Goal: Information Seeking & Learning: Check status

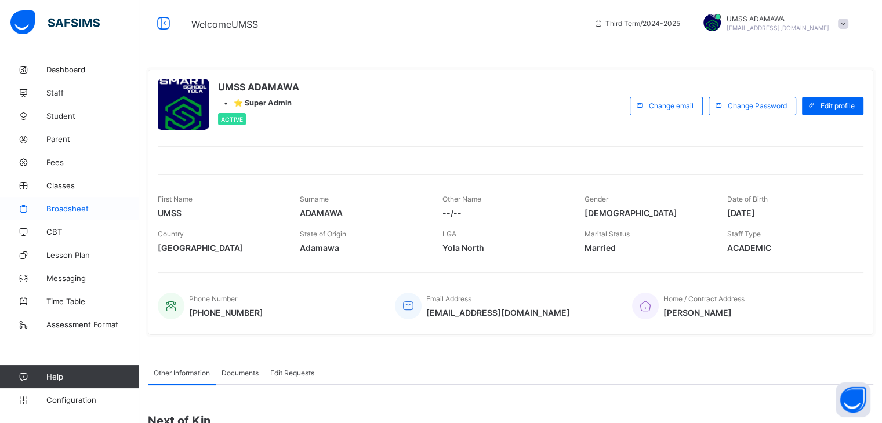
click at [64, 210] on span "Broadsheet" at bounding box center [92, 208] width 93 height 9
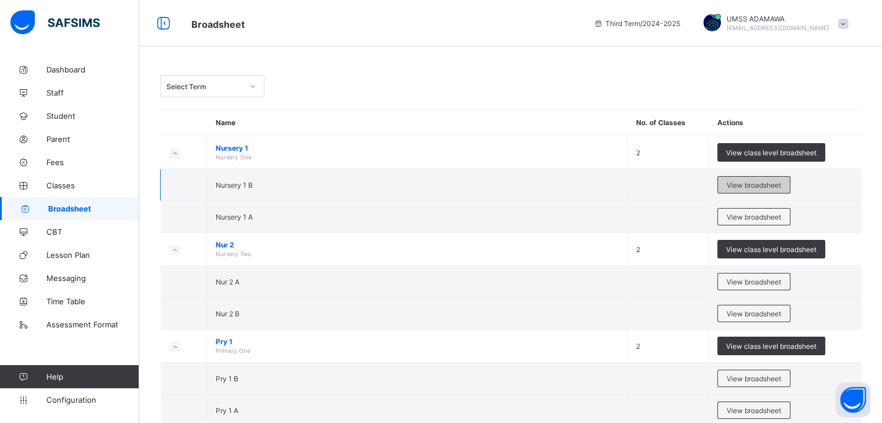
click at [741, 184] on span "View broadsheet" at bounding box center [754, 185] width 55 height 9
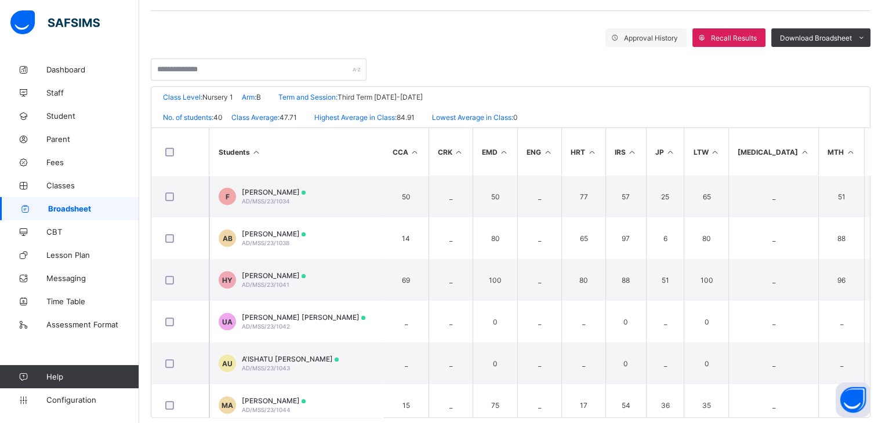
scroll to position [204, 0]
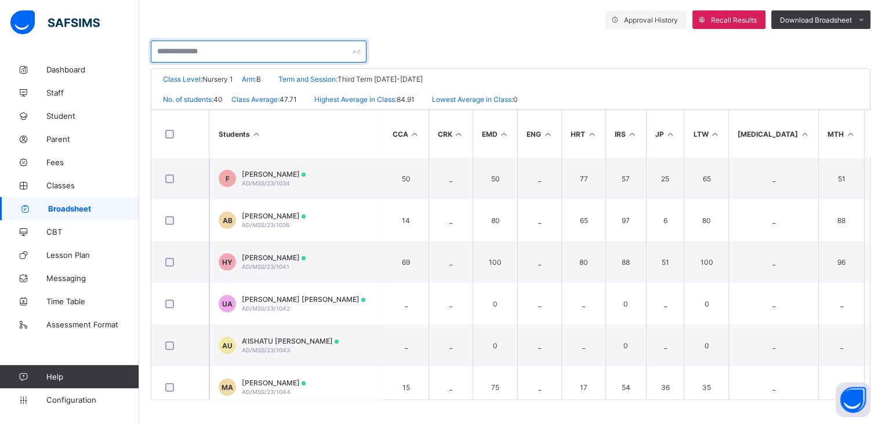
click at [215, 53] on input "text" at bounding box center [259, 52] width 216 height 22
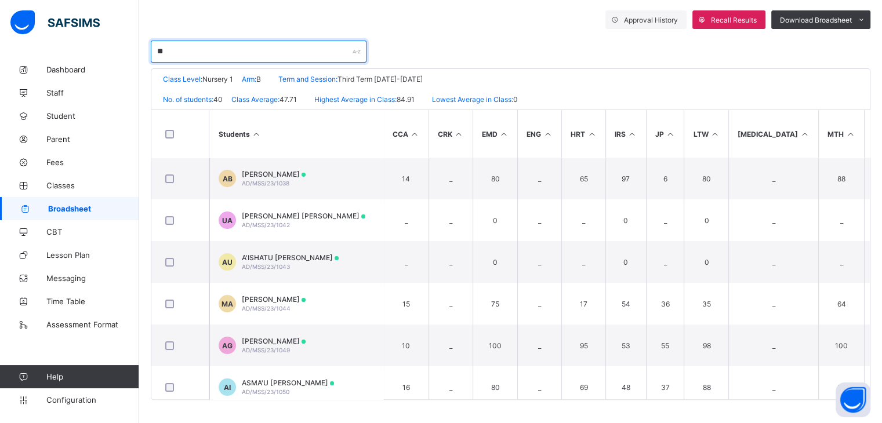
scroll to position [0, 0]
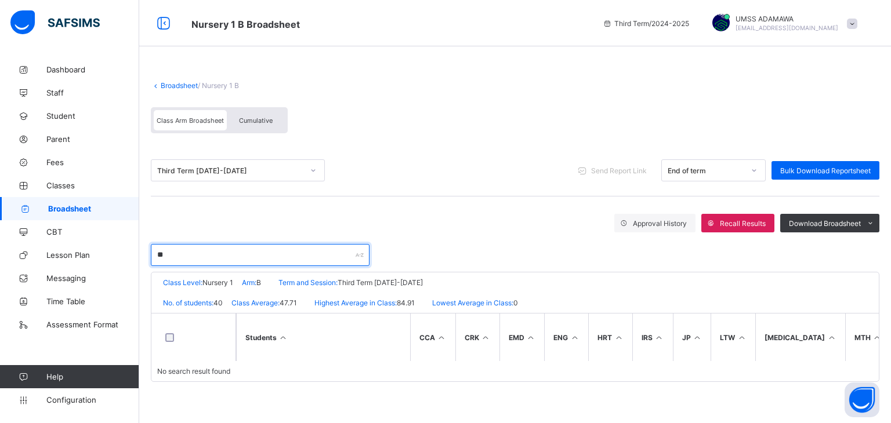
type input "*"
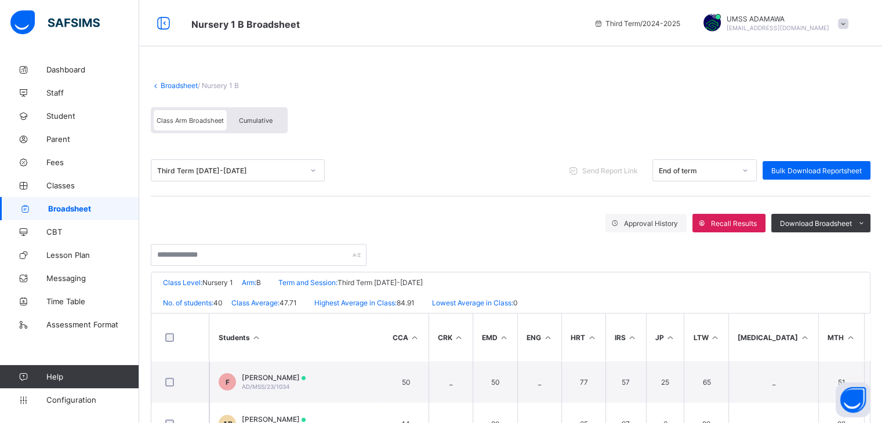
click at [179, 88] on link "Broadsheet" at bounding box center [179, 85] width 37 height 9
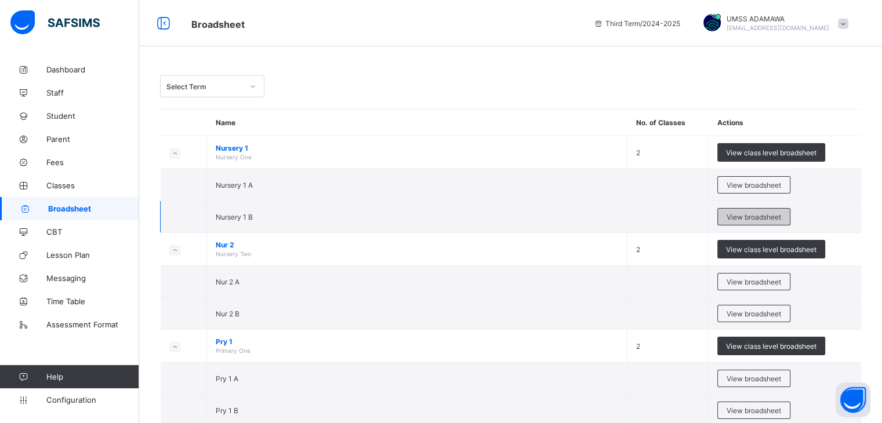
click at [745, 214] on span "View broadsheet" at bounding box center [754, 217] width 55 height 9
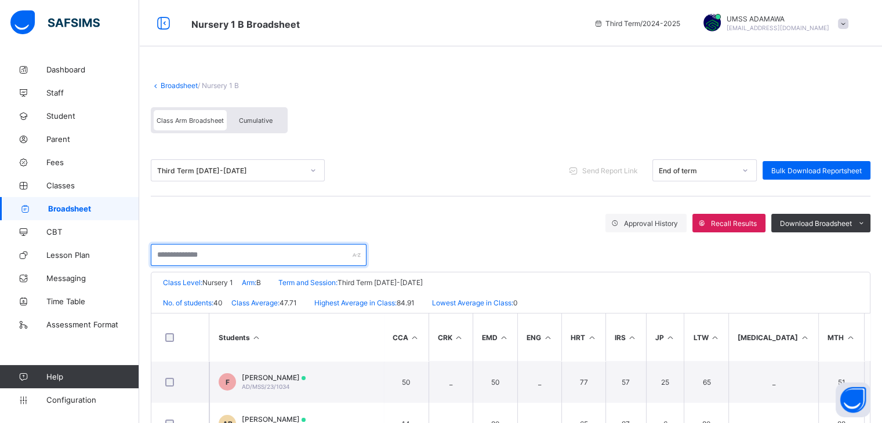
click at [205, 251] on input "text" at bounding box center [259, 255] width 216 height 22
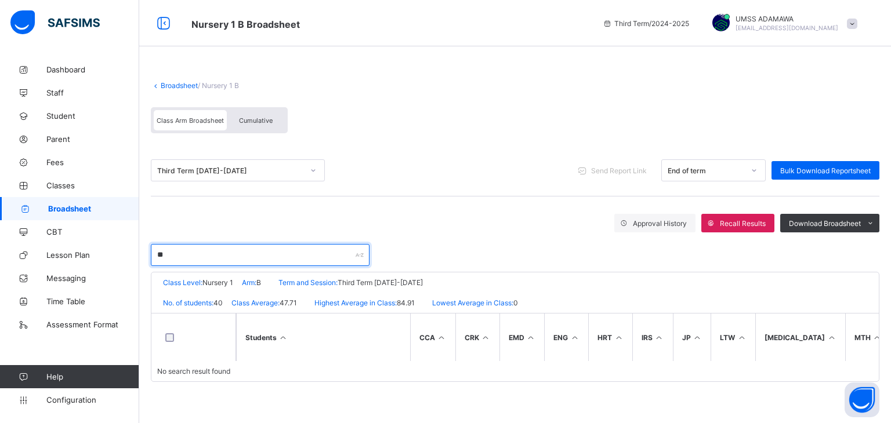
type input "*"
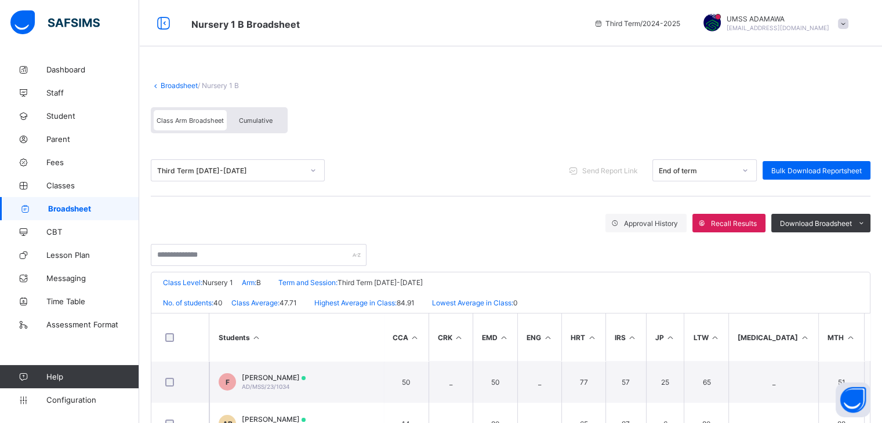
click at [186, 85] on link "Broadsheet" at bounding box center [179, 85] width 37 height 9
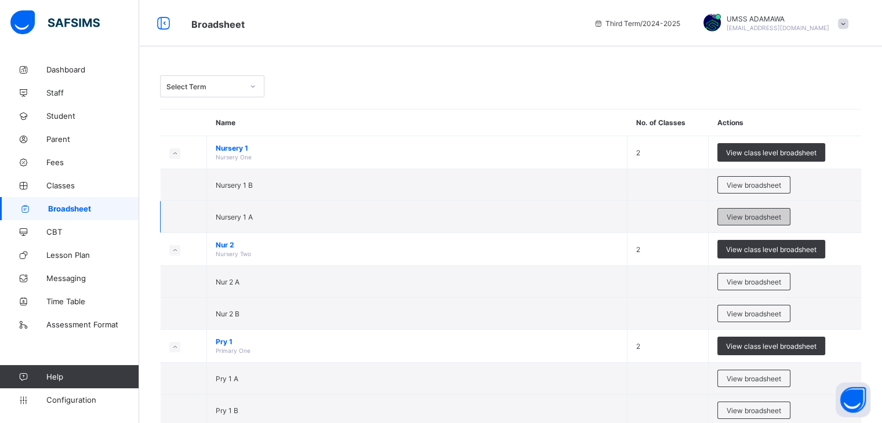
click at [739, 216] on span "View broadsheet" at bounding box center [754, 217] width 55 height 9
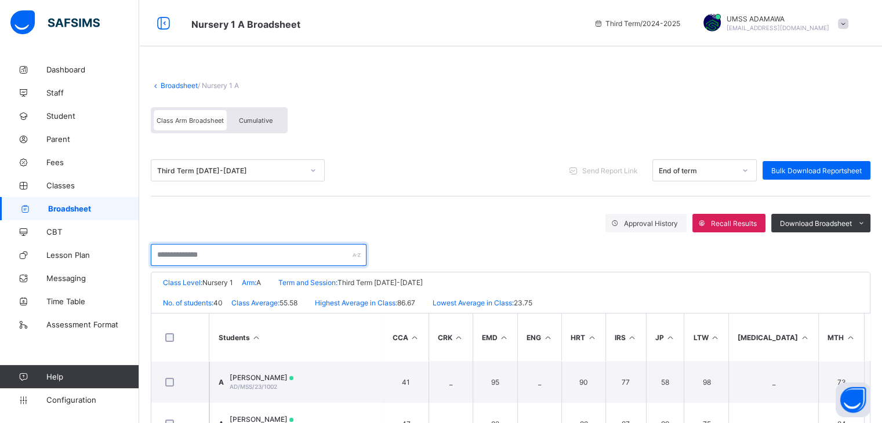
click at [211, 259] on input "text" at bounding box center [259, 255] width 216 height 22
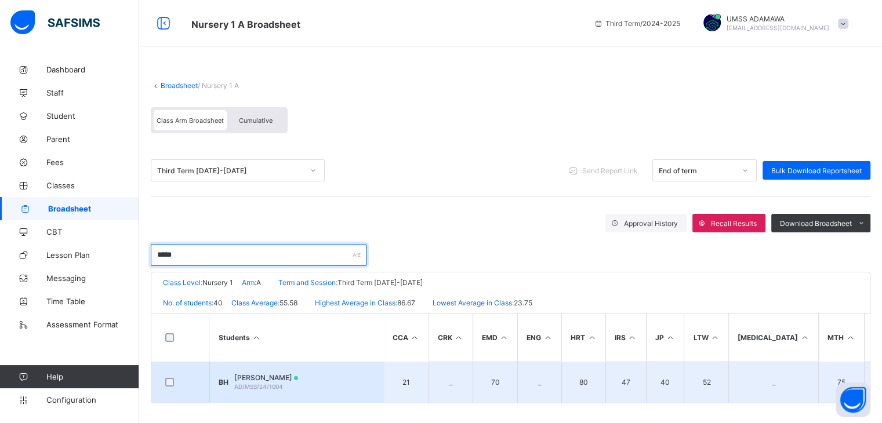
type input "*****"
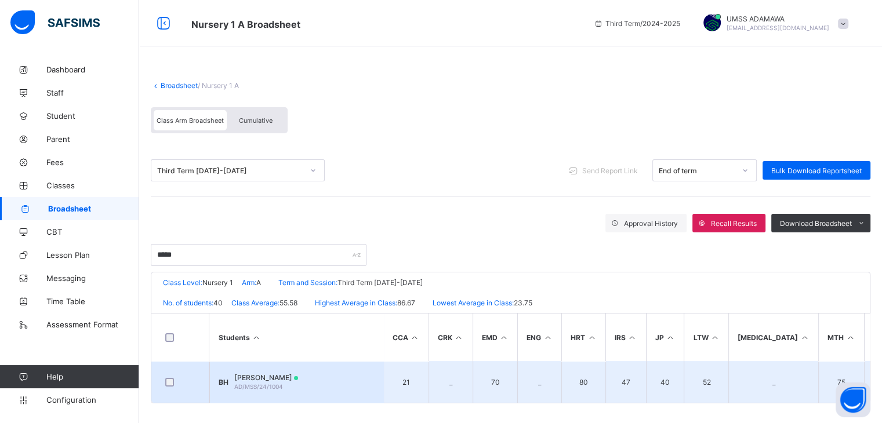
click at [267, 382] on div "BILKISU BELLO HAMMAN AD/MSS/24/1004" at bounding box center [266, 382] width 64 height 17
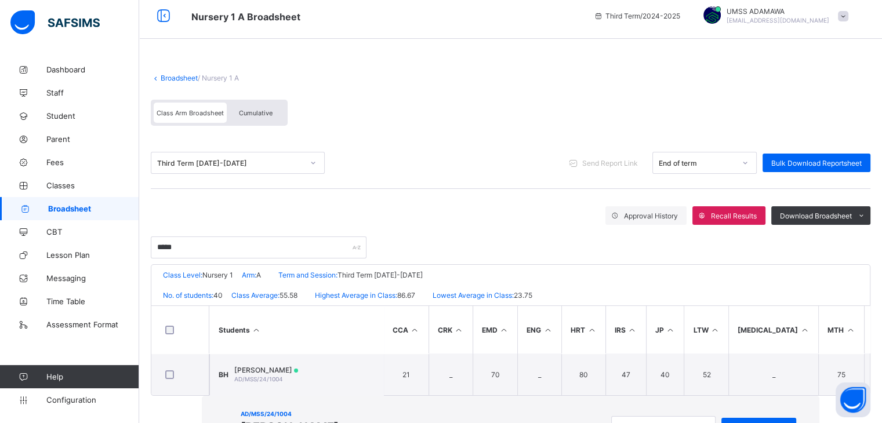
scroll to position [8, 0]
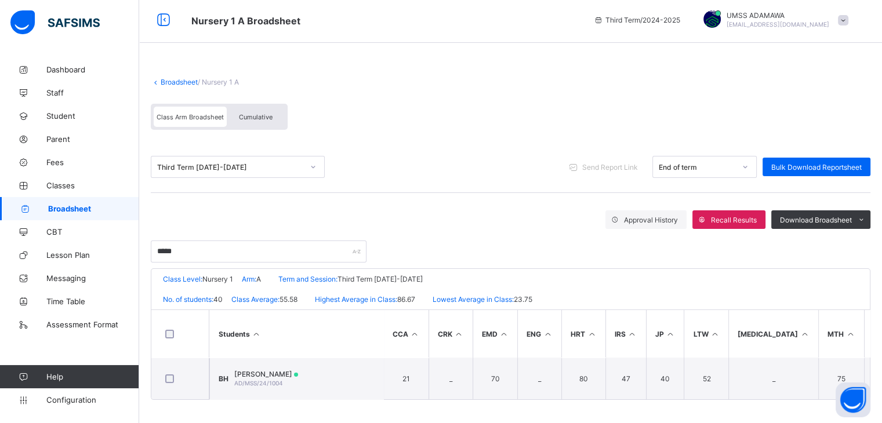
click at [177, 78] on link "Broadsheet" at bounding box center [179, 82] width 37 height 9
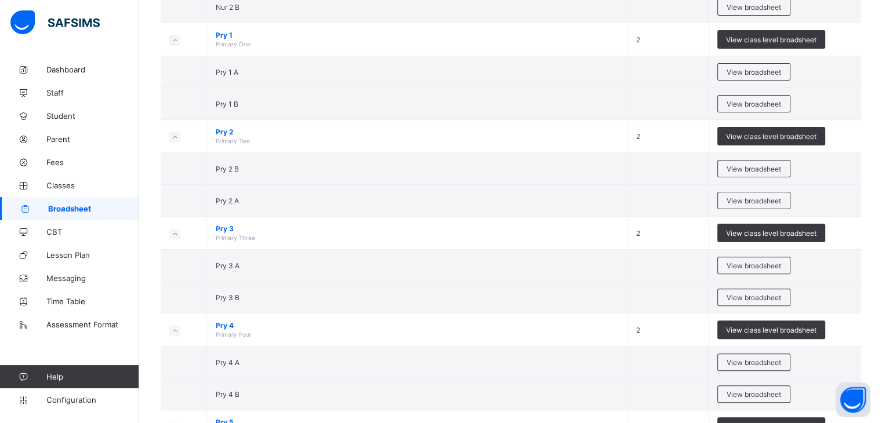
scroll to position [310, 0]
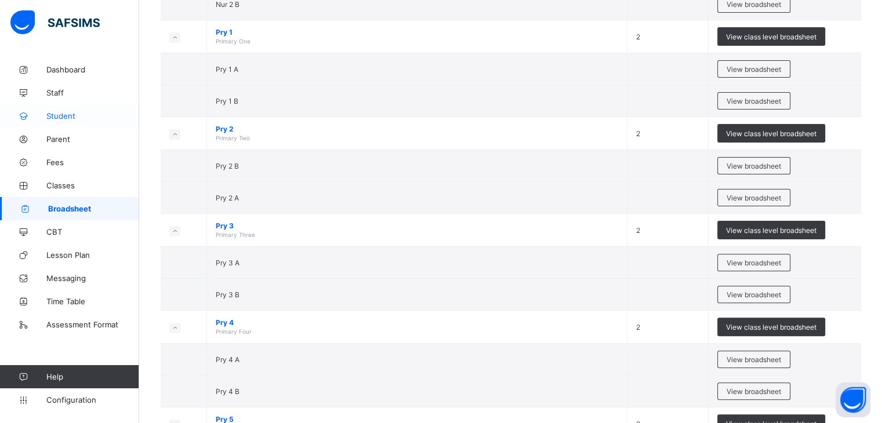
click at [63, 114] on span "Student" at bounding box center [92, 115] width 93 height 9
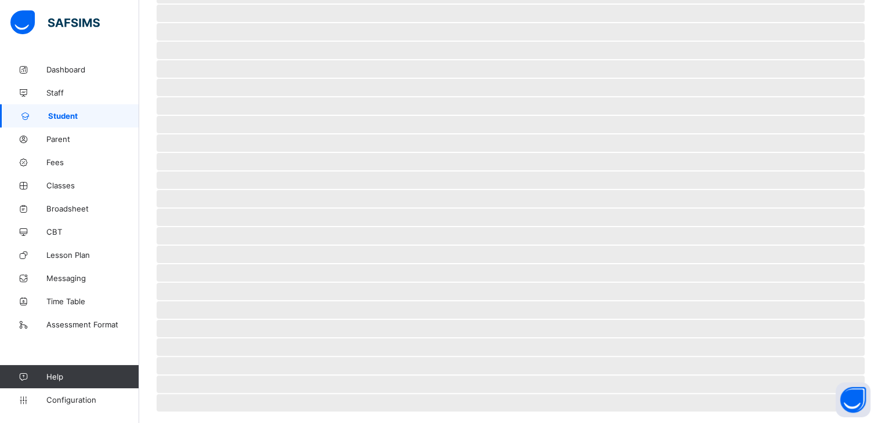
scroll to position [90, 0]
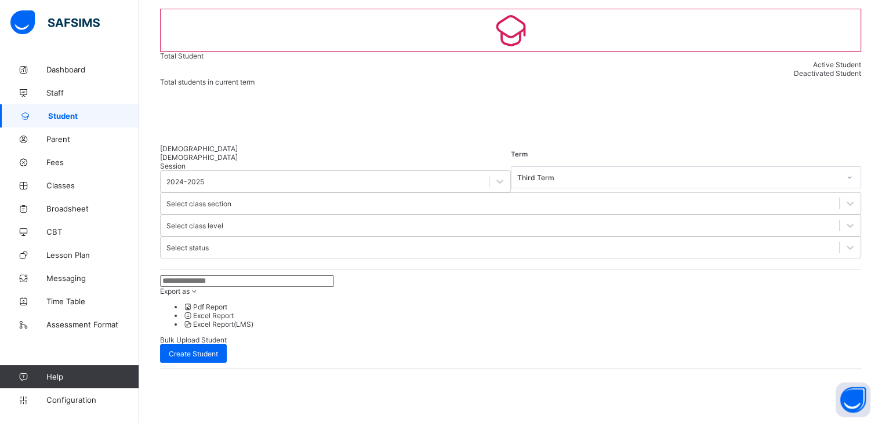
click at [216, 276] on input "text" at bounding box center [247, 282] width 174 height 12
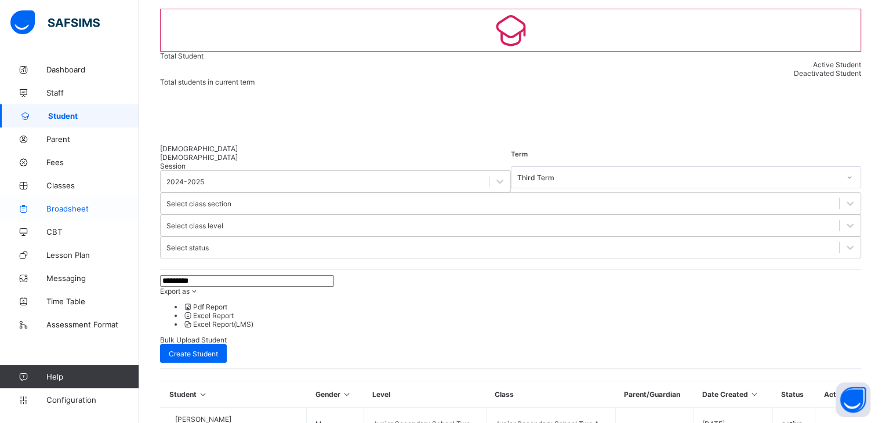
type input "*********"
click at [71, 207] on span "Broadsheet" at bounding box center [92, 208] width 93 height 9
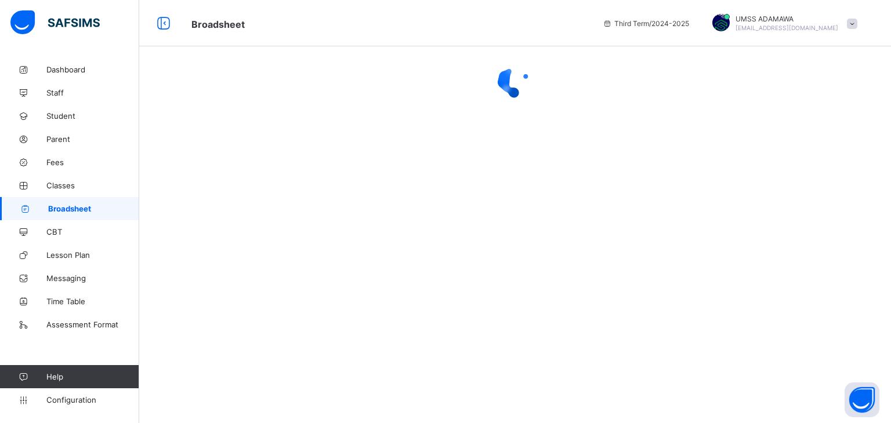
click at [219, 235] on div at bounding box center [515, 211] width 752 height 423
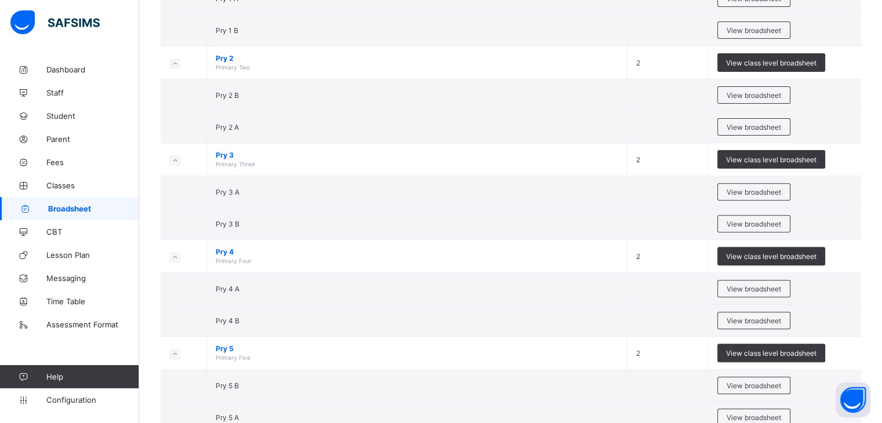
scroll to position [392, 0]
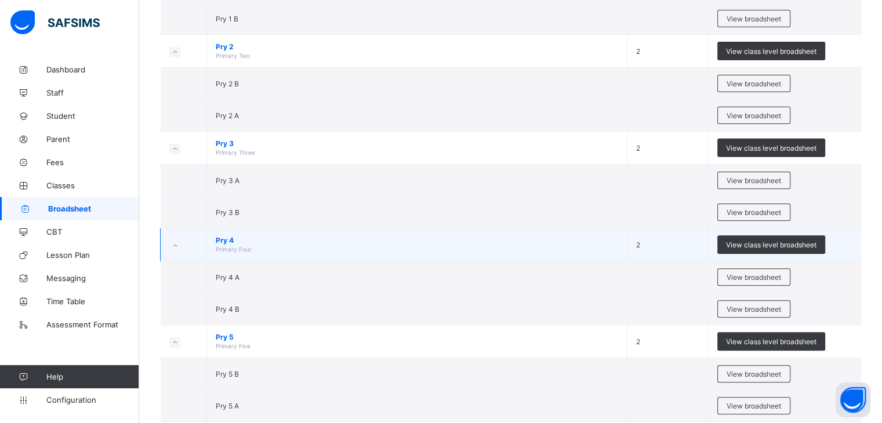
click at [857, 248] on td "View class level broadsheet" at bounding box center [785, 245] width 153 height 33
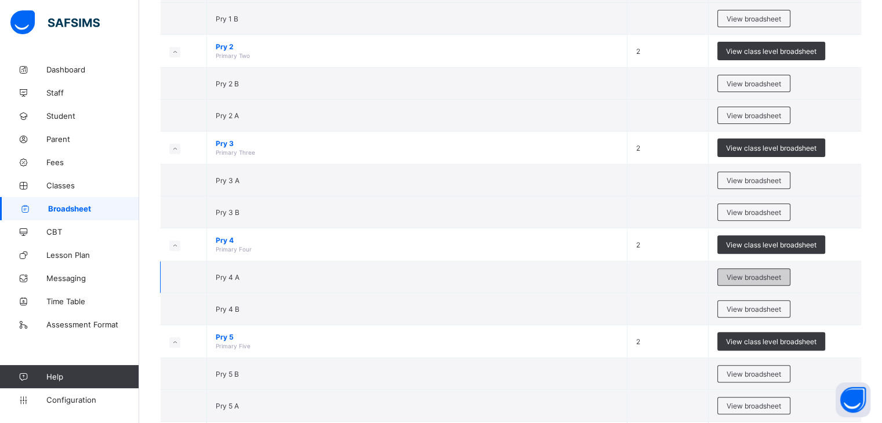
click at [768, 277] on span "View broadsheet" at bounding box center [754, 277] width 55 height 9
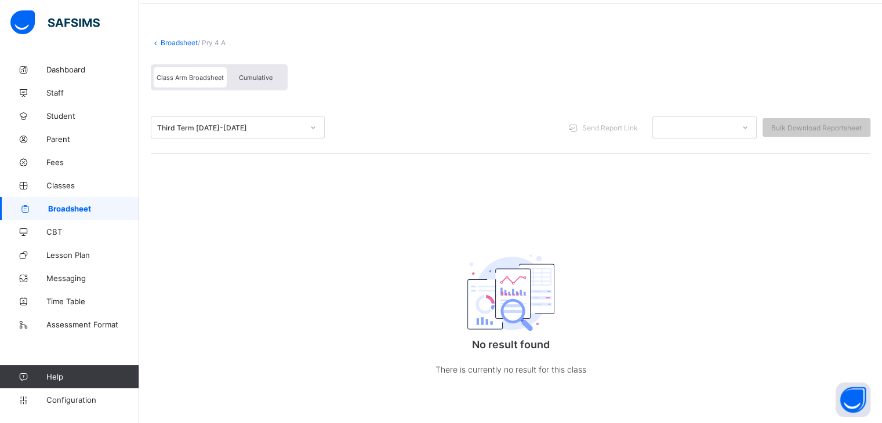
scroll to position [44, 0]
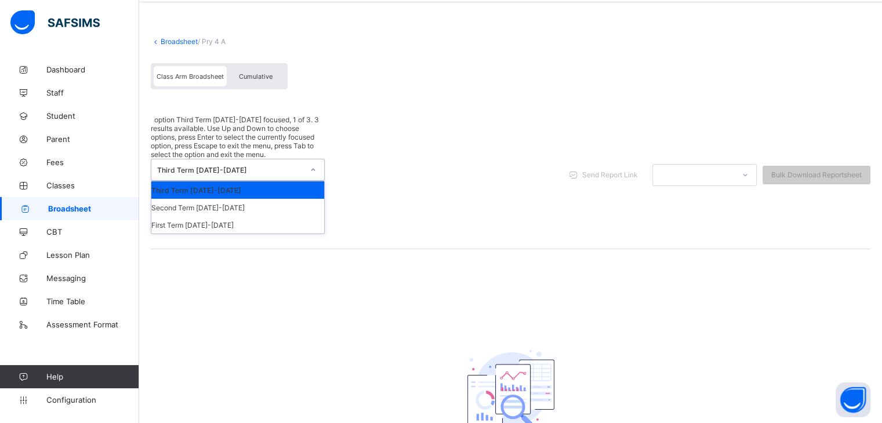
click at [193, 166] on div "Third Term 2024-2025" at bounding box center [230, 170] width 146 height 9
click at [197, 199] on div "Second Term 2024-2025" at bounding box center [237, 207] width 173 height 17
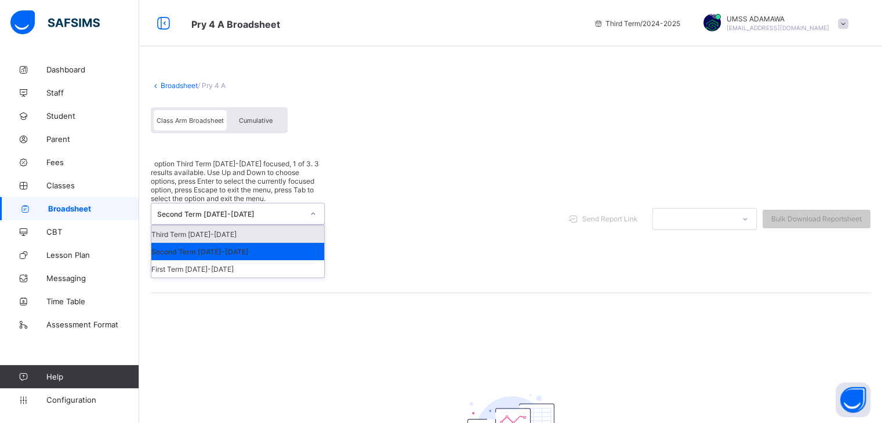
click at [197, 210] on div "Second Term 2024-2025" at bounding box center [230, 214] width 146 height 9
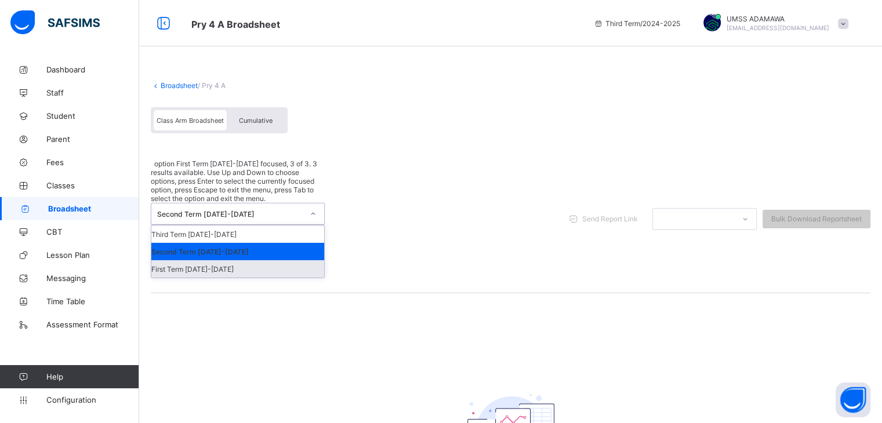
click at [212, 260] on div "First Term 2024-2025" at bounding box center [237, 268] width 173 height 17
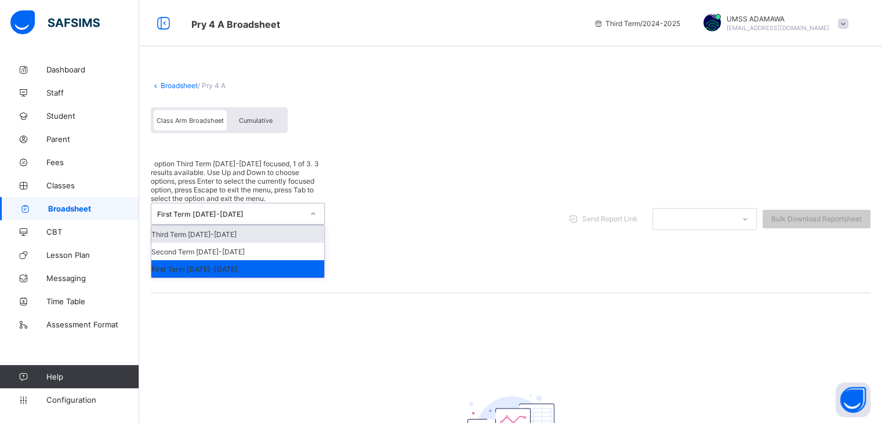
click at [202, 210] on div "First Term 2024-2025" at bounding box center [230, 214] width 146 height 9
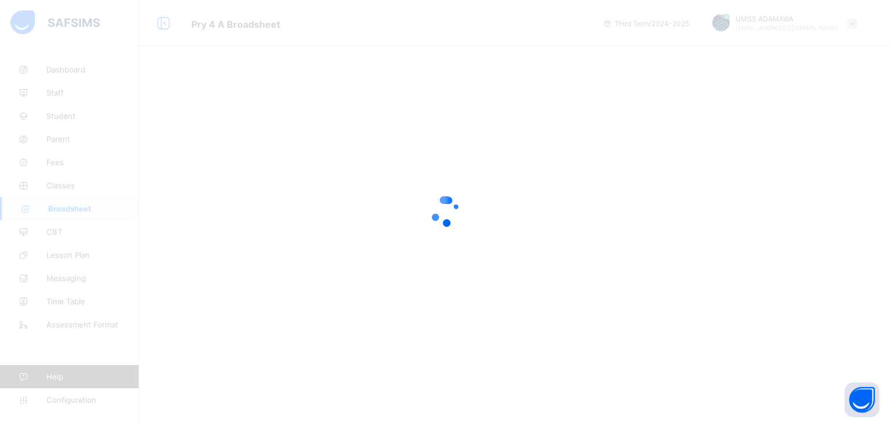
click at [147, 212] on div at bounding box center [445, 211] width 891 height 423
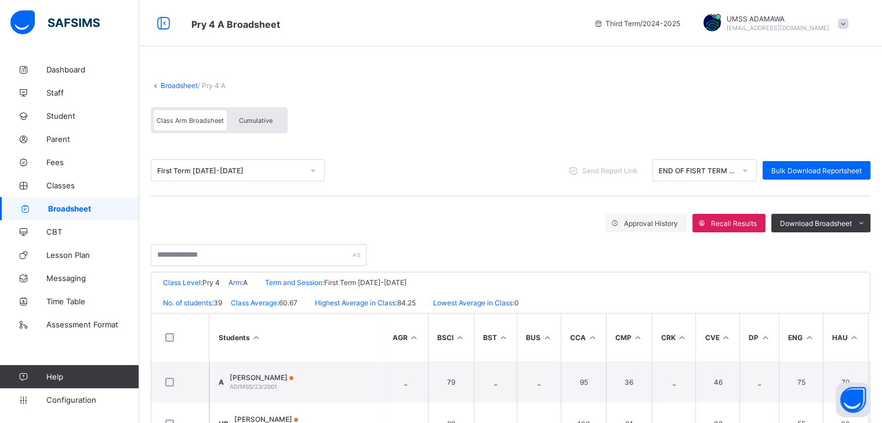
click at [260, 165] on div "First Term 2024-2025" at bounding box center [226, 170] width 151 height 16
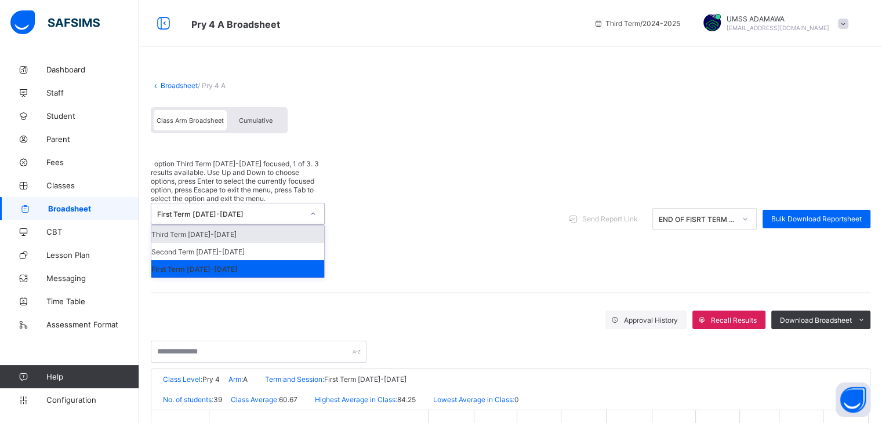
click at [215, 226] on div "Third Term 2024-2025" at bounding box center [237, 234] width 173 height 17
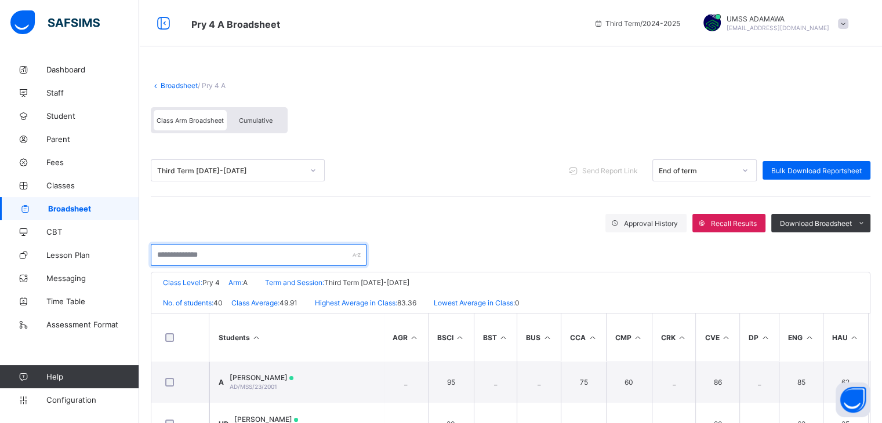
click at [206, 256] on input "text" at bounding box center [259, 255] width 216 height 22
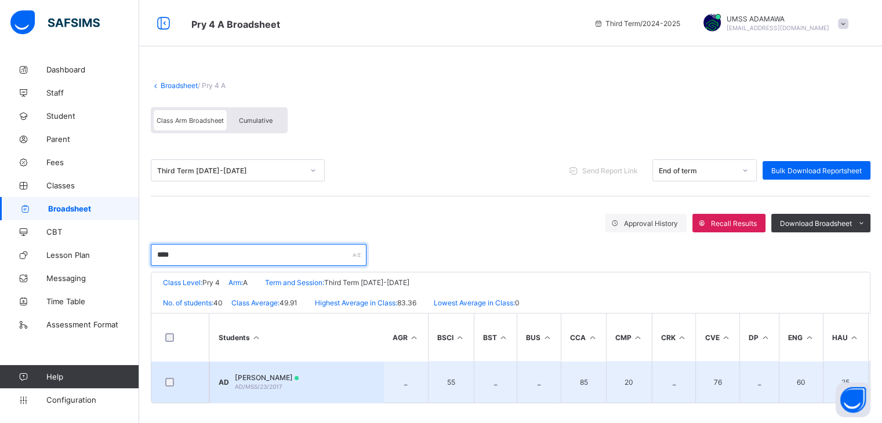
type input "****"
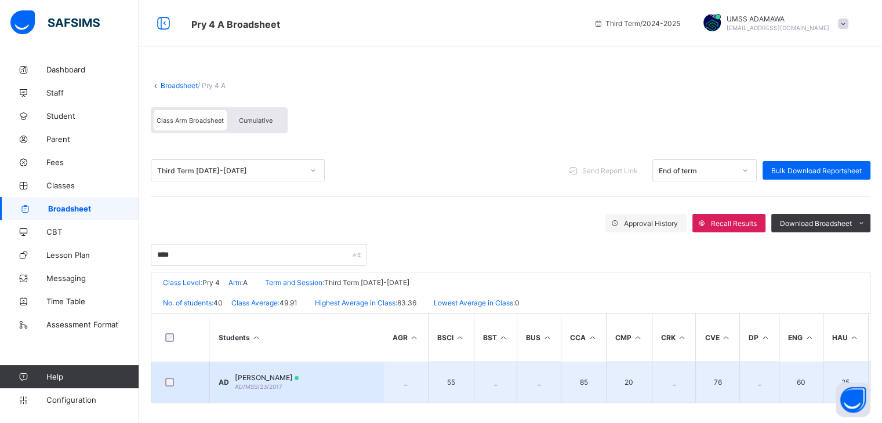
click at [277, 388] on span "AD/MSS/23/2017" at bounding box center [259, 386] width 48 height 7
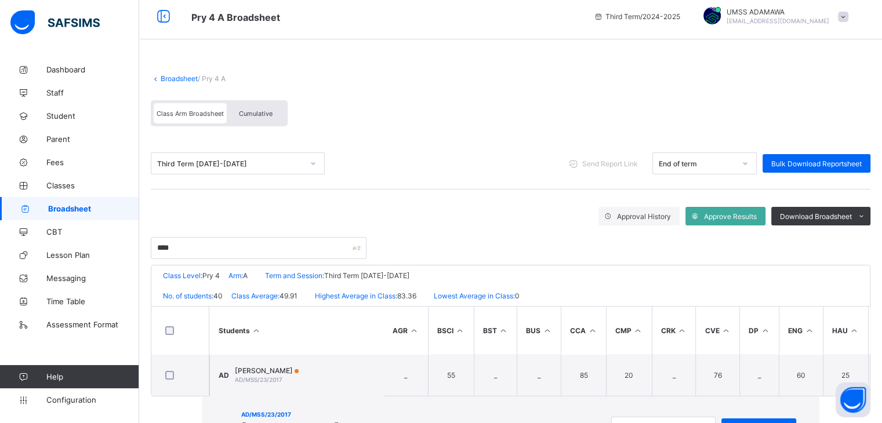
scroll to position [262, 0]
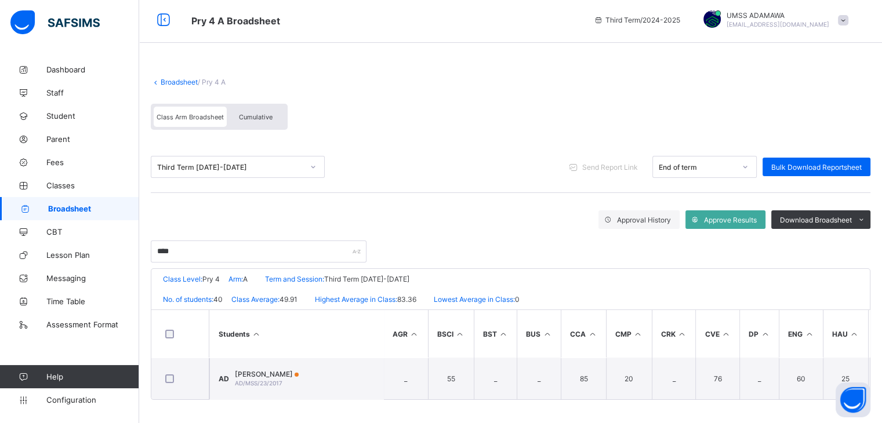
click at [182, 78] on link "Broadsheet" at bounding box center [179, 82] width 37 height 9
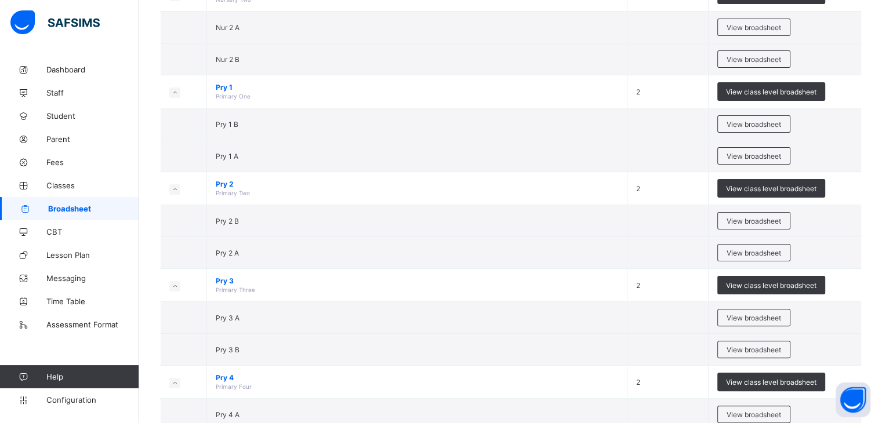
scroll to position [256, 0]
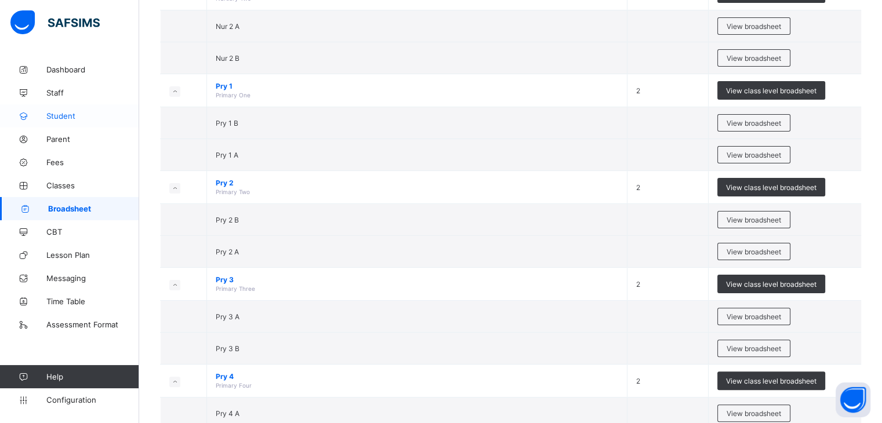
click at [74, 112] on span "Student" at bounding box center [92, 115] width 93 height 9
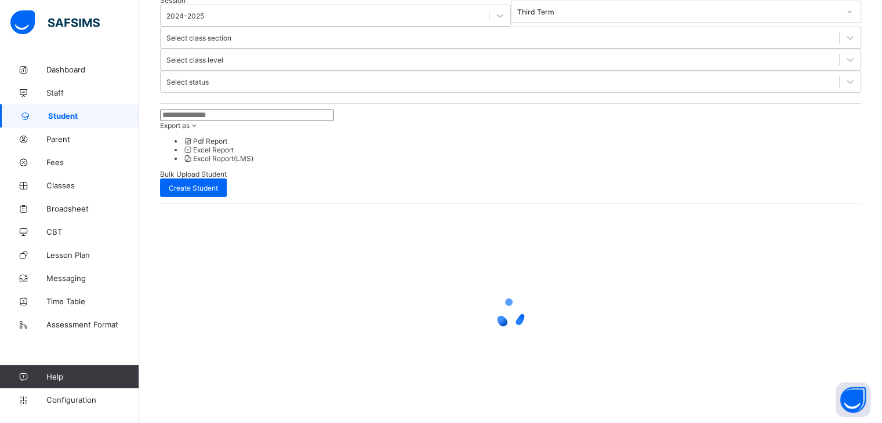
scroll to position [90, 0]
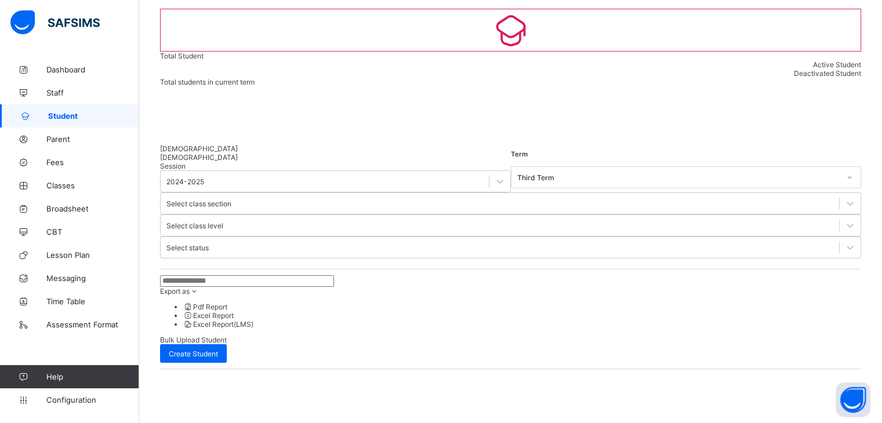
click at [225, 276] on input "text" at bounding box center [247, 282] width 174 height 12
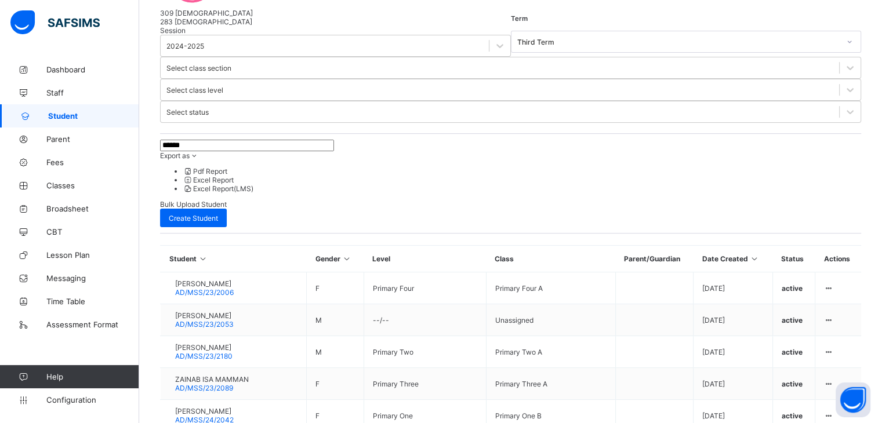
scroll to position [244, 0]
type input "*"
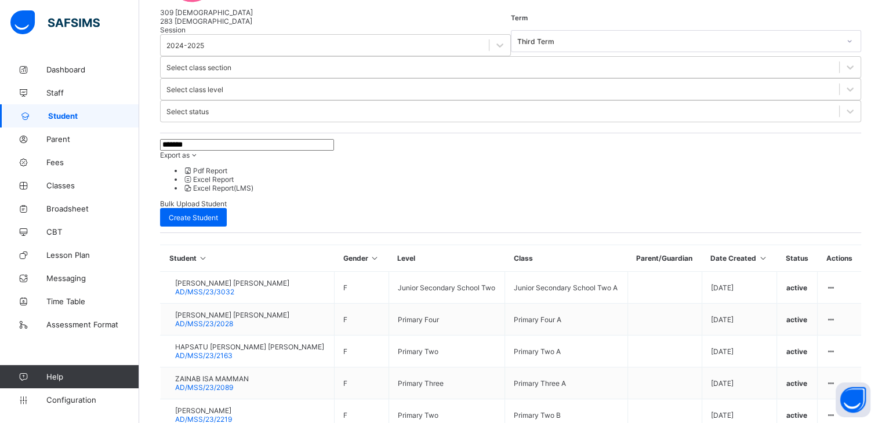
click at [200, 139] on input "******" at bounding box center [247, 145] width 174 height 12
type input "*"
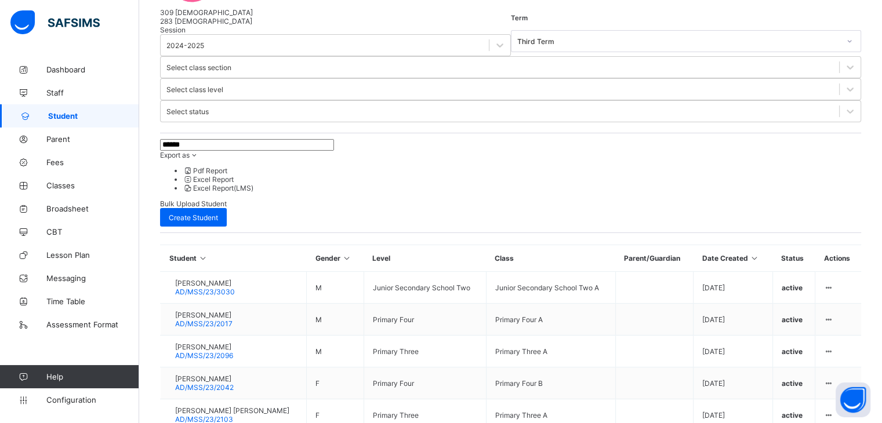
scroll to position [63, 0]
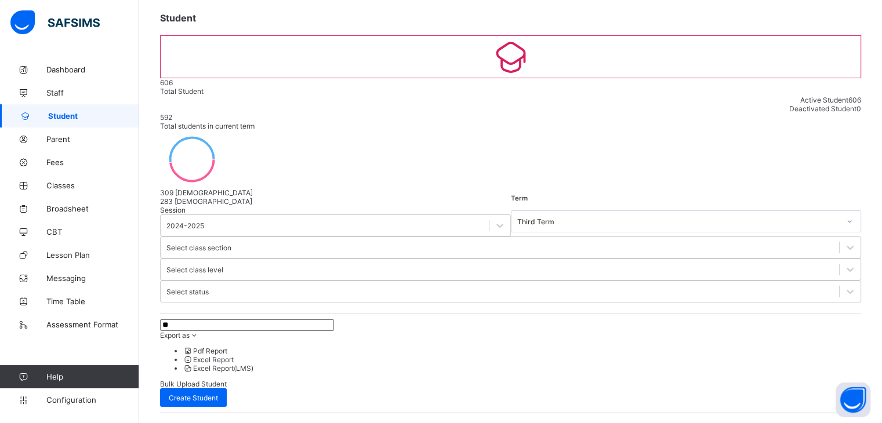
type input "*"
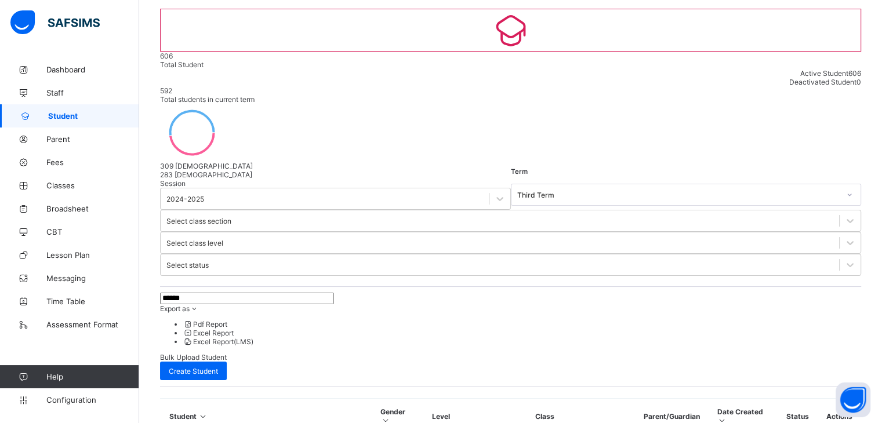
scroll to position [128, 0]
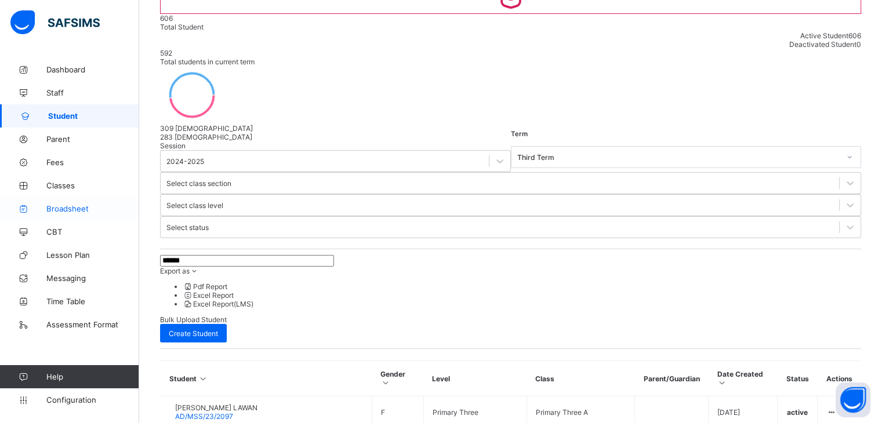
type input "*****"
click at [86, 214] on link "Broadsheet" at bounding box center [69, 208] width 139 height 23
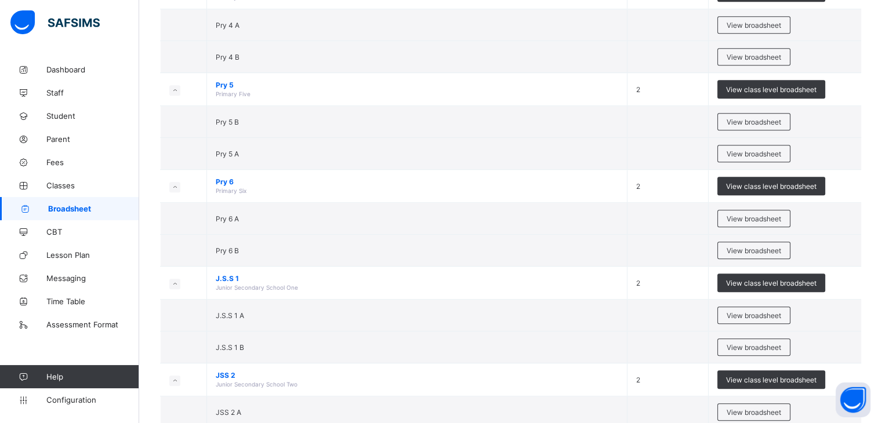
scroll to position [647, 0]
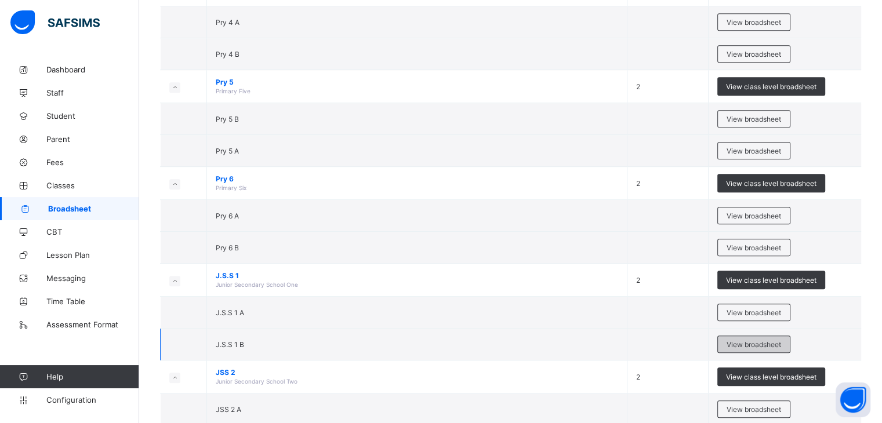
click at [768, 341] on span "View broadsheet" at bounding box center [754, 345] width 55 height 9
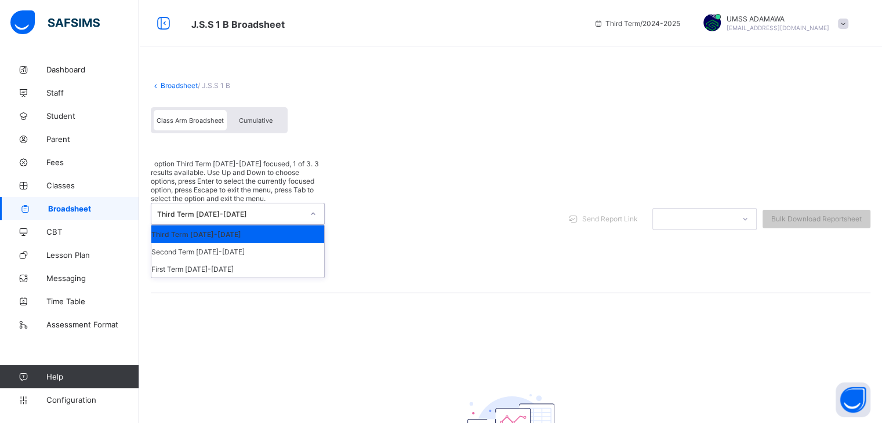
click at [211, 210] on div "Third Term 2024-2025" at bounding box center [230, 214] width 146 height 9
click at [194, 243] on div "Second Term 2024-2025" at bounding box center [237, 251] width 173 height 17
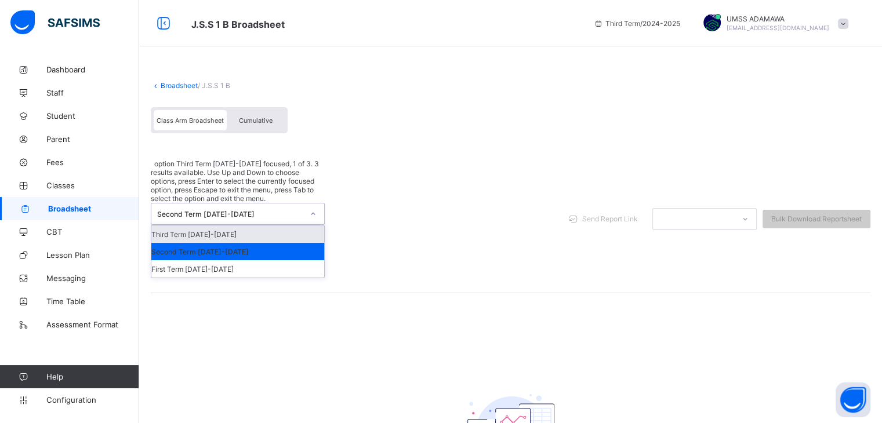
click at [274, 210] on div "Second Term 2024-2025" at bounding box center [230, 214] width 146 height 9
click at [222, 226] on div "Third Term 2024-2025" at bounding box center [237, 234] width 173 height 17
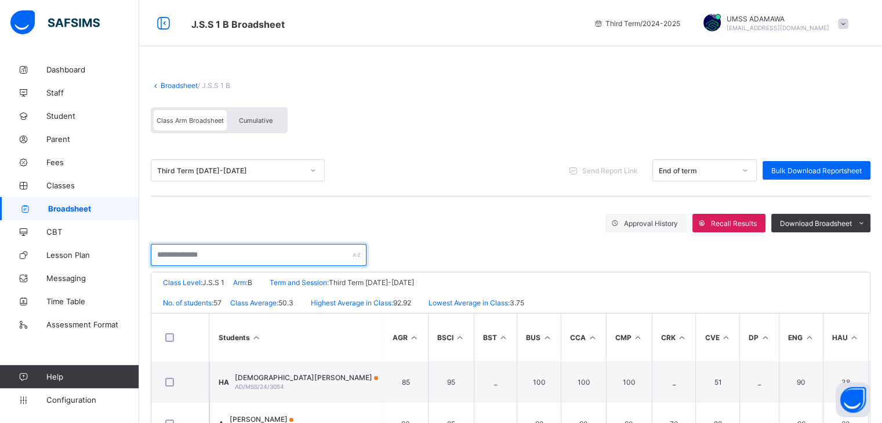
click at [201, 256] on input "text" at bounding box center [259, 255] width 216 height 22
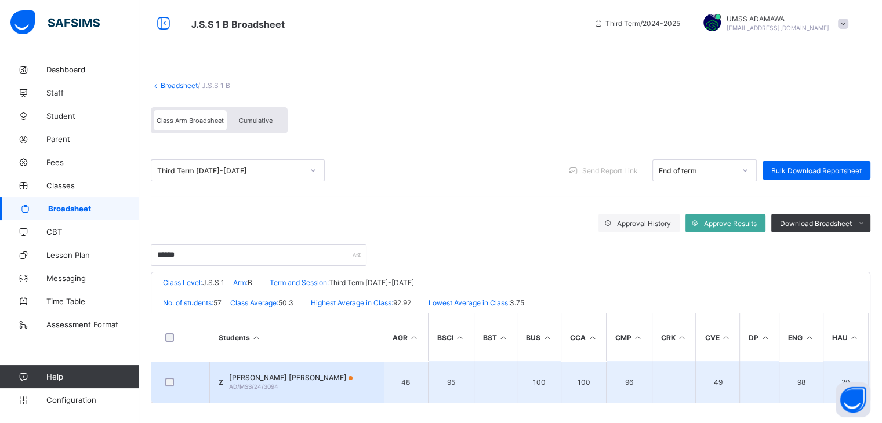
click at [262, 378] on span "ZAINAB HAMMAN BELLO" at bounding box center [291, 378] width 124 height 9
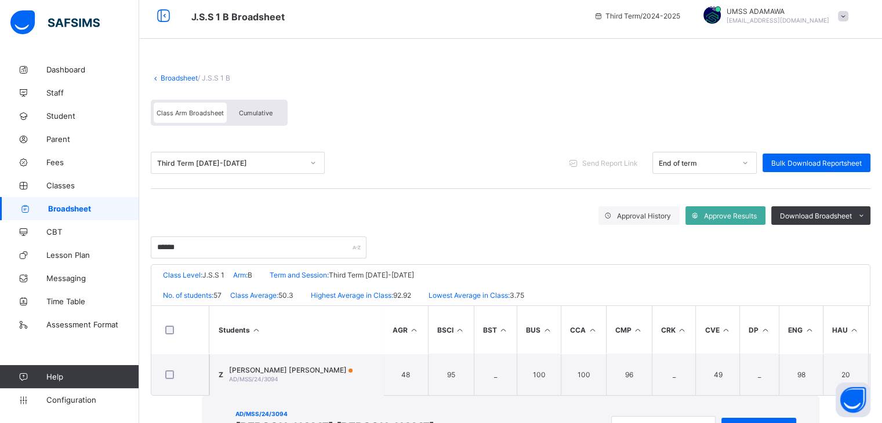
scroll to position [8, 0]
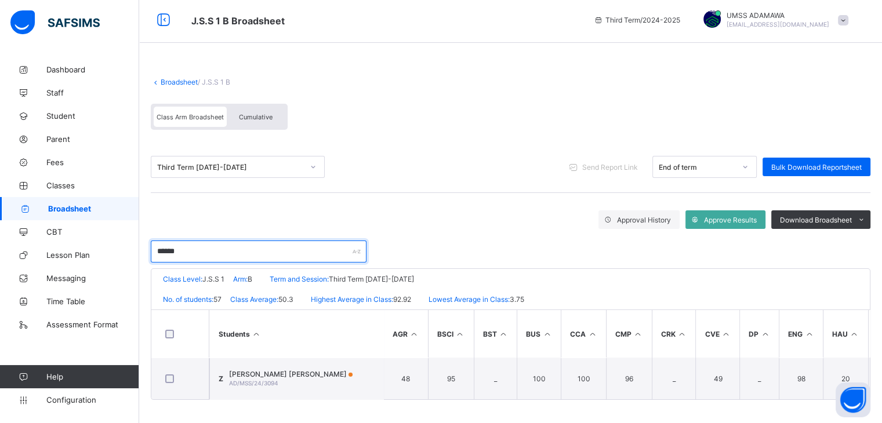
click at [197, 244] on input "******" at bounding box center [259, 252] width 216 height 22
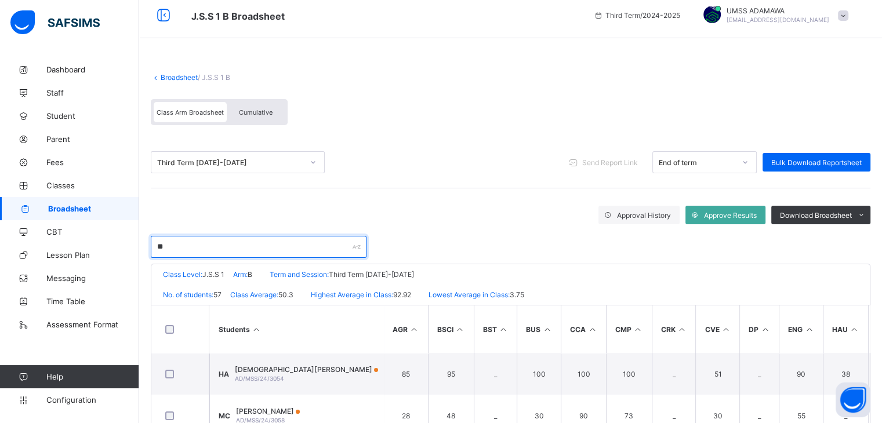
type input "*"
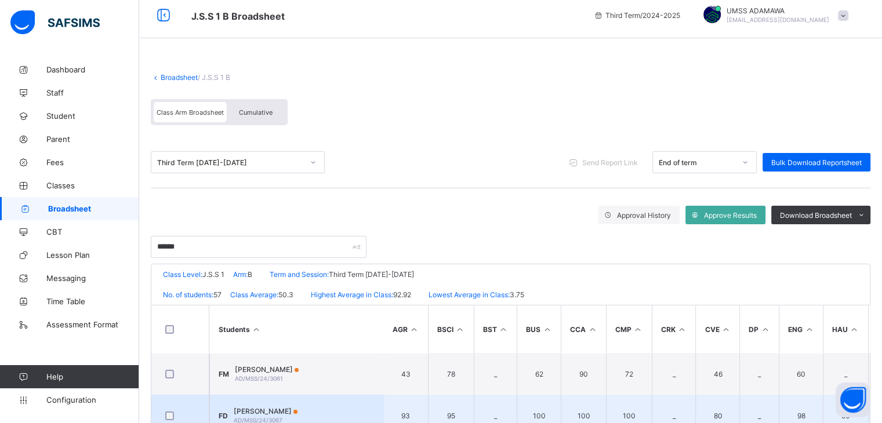
click at [289, 415] on div "FATIMA MUKHTAR DASONG AD/MSS/24/3067" at bounding box center [266, 415] width 64 height 17
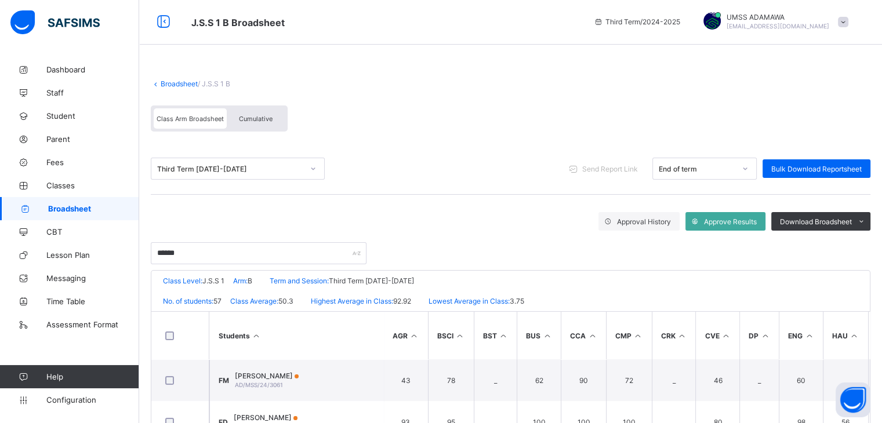
scroll to position [0, 0]
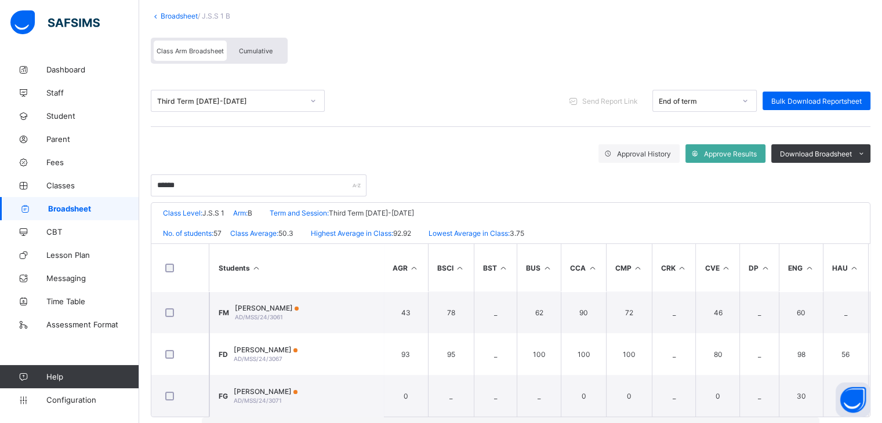
scroll to position [92, 0]
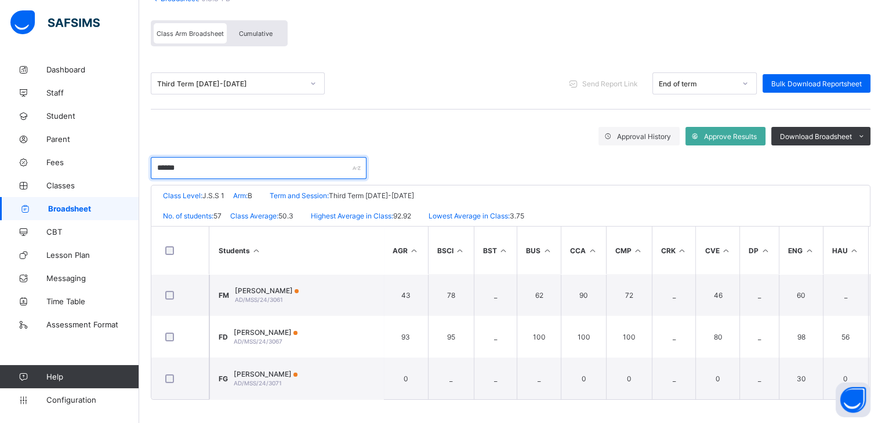
click at [205, 165] on input "******" at bounding box center [259, 168] width 216 height 22
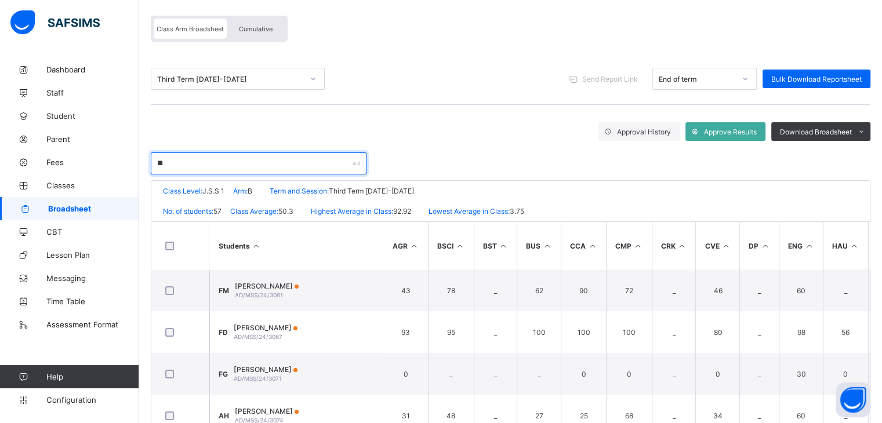
type input "*"
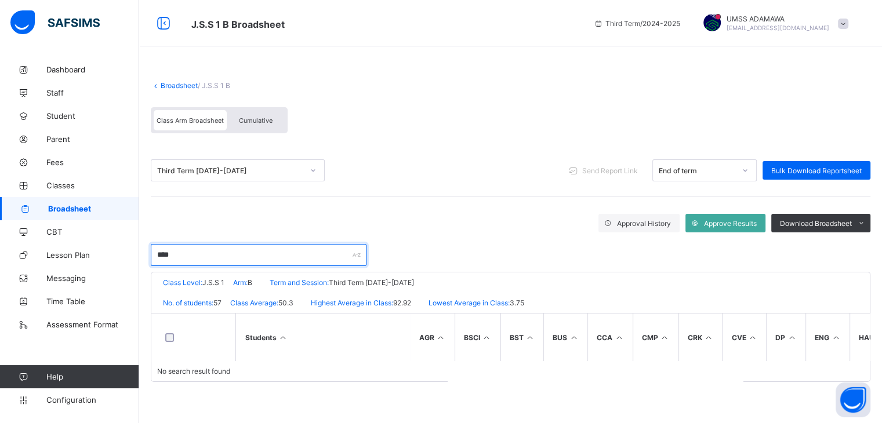
scroll to position [0, 0]
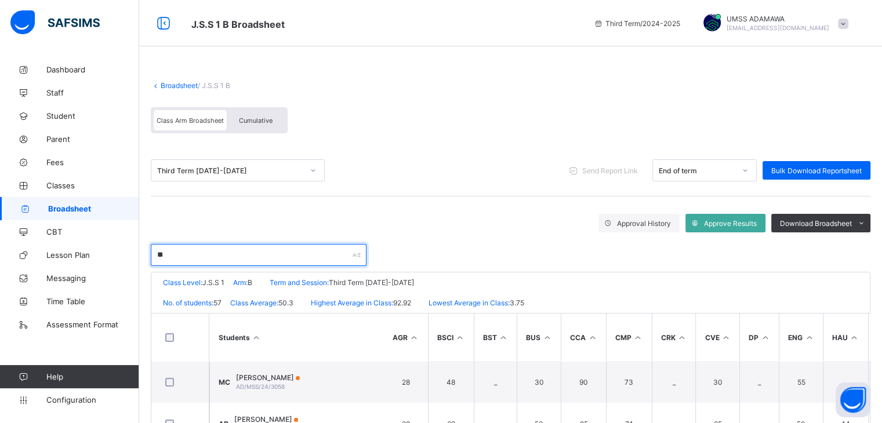
type input "*"
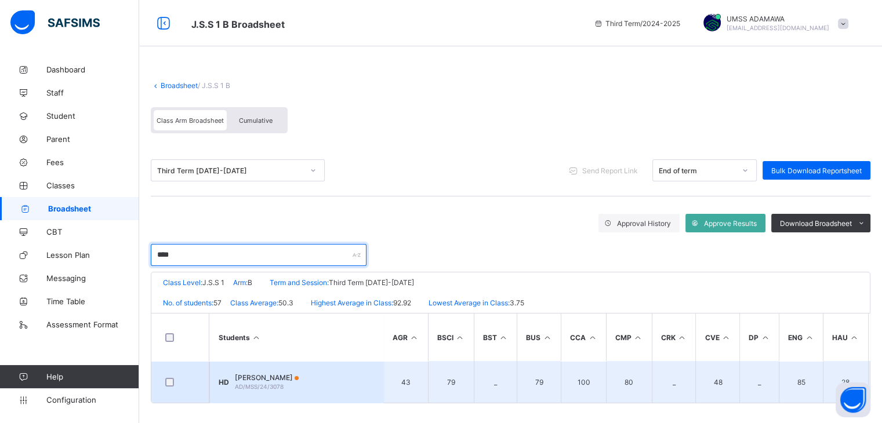
type input "****"
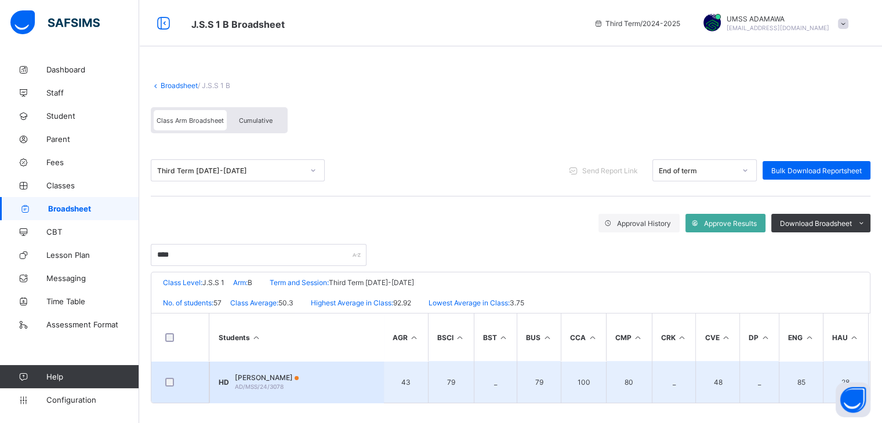
click at [285, 379] on span "HABIBA ALIYU DIKKO" at bounding box center [267, 378] width 64 height 9
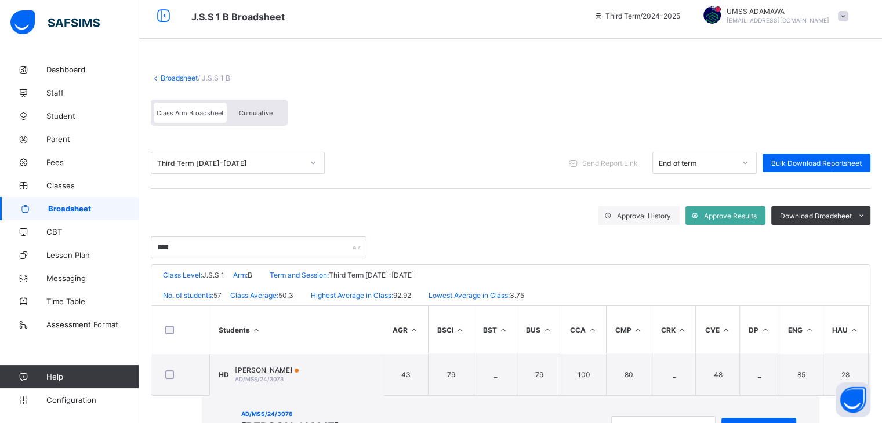
scroll to position [316, 0]
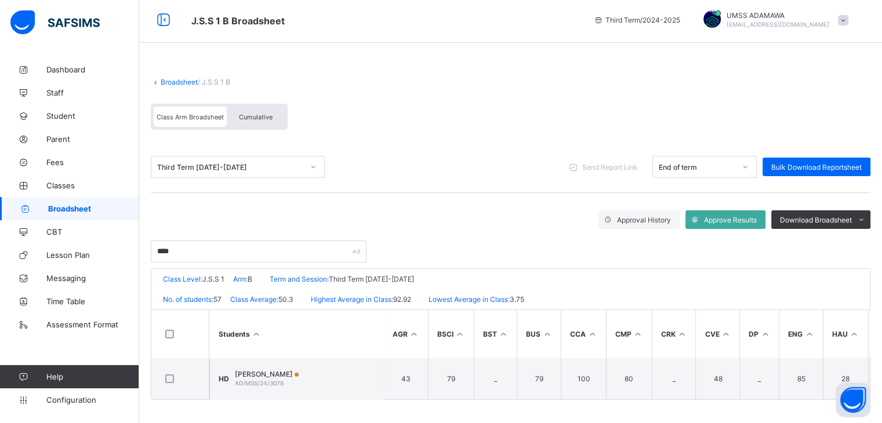
click at [179, 79] on link "Broadsheet" at bounding box center [179, 82] width 37 height 9
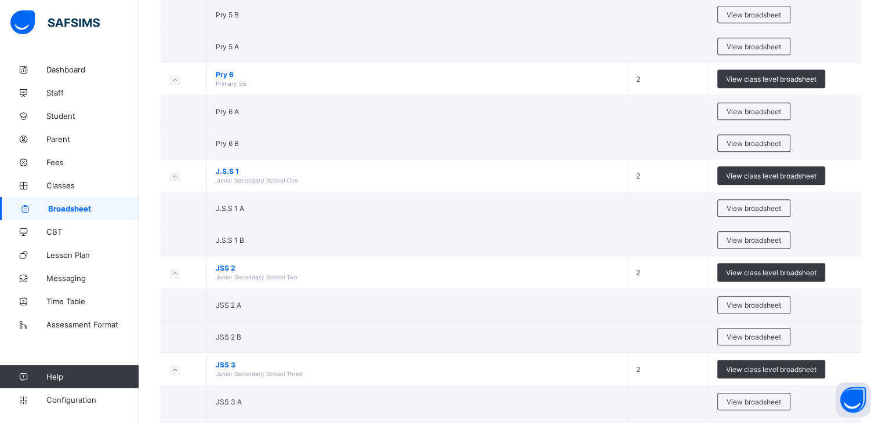
scroll to position [754, 0]
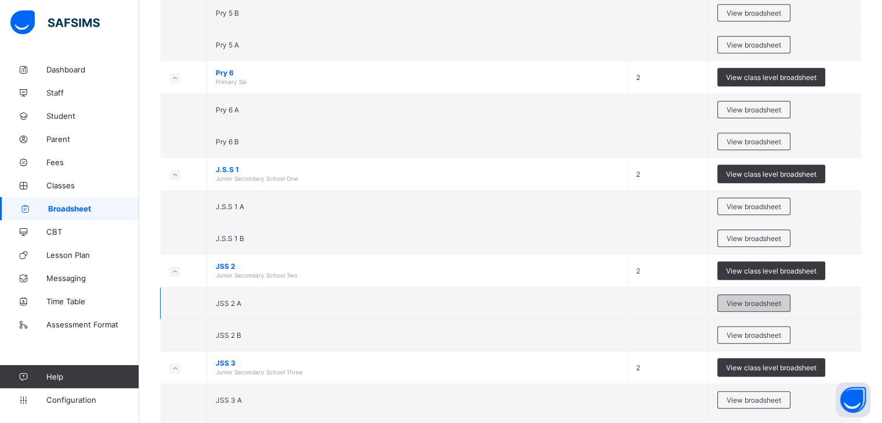
click at [774, 299] on span "View broadsheet" at bounding box center [754, 303] width 55 height 9
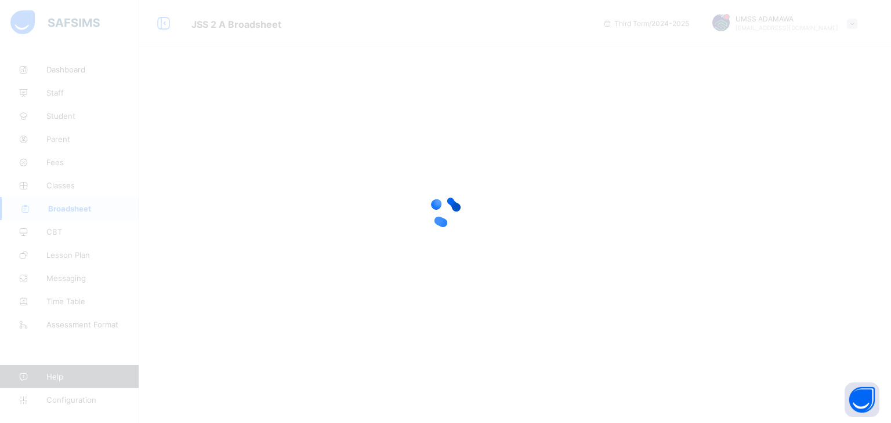
click at [610, 314] on div at bounding box center [445, 211] width 891 height 423
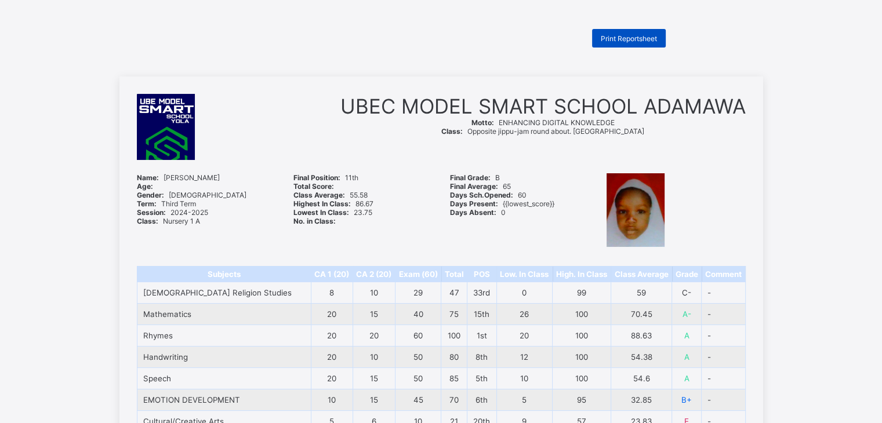
click at [638, 41] on span "Print Reportsheet" at bounding box center [629, 38] width 56 height 9
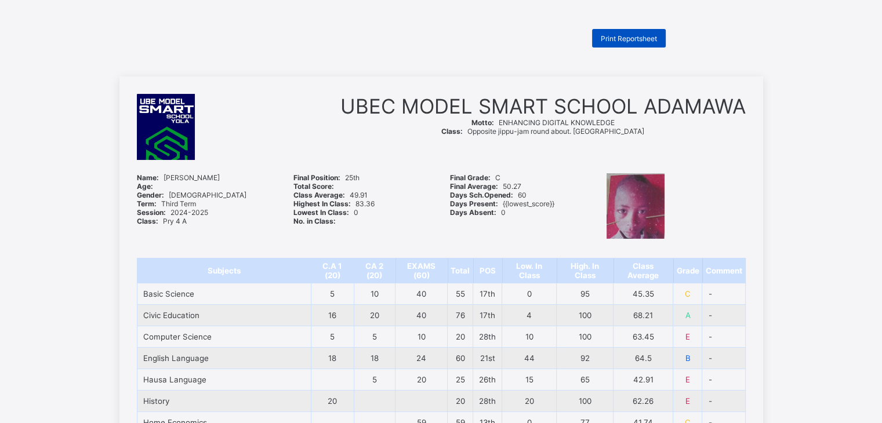
click at [617, 44] on div "Print Reportsheet" at bounding box center [629, 38] width 74 height 19
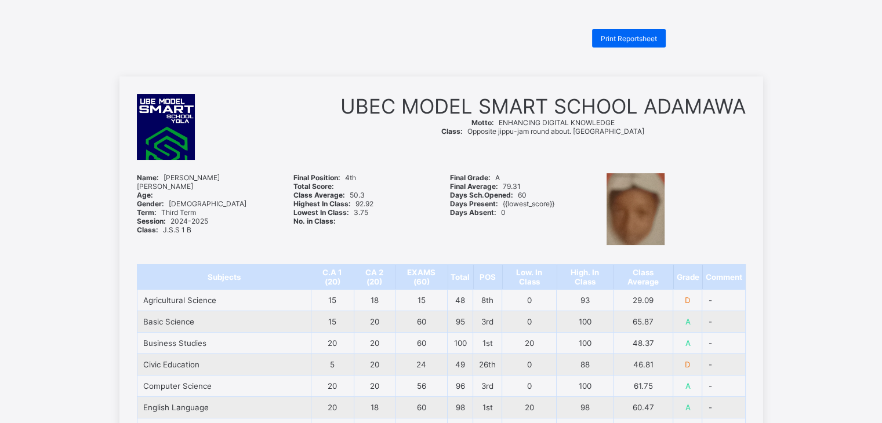
click at [609, 186] on div at bounding box center [676, 210] width 151 height 85
click at [631, 39] on span "Print Reportsheet" at bounding box center [629, 38] width 56 height 9
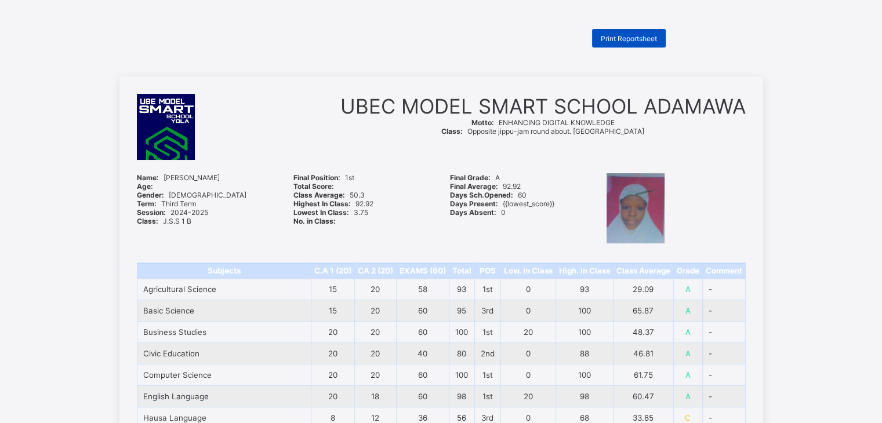
click at [629, 38] on span "Print Reportsheet" at bounding box center [629, 38] width 56 height 9
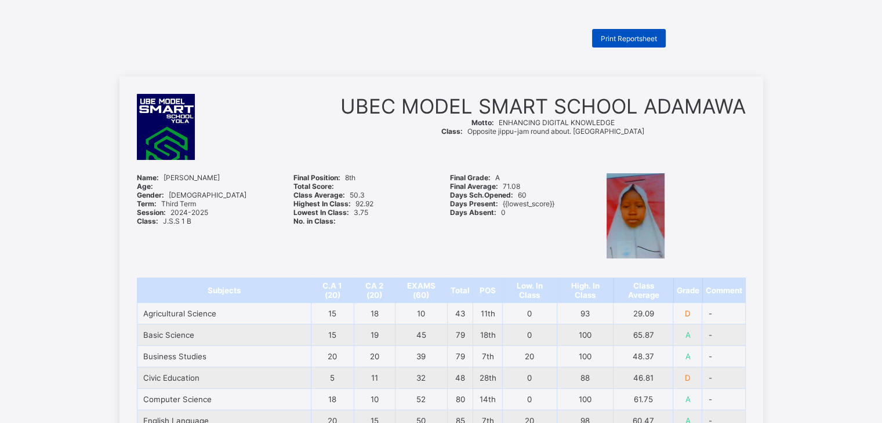
click at [626, 38] on span "Print Reportsheet" at bounding box center [629, 38] width 56 height 9
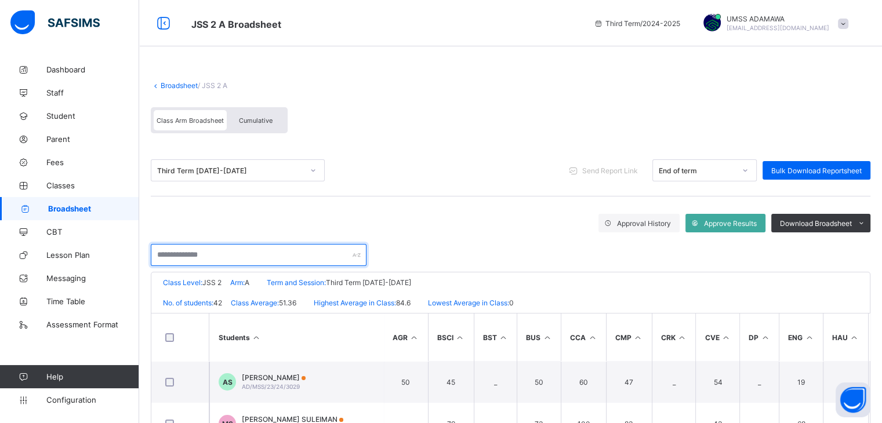
click at [215, 260] on input "text" at bounding box center [259, 255] width 216 height 22
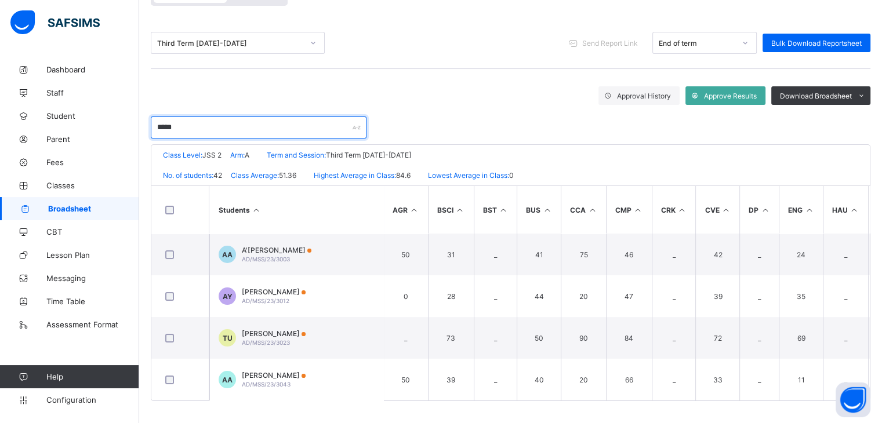
scroll to position [133, 0]
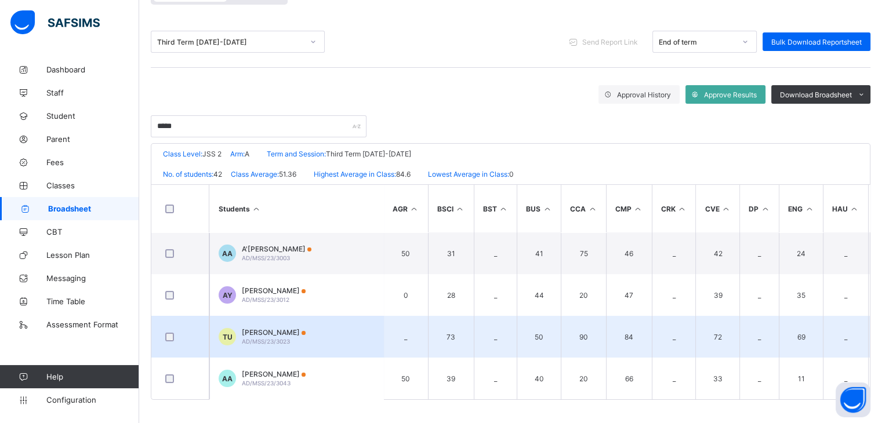
click at [313, 332] on td "TU TAHIR ALIYU UMAR AD/MSS/23/3023" at bounding box center [296, 337] width 174 height 42
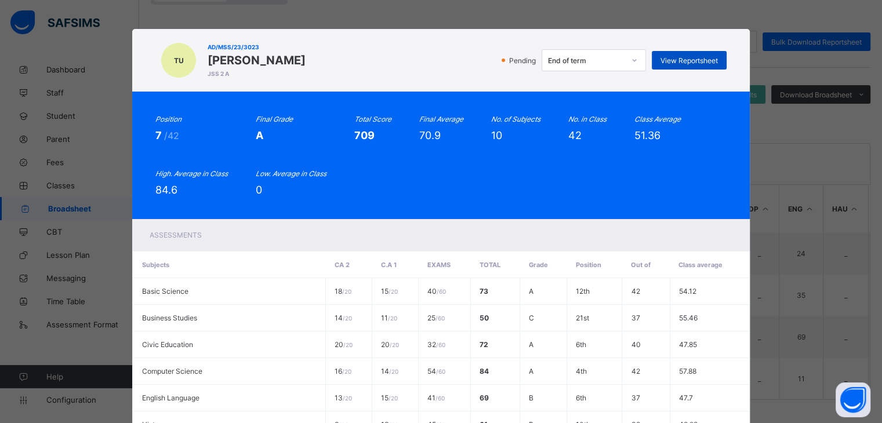
click at [666, 59] on span "View Reportsheet" at bounding box center [689, 60] width 57 height 9
click at [443, 114] on div "Position 7 /42 Final Grade A Total Score 709 Final Average 70.9 No. of Subjects…" at bounding box center [441, 156] width 618 height 128
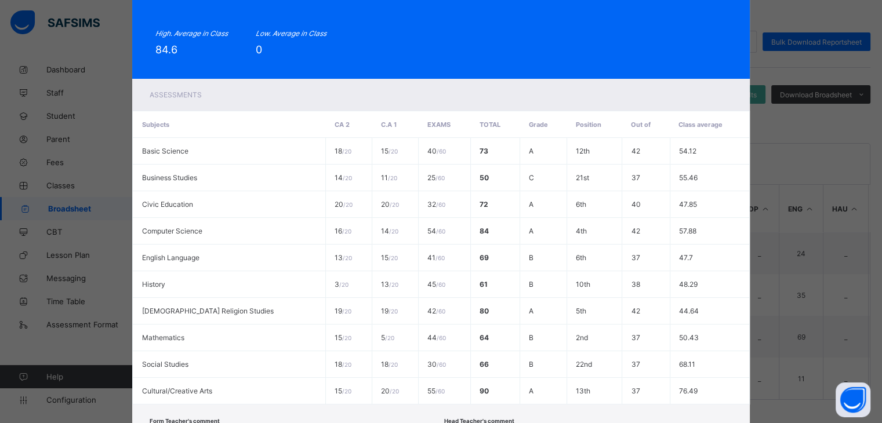
scroll to position [236, 0]
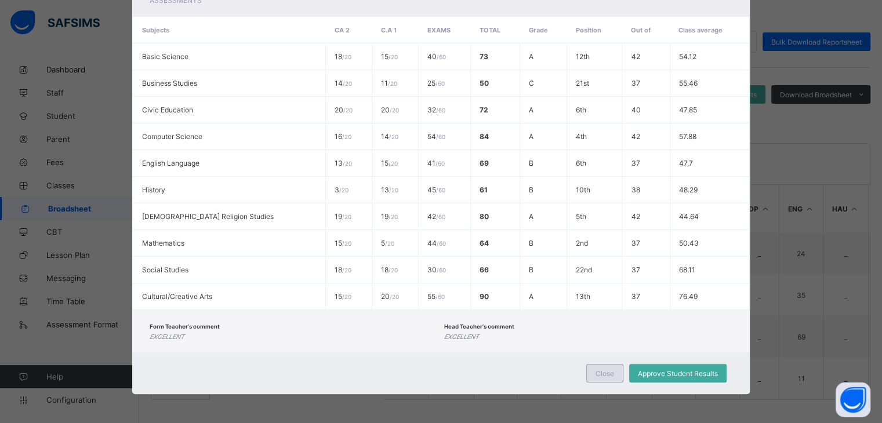
click at [613, 374] on div "Close" at bounding box center [605, 373] width 37 height 19
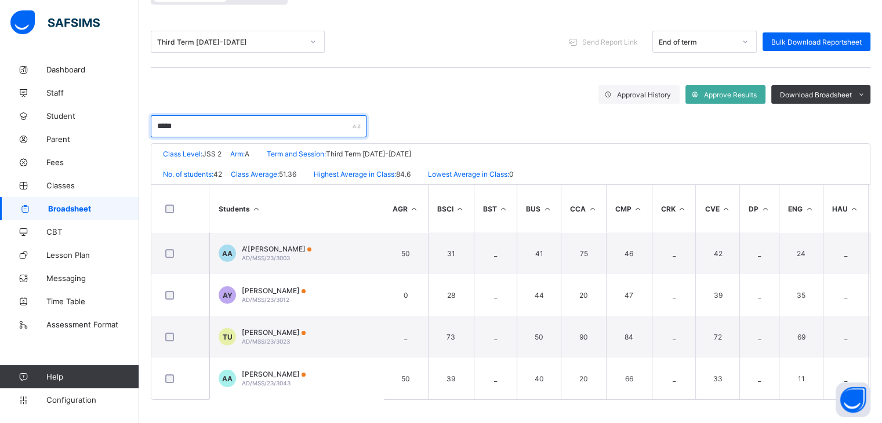
click at [172, 119] on input "*****" at bounding box center [259, 126] width 216 height 22
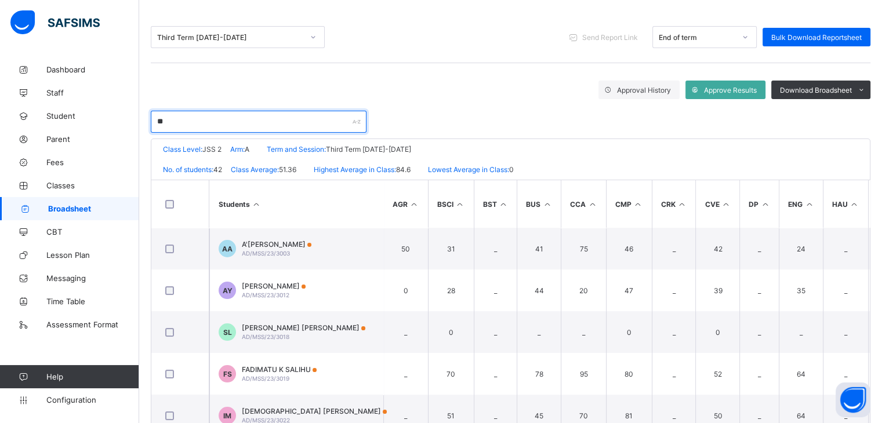
type input "*"
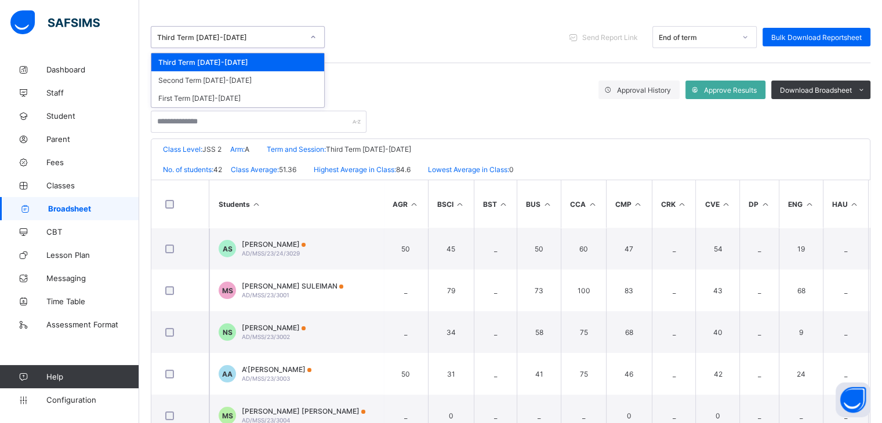
click at [202, 45] on div "Third Term 2024-2025" at bounding box center [238, 37] width 174 height 22
click at [211, 84] on div "Second Term 2024-2025" at bounding box center [237, 80] width 173 height 18
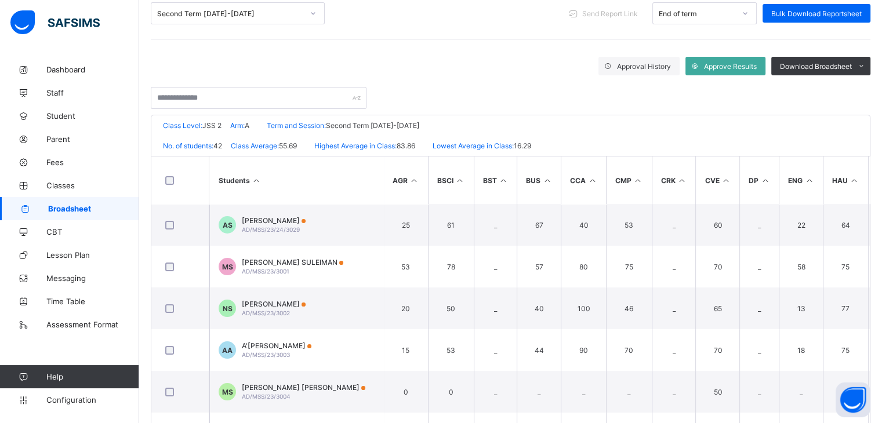
scroll to position [135, 0]
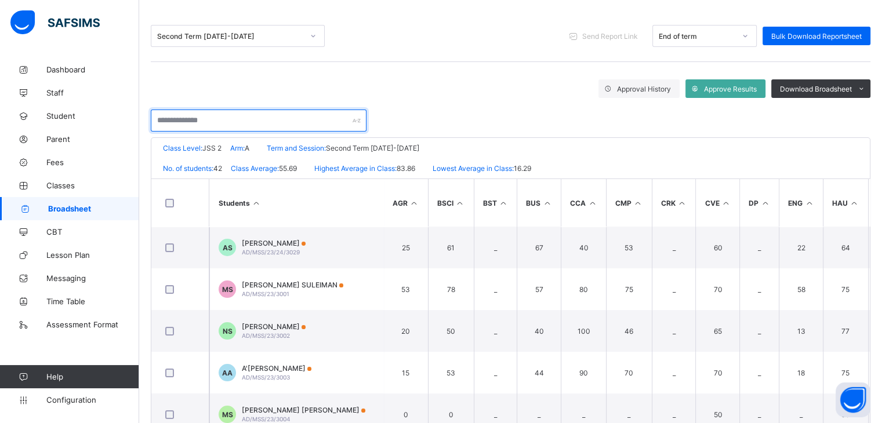
click at [268, 122] on input "text" at bounding box center [259, 121] width 216 height 22
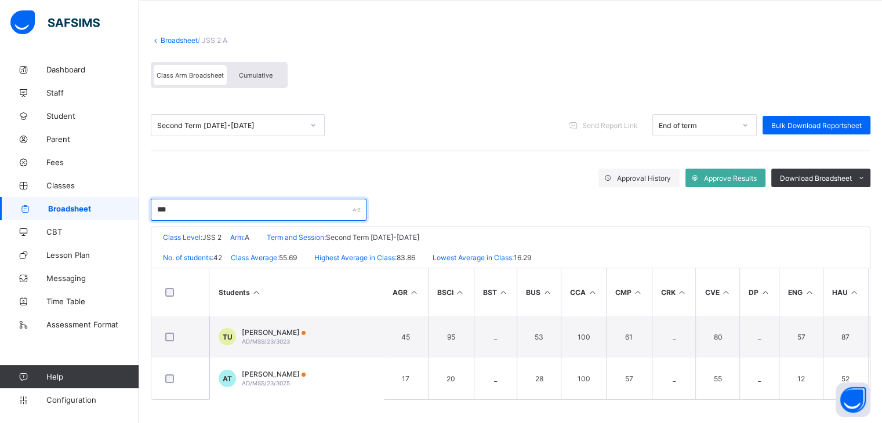
scroll to position [50, 0]
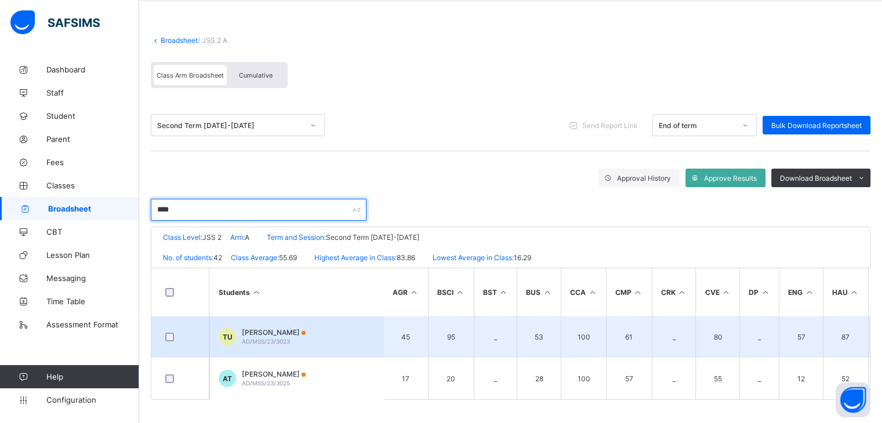
type input "****"
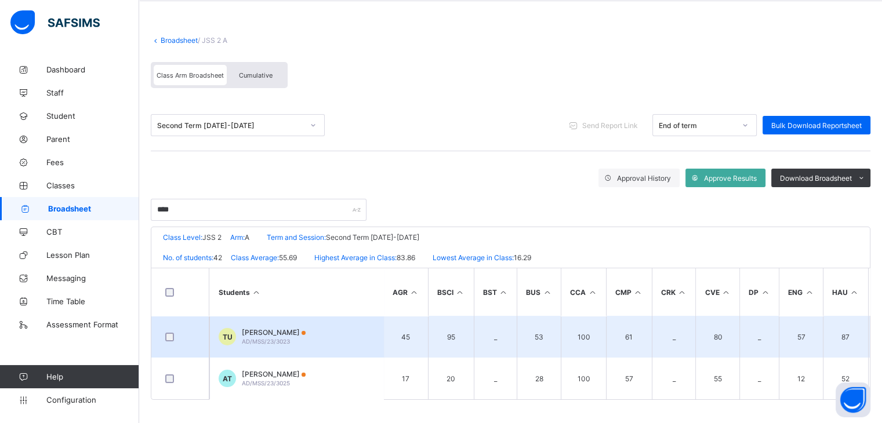
click at [258, 328] on span "TAHIR ALIYU UMAR" at bounding box center [274, 332] width 64 height 9
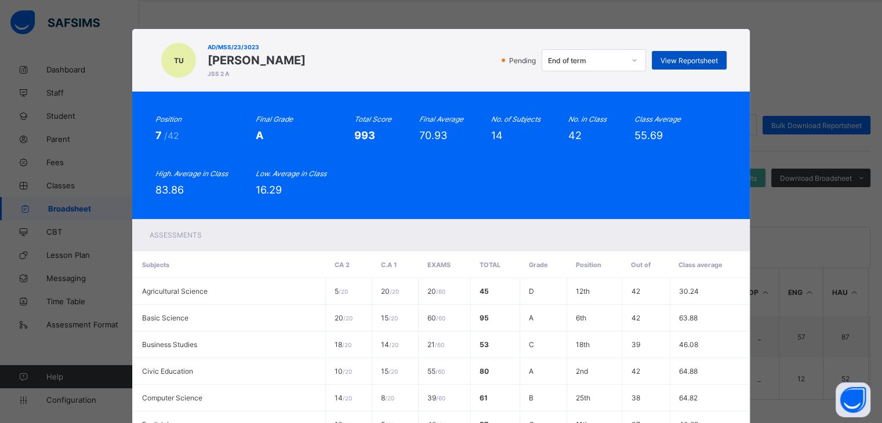
click at [689, 61] on span "View Reportsheet" at bounding box center [689, 60] width 57 height 9
click at [538, 140] on div "Position 7 /42 Final Grade A Total Score 993 Final Average 70.93 No. of Subject…" at bounding box center [440, 155] width 571 height 81
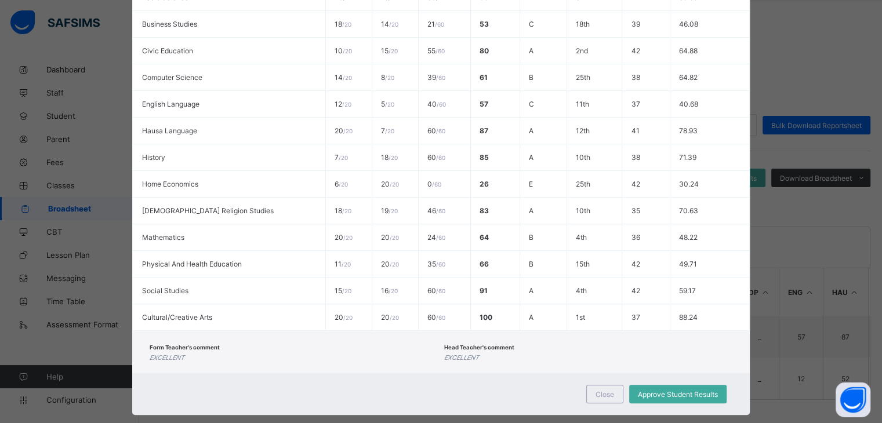
scroll to position [343, 0]
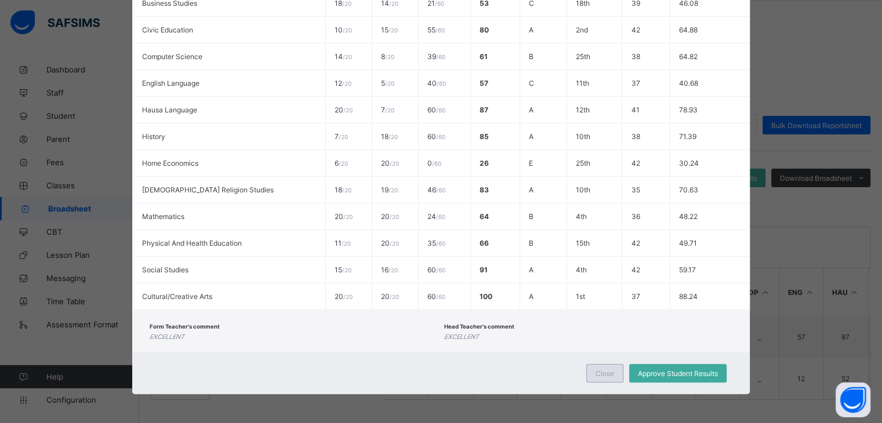
click at [608, 380] on div "Close" at bounding box center [605, 373] width 37 height 19
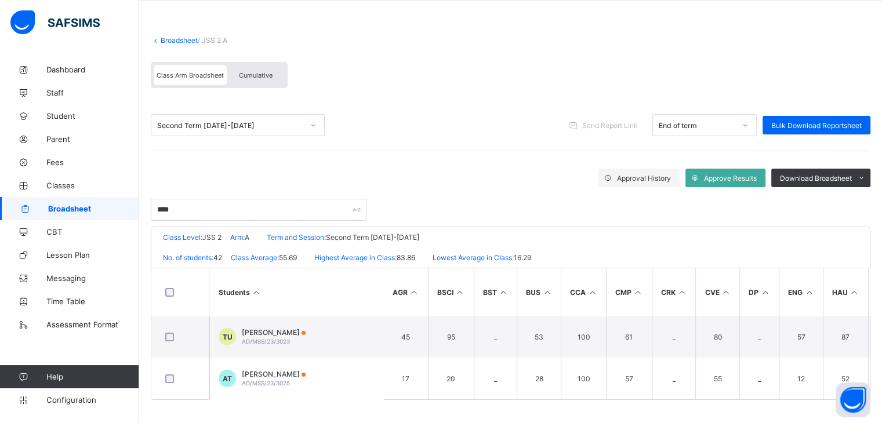
click at [222, 124] on div "Second Term 2024-2025" at bounding box center [230, 125] width 146 height 9
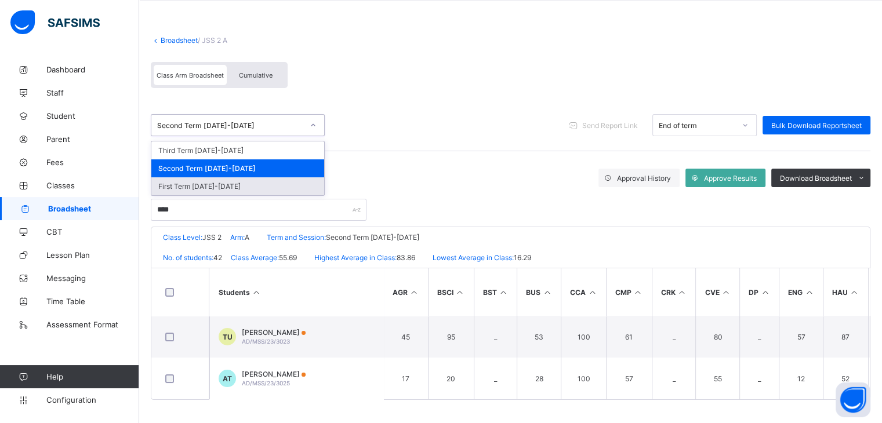
click at [213, 182] on div "First Term 2024-2025" at bounding box center [237, 187] width 173 height 18
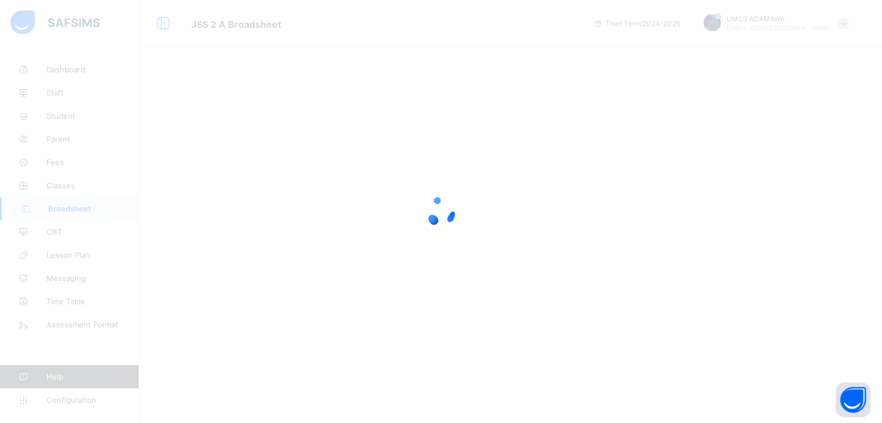
scroll to position [0, 0]
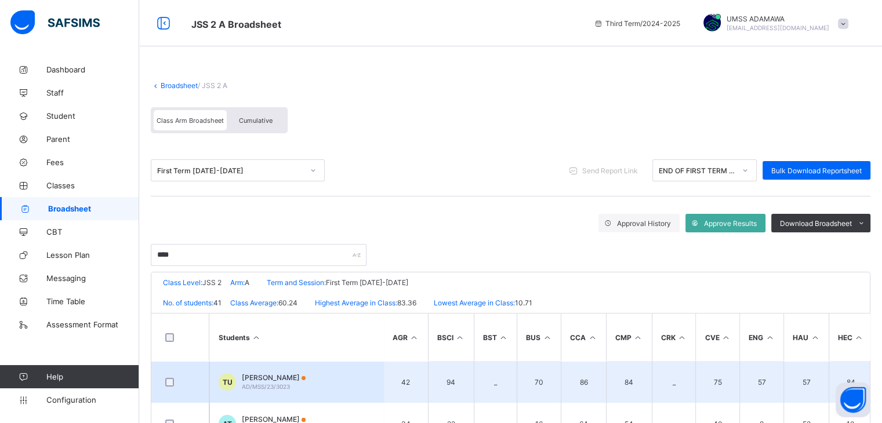
click at [279, 380] on span "TAHIR ALIYU UMAR" at bounding box center [274, 378] width 64 height 9
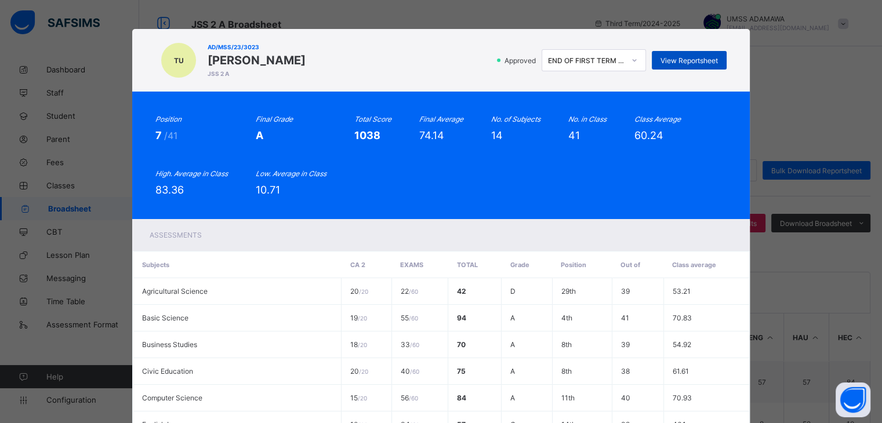
click at [674, 62] on span "View Reportsheet" at bounding box center [689, 60] width 57 height 9
click at [438, 117] on icon "Final Average" at bounding box center [441, 119] width 44 height 9
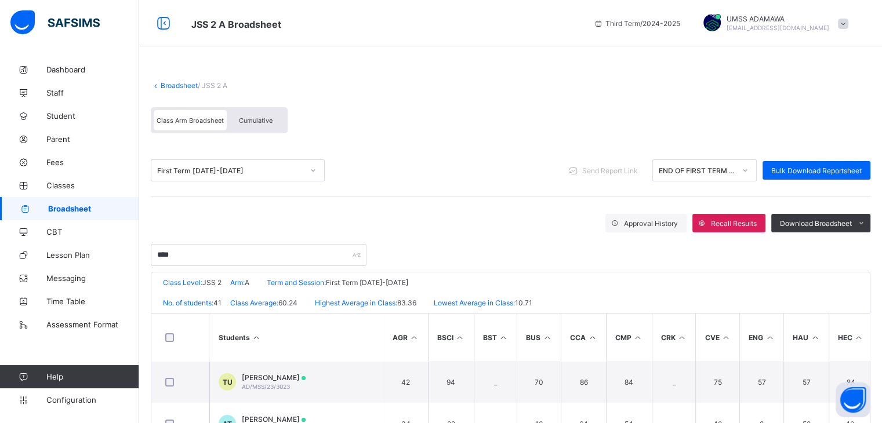
click at [182, 81] on link "Broadsheet" at bounding box center [179, 85] width 37 height 9
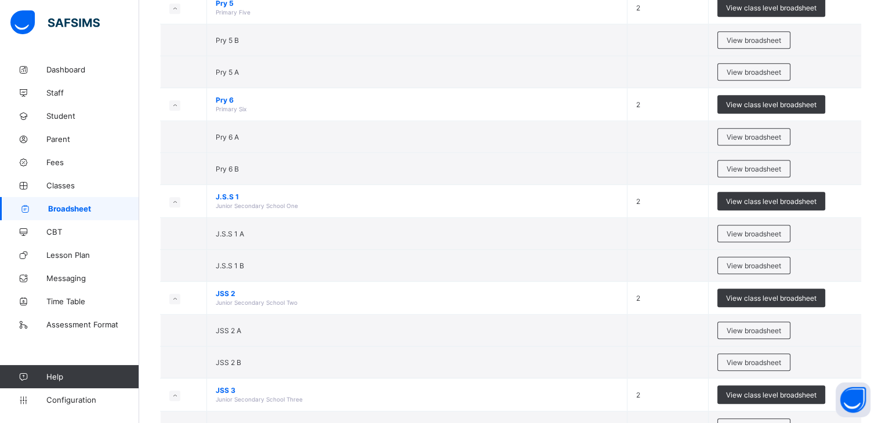
scroll to position [729, 0]
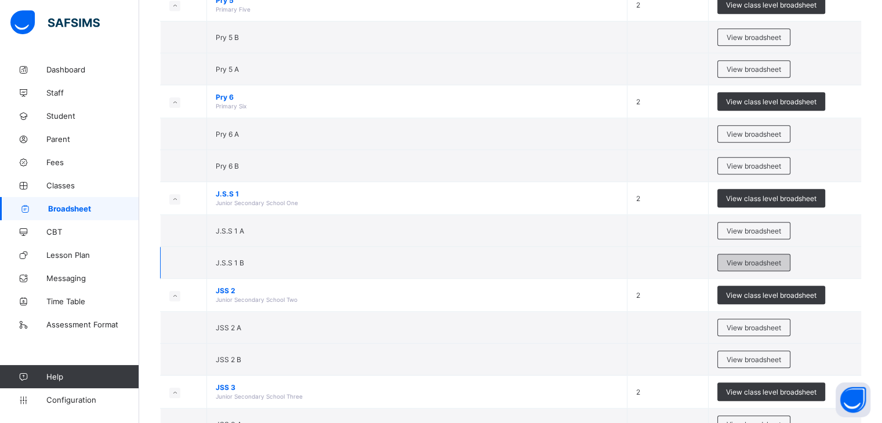
click at [772, 254] on div "View broadsheet" at bounding box center [754, 262] width 73 height 17
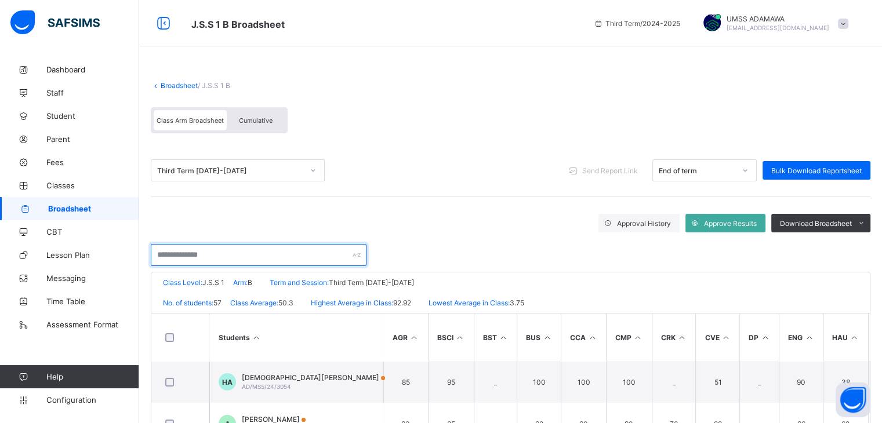
click at [191, 253] on input "text" at bounding box center [259, 255] width 216 height 22
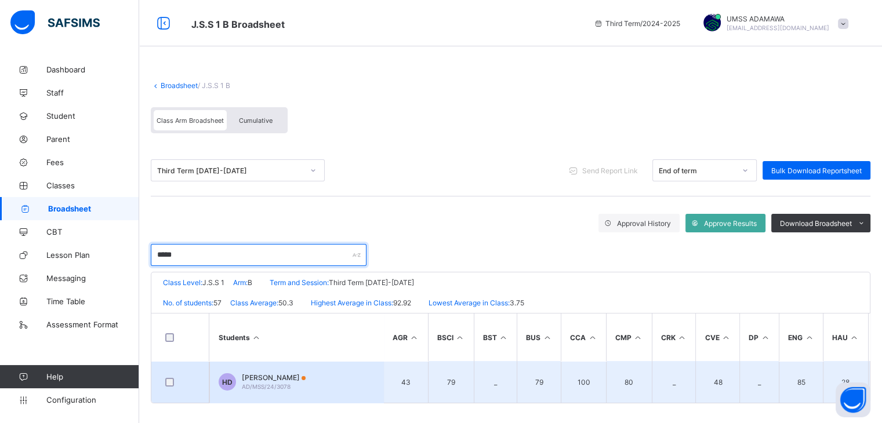
type input "*****"
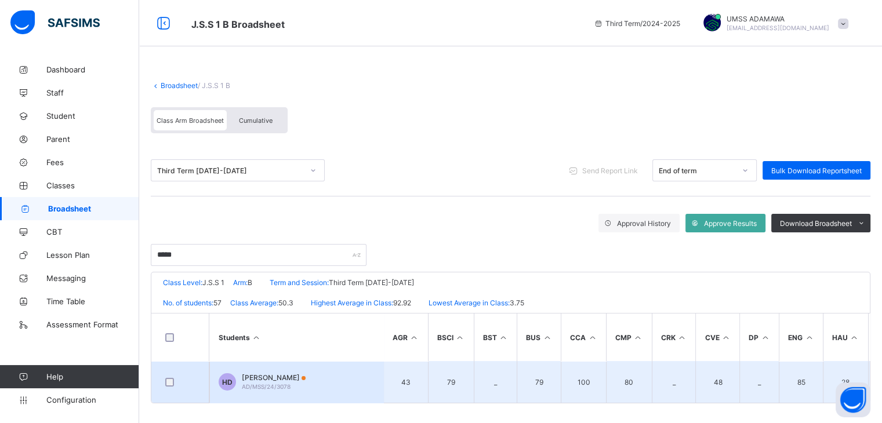
click at [266, 381] on span "HABIBA ALIYU DIKKO" at bounding box center [274, 378] width 64 height 9
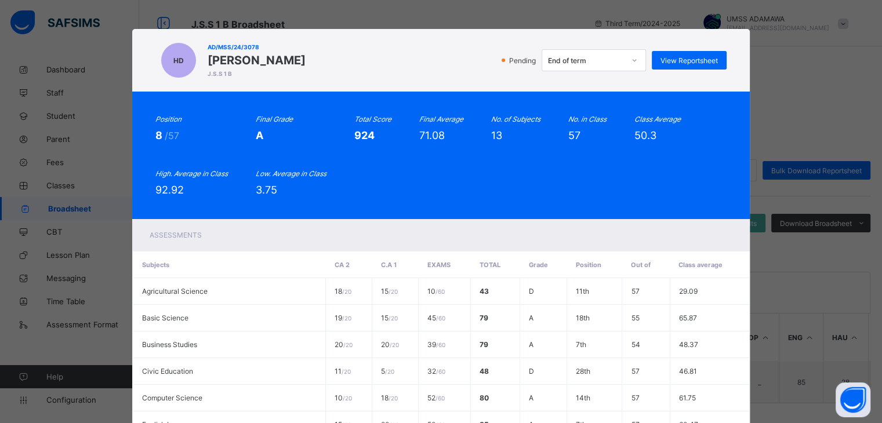
click at [770, 82] on div "HD AD/MSS/24/3078 HABIBA ALIYU DIKKO J.S.S 1 B Pending End of term View Reports…" at bounding box center [441, 211] width 882 height 423
click at [634, 56] on icon at bounding box center [634, 61] width 7 height 12
click at [598, 252] on th "Position" at bounding box center [594, 265] width 55 height 27
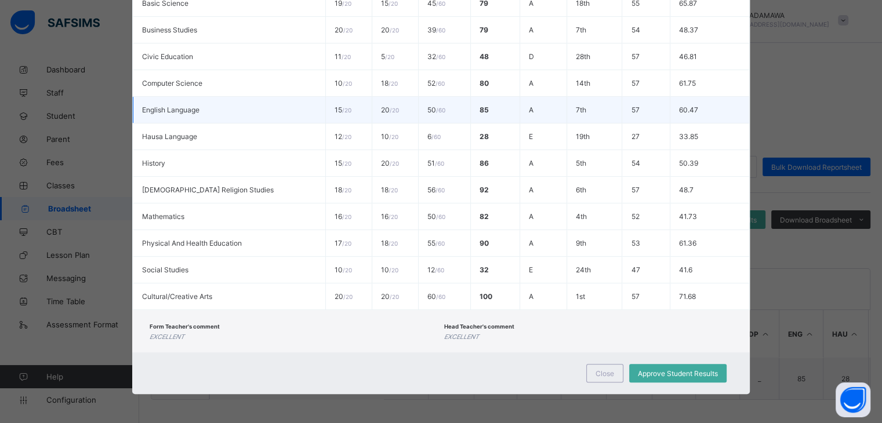
scroll to position [8, 0]
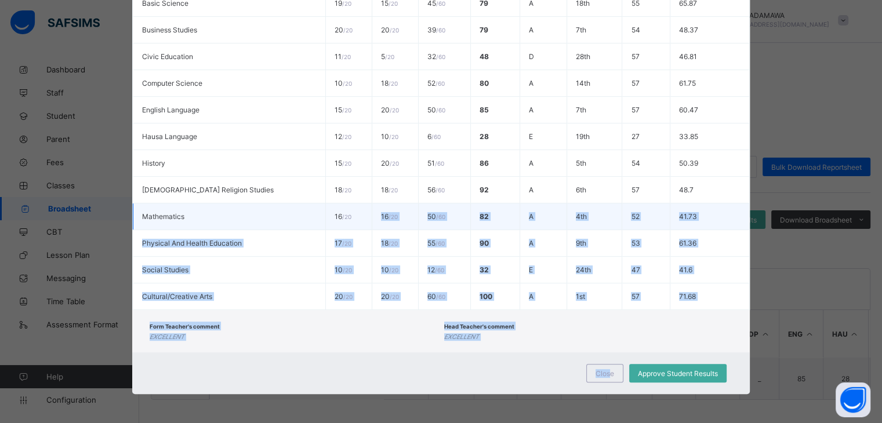
drag, startPoint x: 610, startPoint y: 377, endPoint x: 343, endPoint y: 211, distance: 314.1
click at [343, 211] on div "HD AD/MSS/24/3078 HABIBA ALIYU DIKKO J.S.S 1 B Pending End of term View Reports…" at bounding box center [441, 54] width 618 height 680
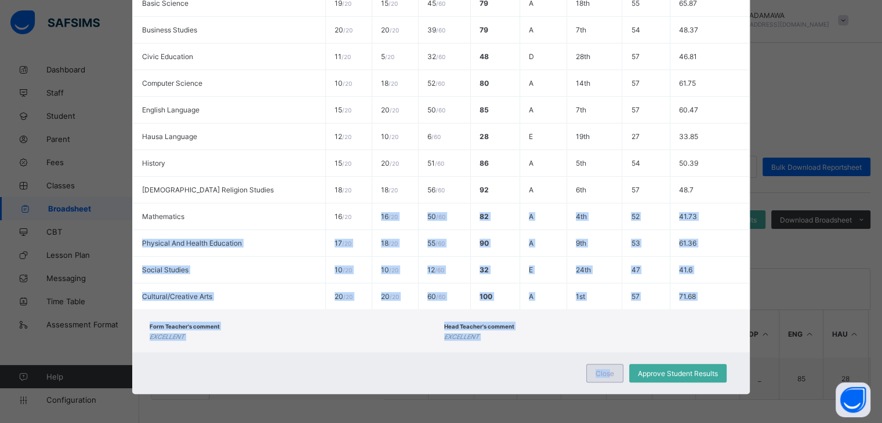
click at [594, 368] on div "Close" at bounding box center [605, 373] width 37 height 19
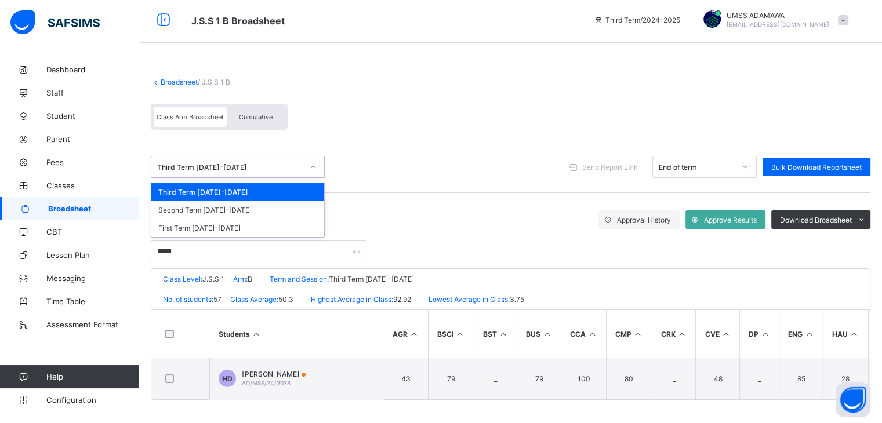
click at [233, 163] on div "Third Term 2024-2025" at bounding box center [230, 167] width 146 height 9
click at [217, 205] on div "Second Term 2024-2025" at bounding box center [237, 210] width 173 height 18
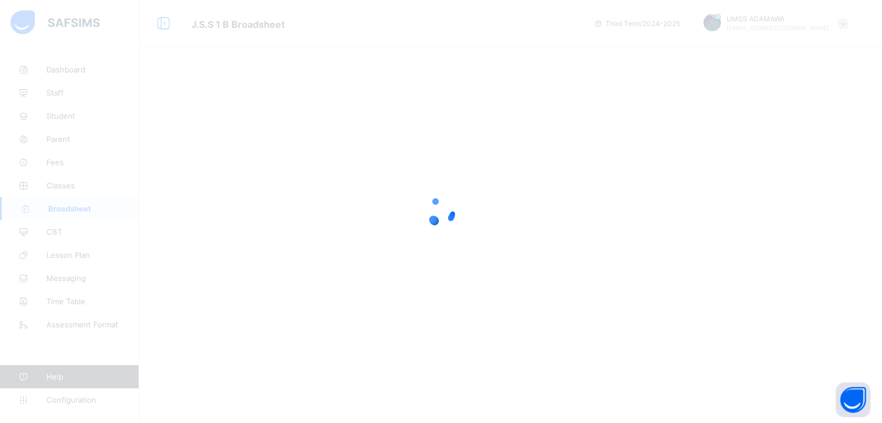
scroll to position [0, 0]
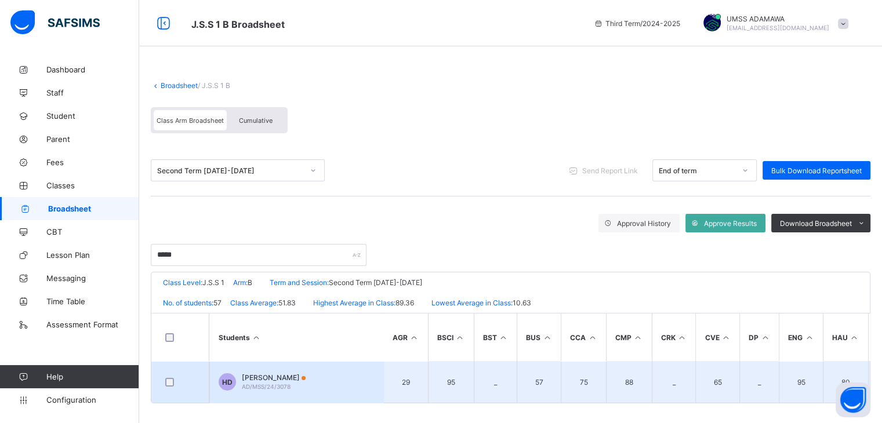
click at [266, 381] on span "HABIBA ALIYU DIKKO" at bounding box center [274, 378] width 64 height 9
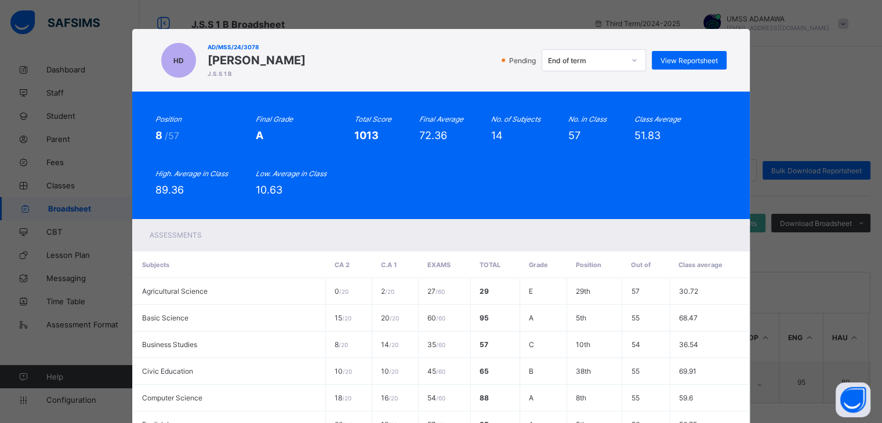
click at [443, 173] on div "Position 8 /57 Final Grade A Total Score 1013 Final Average 72.36 No. of Subjec…" at bounding box center [440, 155] width 571 height 81
click at [694, 59] on span "View Reportsheet" at bounding box center [689, 60] width 57 height 9
click at [411, 176] on div "Position 8 /57 Final Grade A Total Score 1013 Final Average 72.36 No. of Subjec…" at bounding box center [440, 155] width 571 height 81
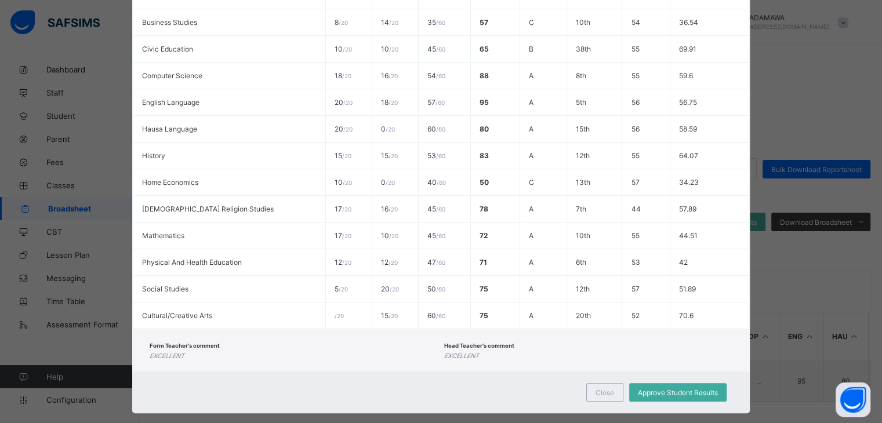
scroll to position [343, 0]
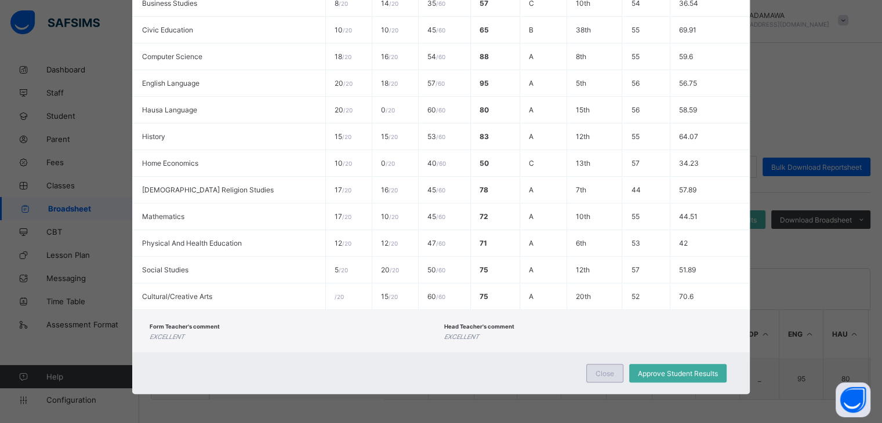
click at [593, 374] on div "Close" at bounding box center [605, 373] width 37 height 19
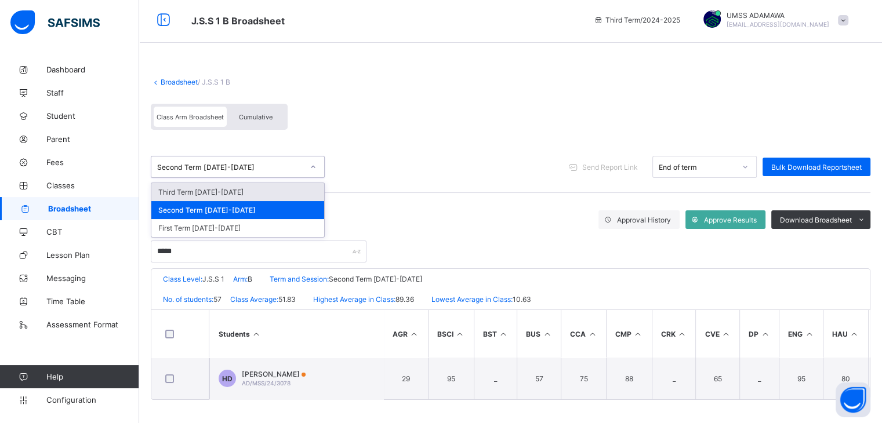
click at [209, 168] on div "Second Term 2024-2025" at bounding box center [226, 167] width 151 height 16
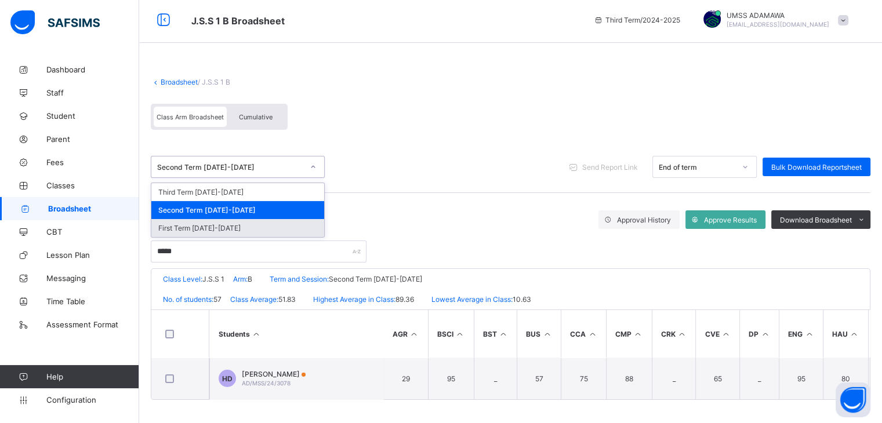
click at [204, 221] on div "First Term 2024-2025" at bounding box center [237, 228] width 173 height 18
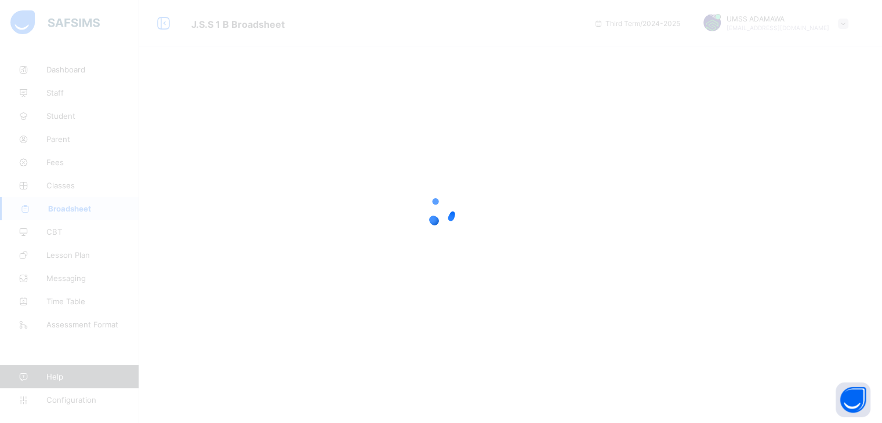
scroll to position [0, 0]
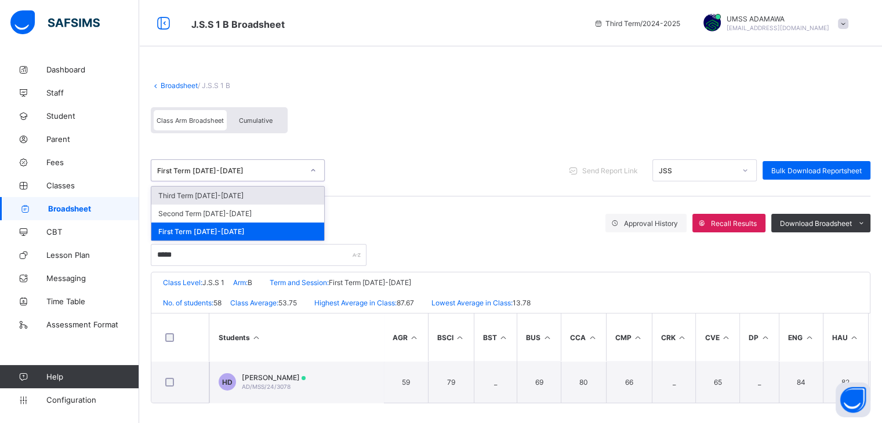
click at [189, 174] on div "First Term 2024-2025" at bounding box center [230, 170] width 146 height 9
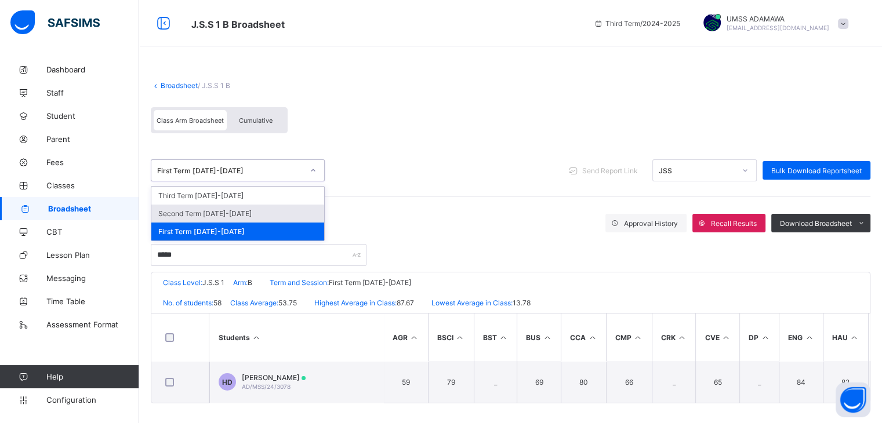
click at [201, 216] on div "Second Term 2024-2025" at bounding box center [237, 214] width 173 height 18
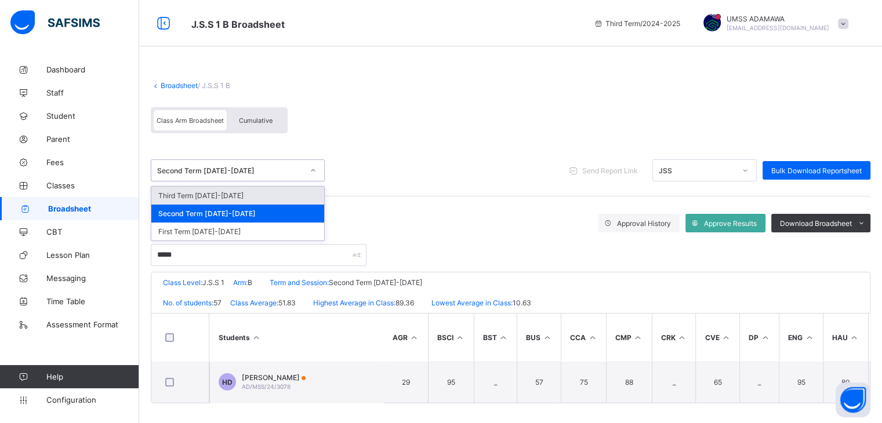
click at [200, 174] on div "Second Term 2024-2025" at bounding box center [230, 170] width 146 height 9
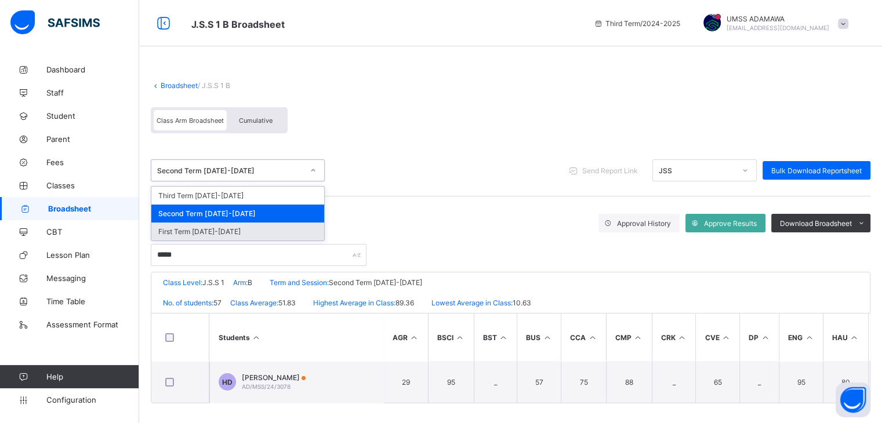
click at [199, 237] on div "First Term 2024-2025" at bounding box center [237, 232] width 173 height 18
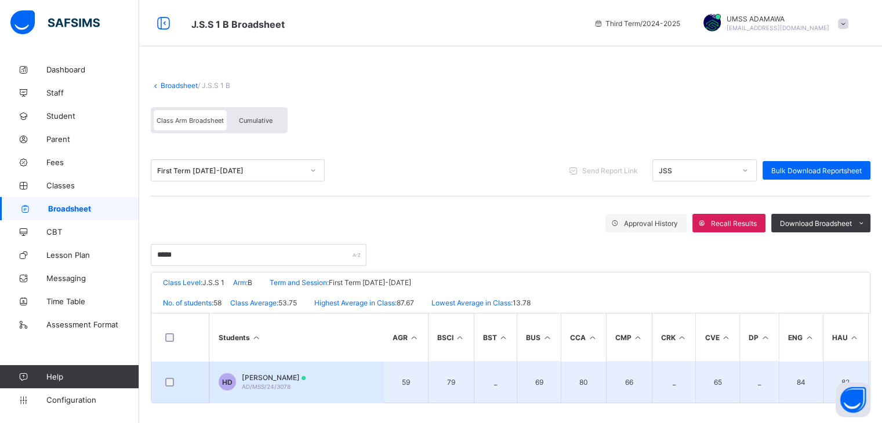
click at [261, 377] on span "HABIBA ALIYU DIKKO" at bounding box center [274, 378] width 64 height 9
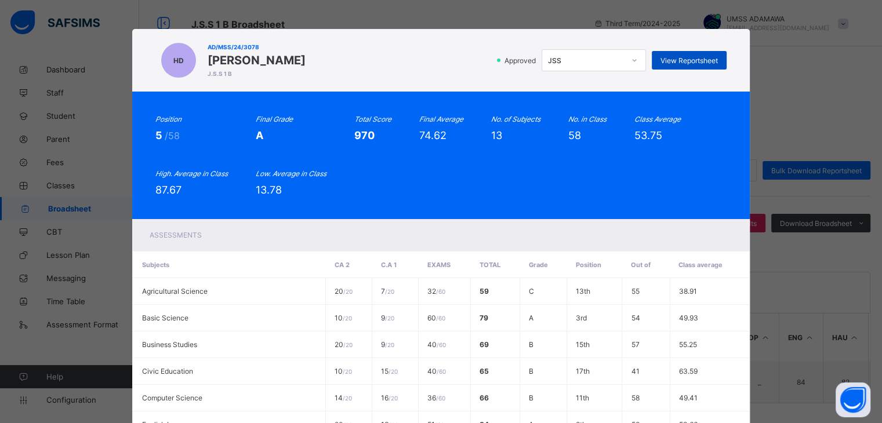
click at [678, 59] on span "View Reportsheet" at bounding box center [689, 60] width 57 height 9
click at [449, 63] on div "Approved JSS View Reportsheet" at bounding box center [519, 60] width 415 height 22
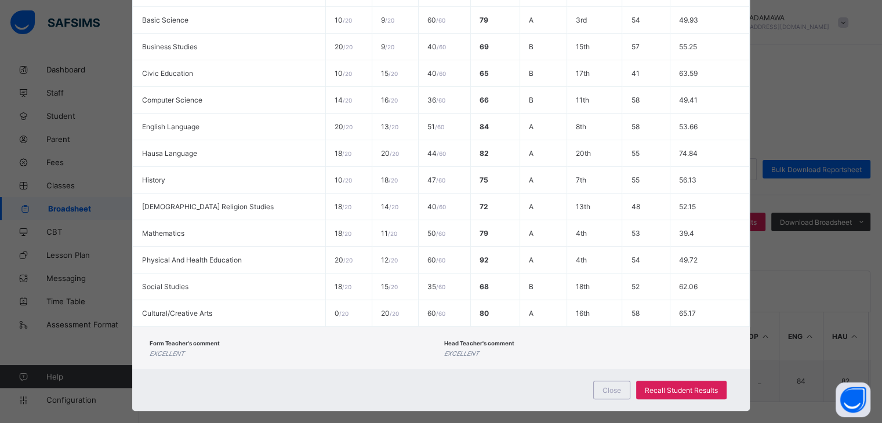
scroll to position [316, 0]
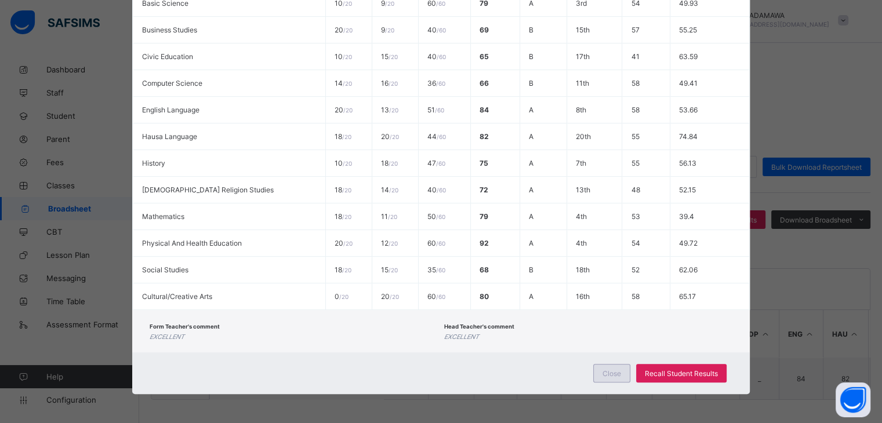
click at [617, 374] on span "Close" at bounding box center [612, 374] width 19 height 9
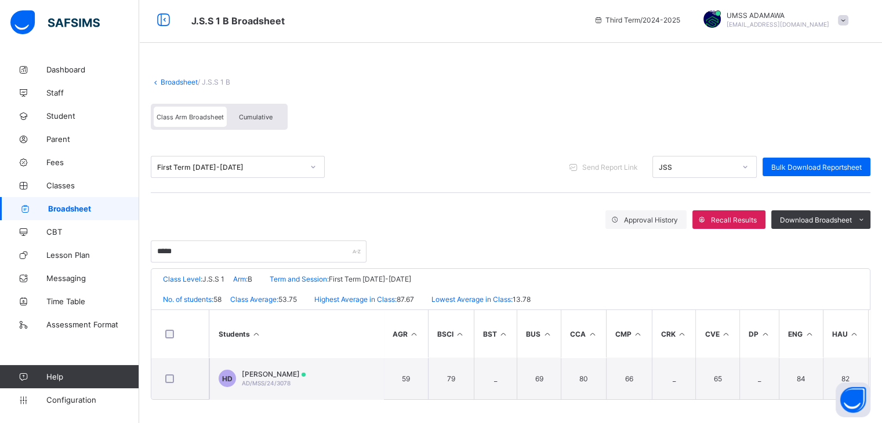
click at [177, 78] on link "Broadsheet" at bounding box center [179, 82] width 37 height 9
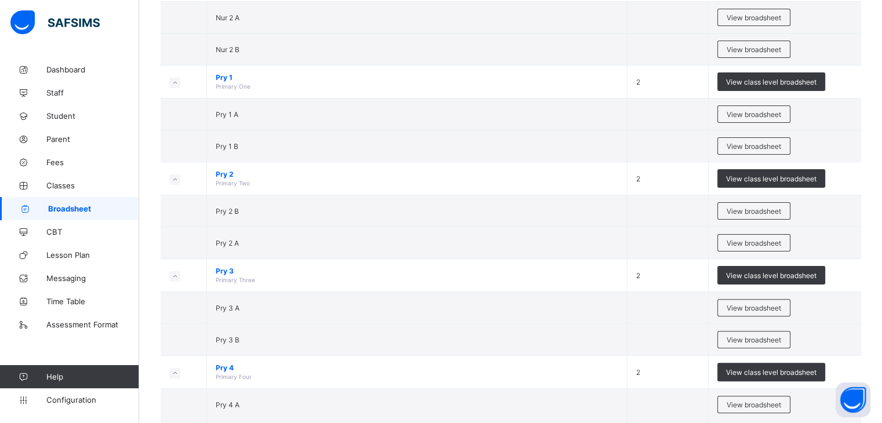
scroll to position [283, 0]
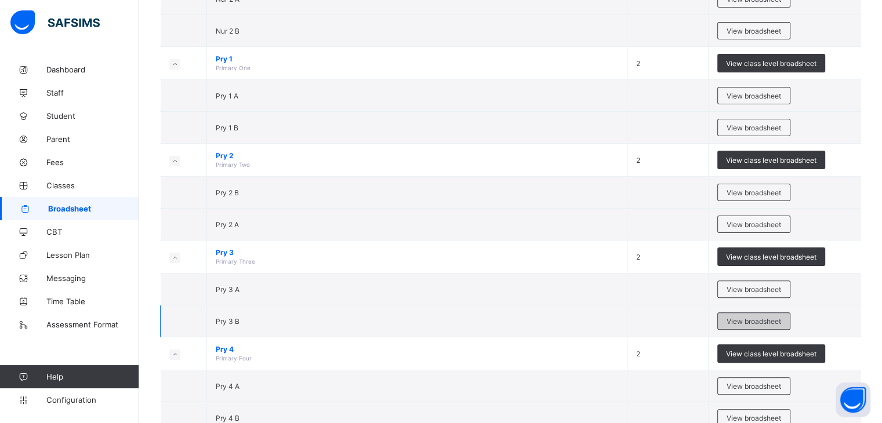
click at [767, 318] on span "View broadsheet" at bounding box center [754, 321] width 55 height 9
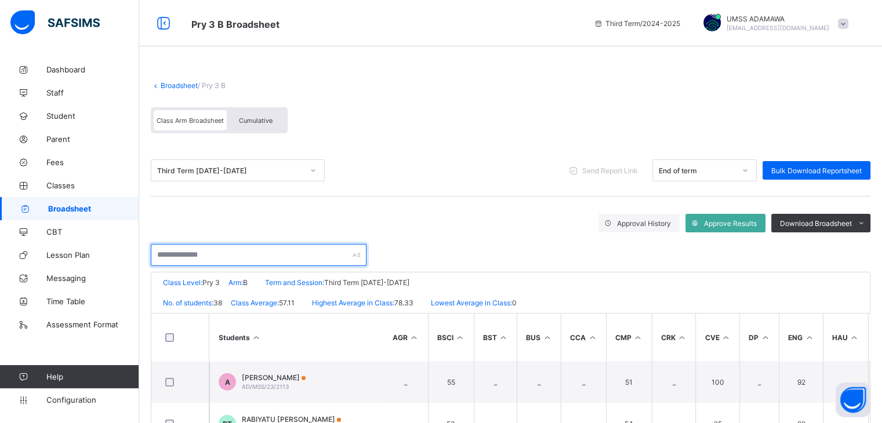
click at [239, 258] on input "text" at bounding box center [259, 255] width 216 height 22
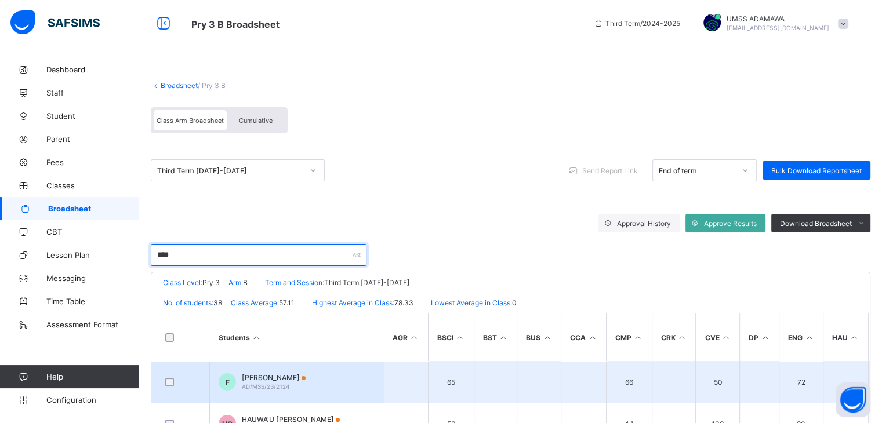
type input "****"
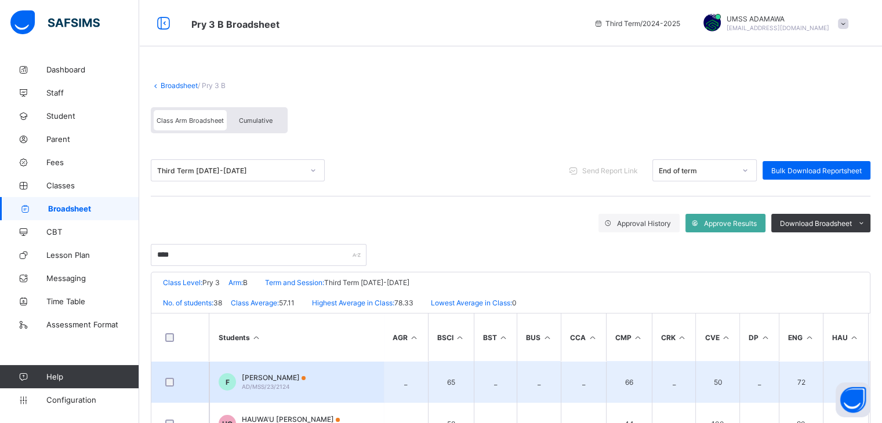
click at [282, 381] on span "FATIMA AUWAL" at bounding box center [274, 378] width 64 height 9
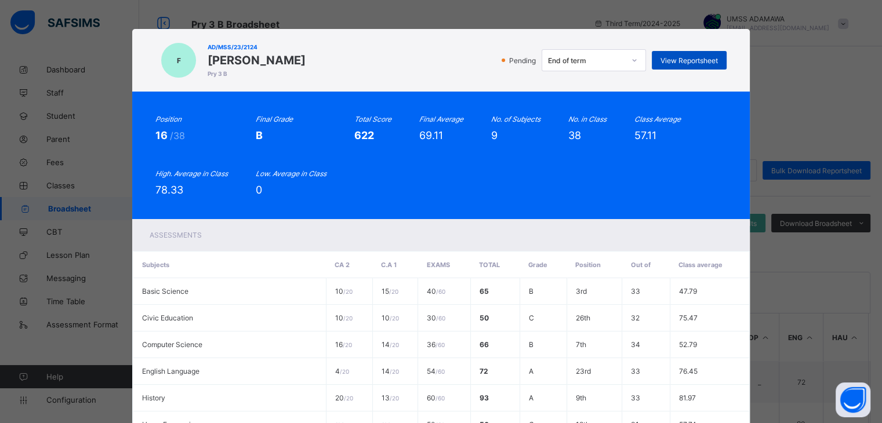
click at [674, 62] on span "View Reportsheet" at bounding box center [689, 60] width 57 height 9
click at [604, 147] on div "Position 16 /38 Final Grade B Total Score 622 Final Average 69.11 No. of Subjec…" at bounding box center [440, 155] width 571 height 81
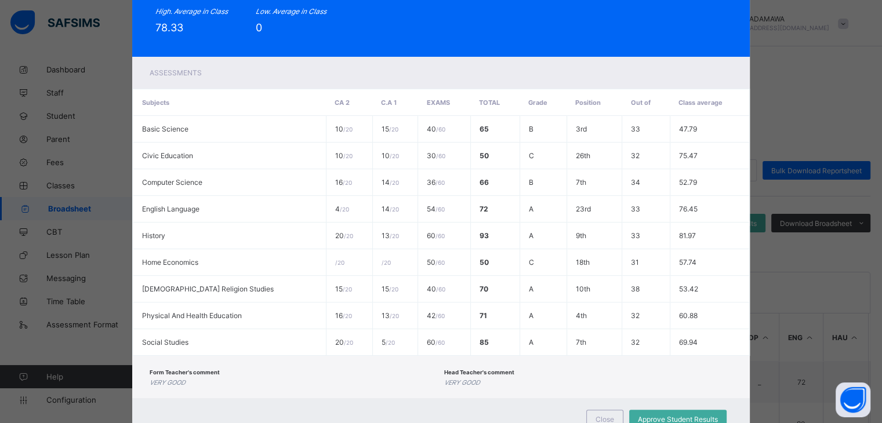
scroll to position [50, 0]
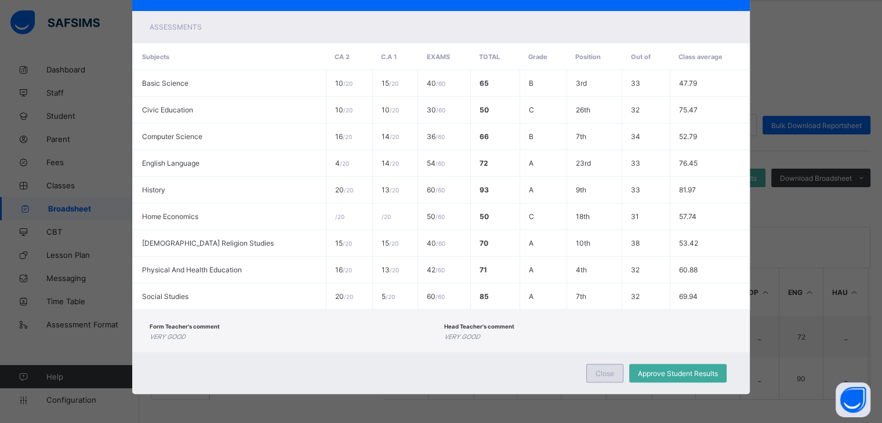
click at [604, 376] on span "Close" at bounding box center [605, 374] width 19 height 9
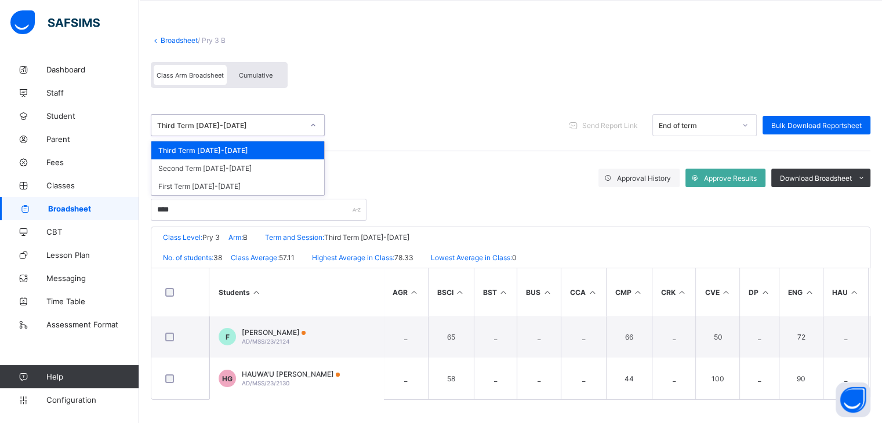
click at [188, 117] on div "Third Term 2024-2025" at bounding box center [226, 125] width 151 height 16
click at [187, 165] on div "Second Term 2024-2025" at bounding box center [237, 169] width 173 height 18
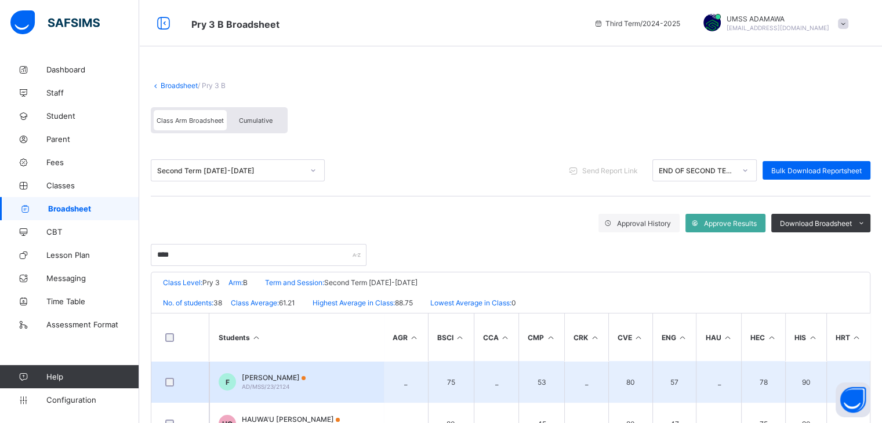
click at [267, 379] on span "FATIMA AUWAL" at bounding box center [274, 378] width 64 height 9
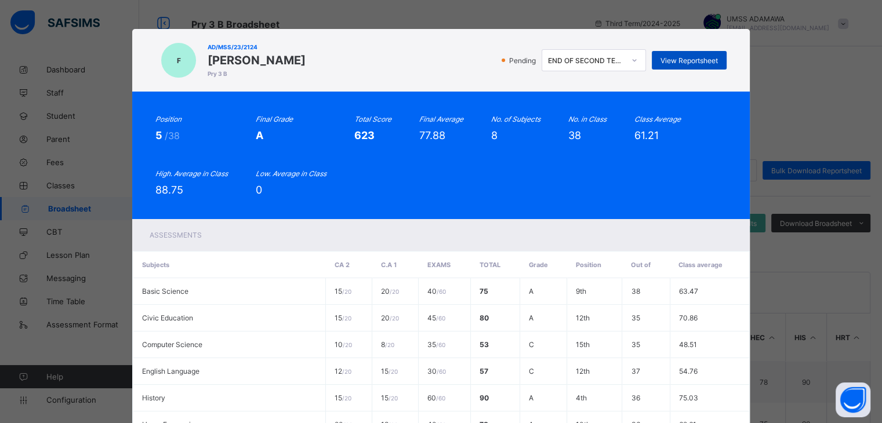
click at [679, 61] on span "View Reportsheet" at bounding box center [689, 60] width 57 height 9
click at [383, 106] on div "Position 5 /38 Final Grade A Total Score 623 Final Average 77.88 No. of Subject…" at bounding box center [441, 156] width 618 height 128
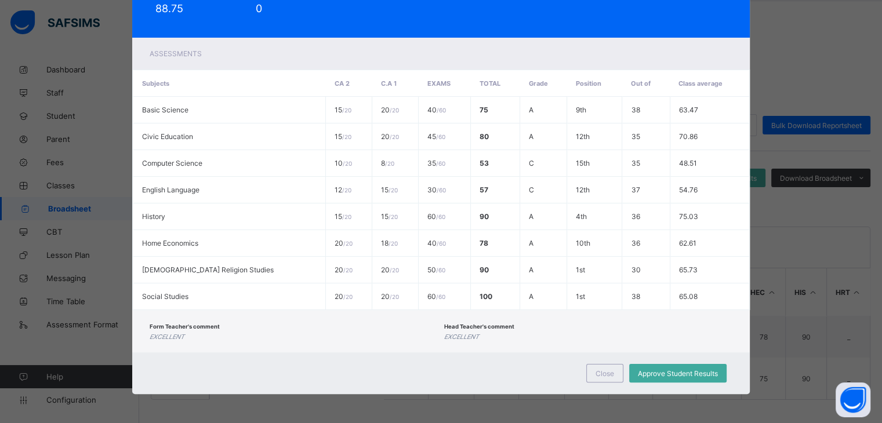
scroll to position [183, 0]
click at [598, 370] on span "Close" at bounding box center [605, 374] width 19 height 9
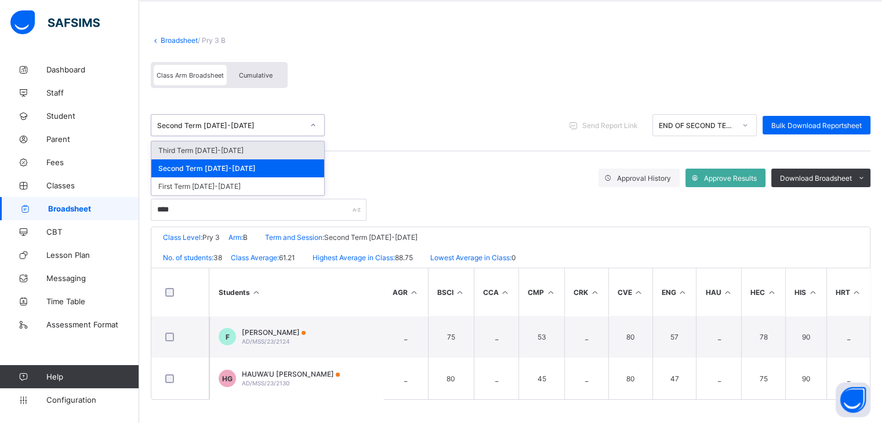
click at [230, 128] on div "Second Term 2024-2025" at bounding box center [226, 125] width 151 height 16
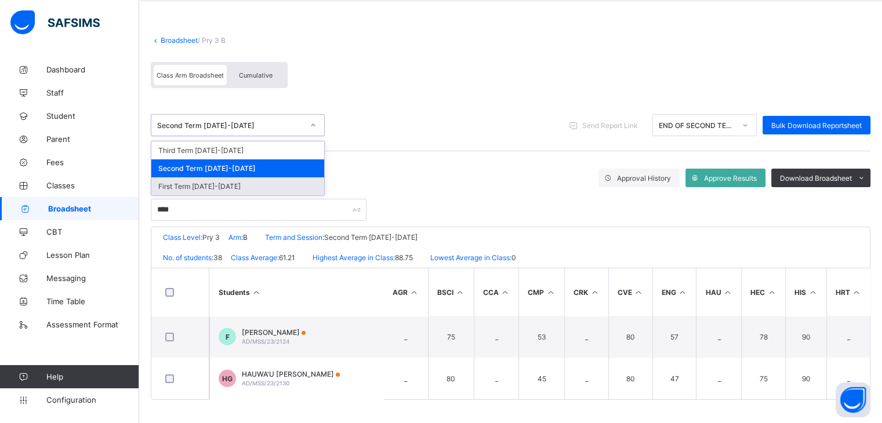
click at [222, 178] on div "First Term 2024-2025" at bounding box center [237, 187] width 173 height 18
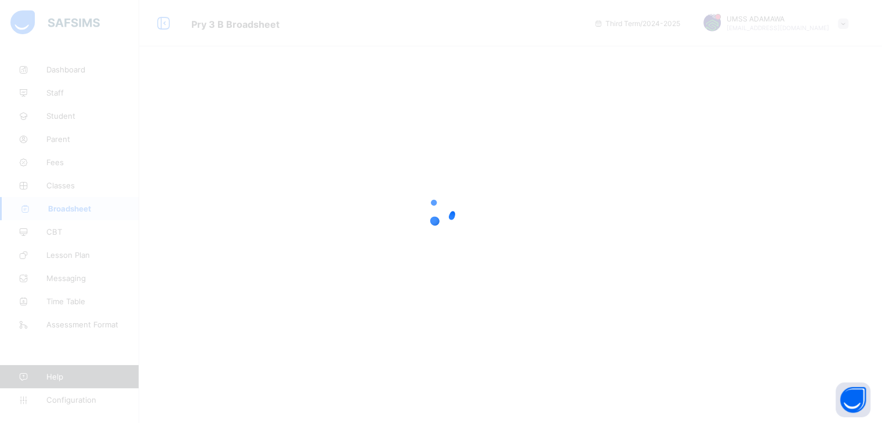
scroll to position [0, 0]
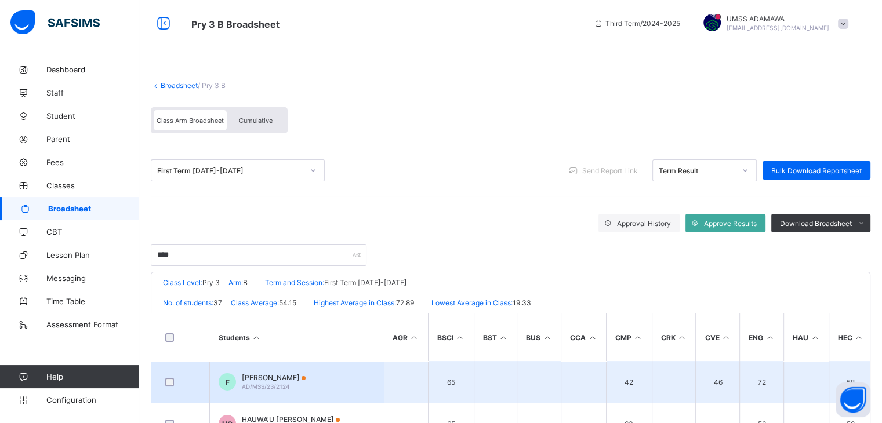
click at [262, 374] on span "FATIMA AUWAL" at bounding box center [274, 378] width 64 height 9
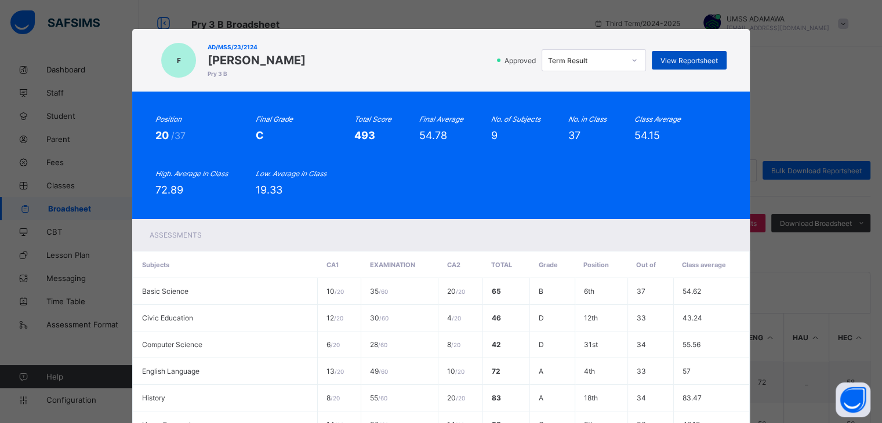
click at [684, 57] on span "View Reportsheet" at bounding box center [689, 60] width 57 height 9
click at [411, 56] on div "Approved Term Result View Reportsheet" at bounding box center [519, 60] width 415 height 22
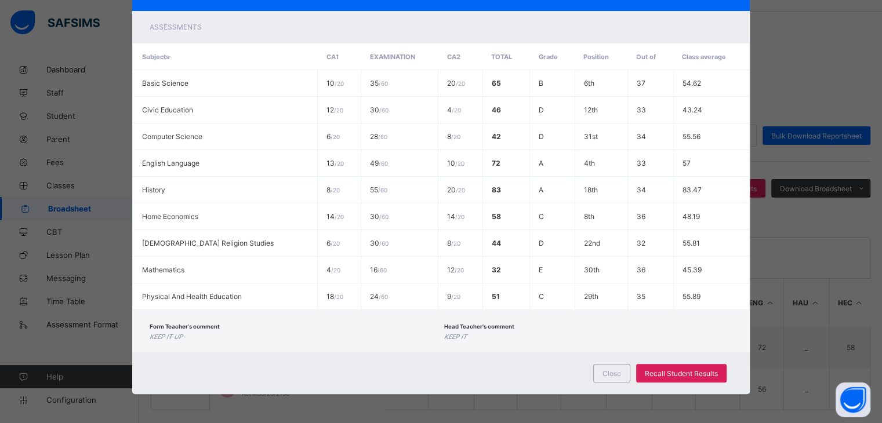
scroll to position [50, 0]
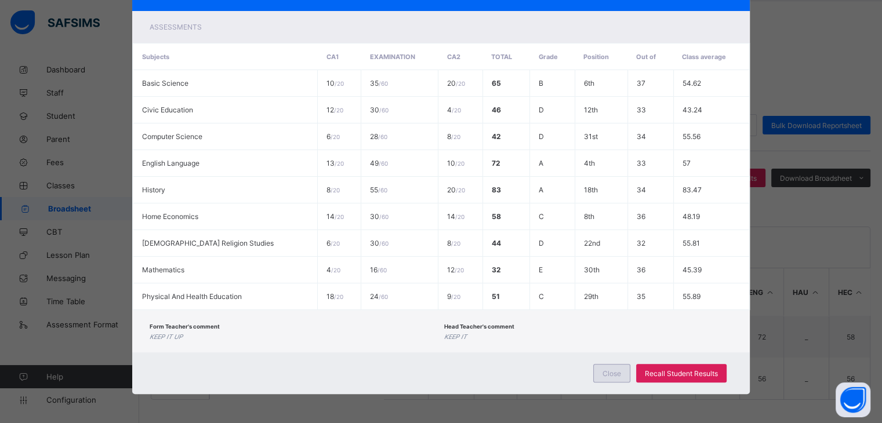
click at [616, 370] on span "Close" at bounding box center [612, 374] width 19 height 9
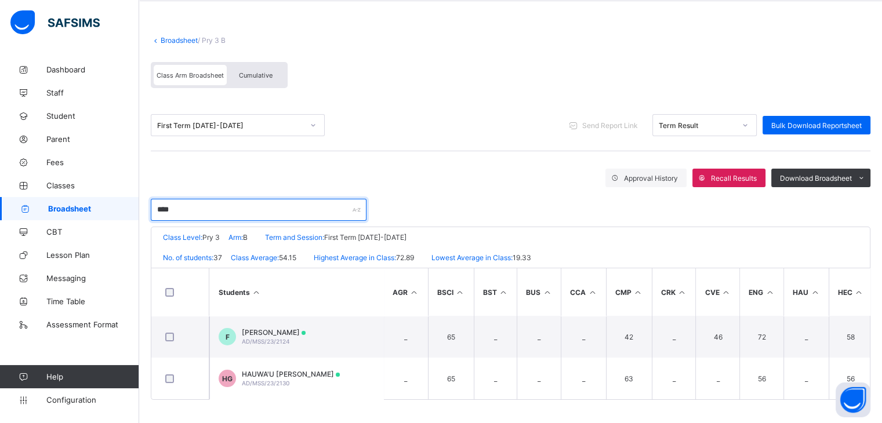
click at [189, 211] on input "****" at bounding box center [259, 210] width 216 height 22
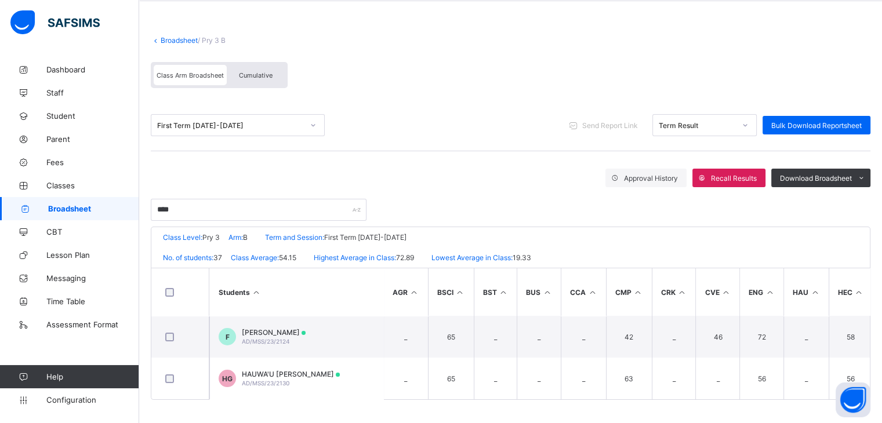
click at [170, 36] on link "Broadsheet" at bounding box center [179, 40] width 37 height 9
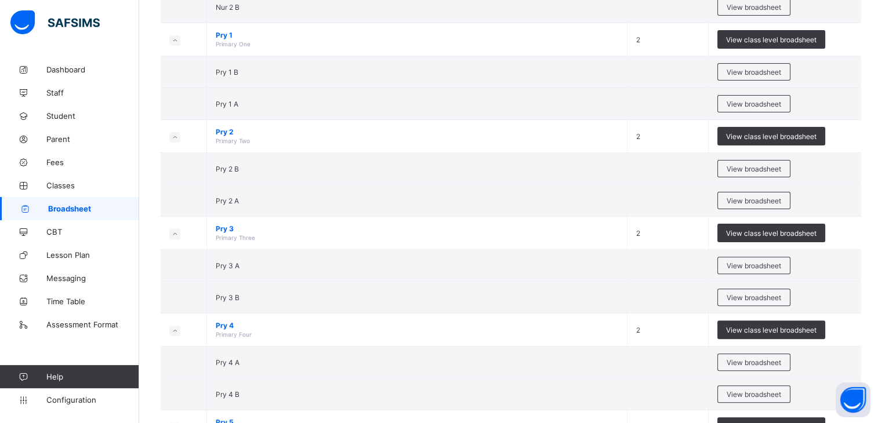
scroll to position [316, 0]
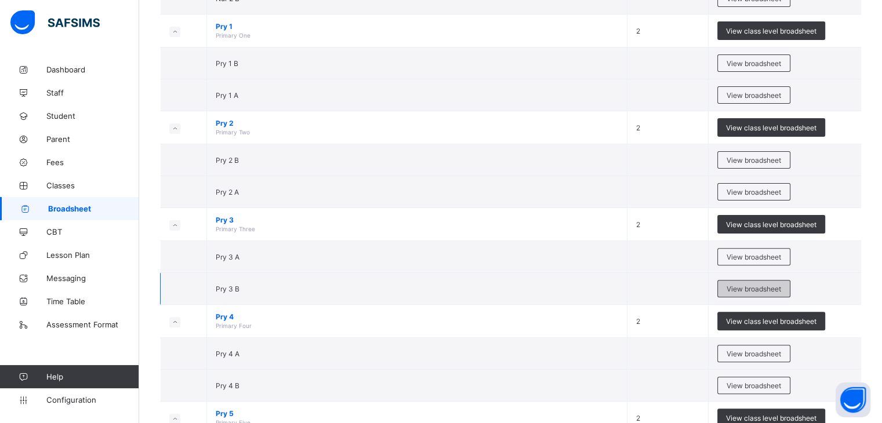
click at [758, 285] on span "View broadsheet" at bounding box center [754, 289] width 55 height 9
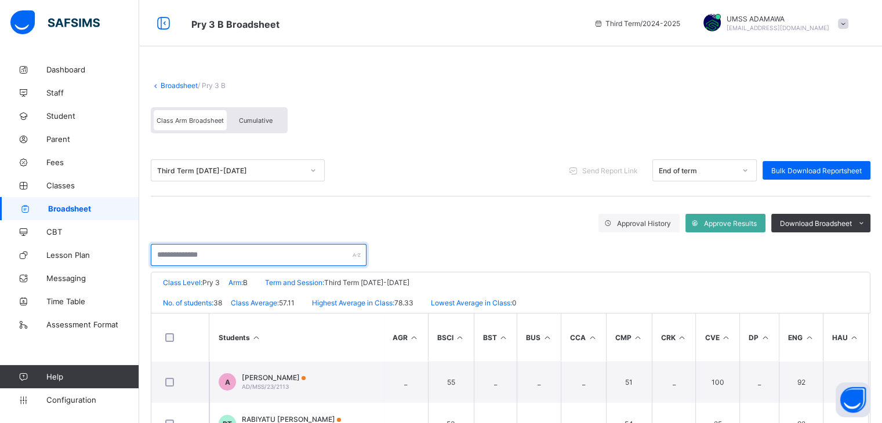
click at [202, 259] on input "text" at bounding box center [259, 255] width 216 height 22
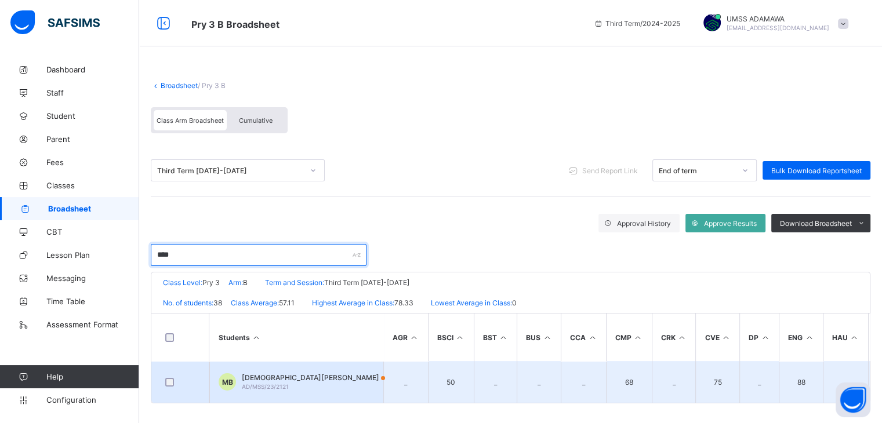
type input "****"
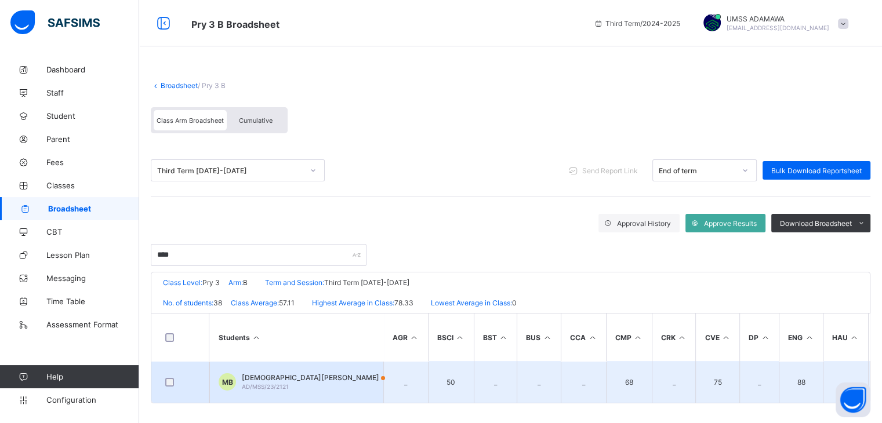
click at [281, 384] on span "AD/MSS/23/2121" at bounding box center [265, 386] width 47 height 7
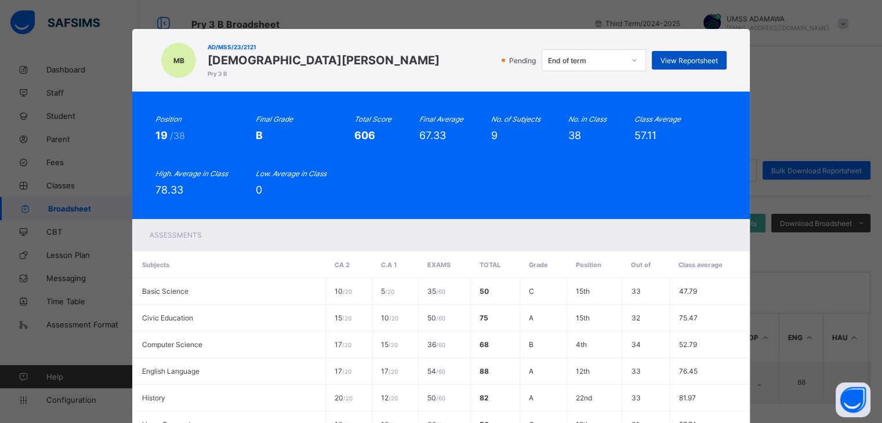
click at [679, 61] on span "View Reportsheet" at bounding box center [689, 60] width 57 height 9
click at [446, 65] on div "Pending End of term View Reportsheet" at bounding box center [586, 60] width 281 height 22
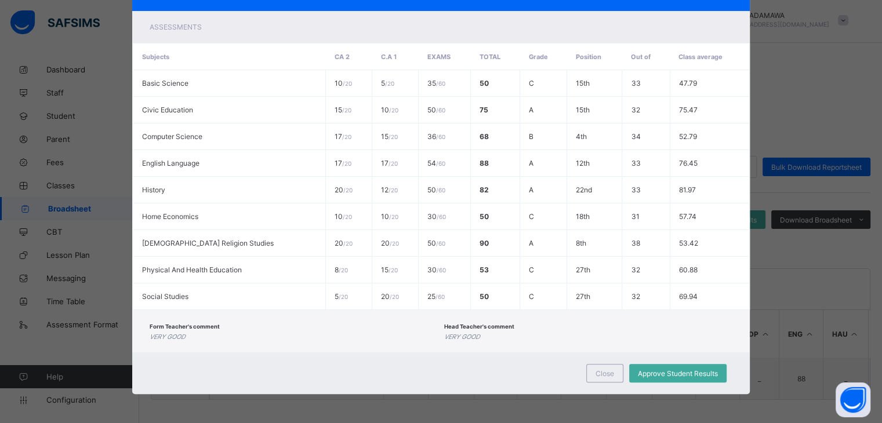
scroll to position [8, 0]
click at [610, 370] on span "Close" at bounding box center [605, 374] width 19 height 9
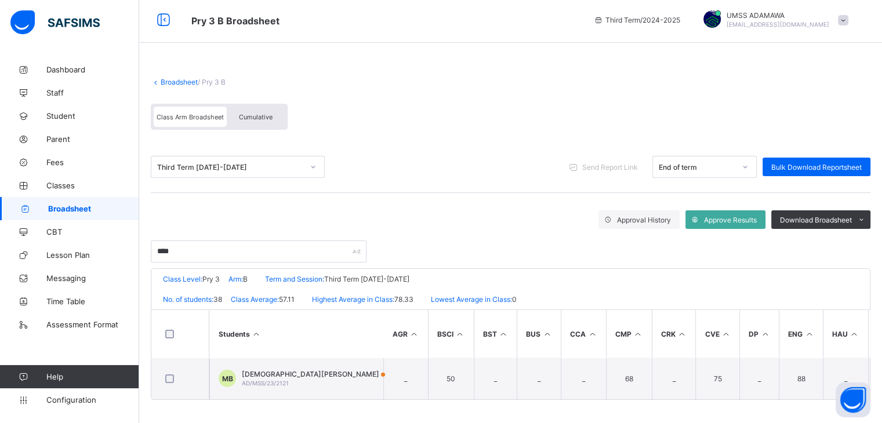
click at [168, 79] on link "Broadsheet" at bounding box center [179, 82] width 37 height 9
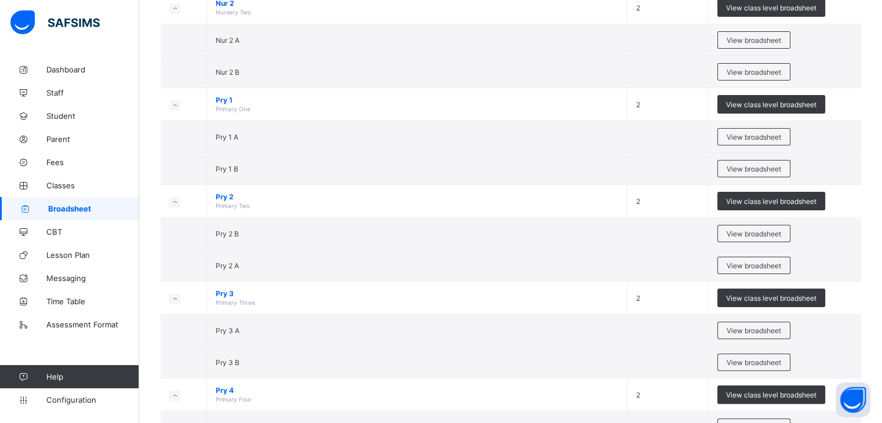
scroll to position [244, 0]
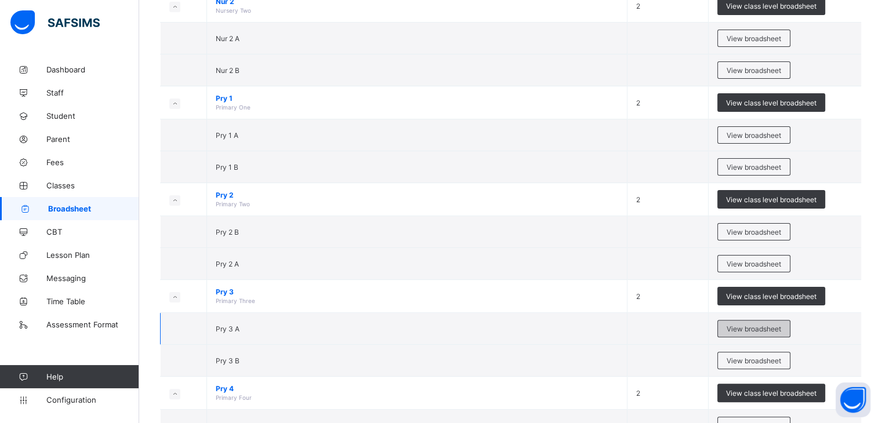
click at [764, 328] on span "View broadsheet" at bounding box center [754, 329] width 55 height 9
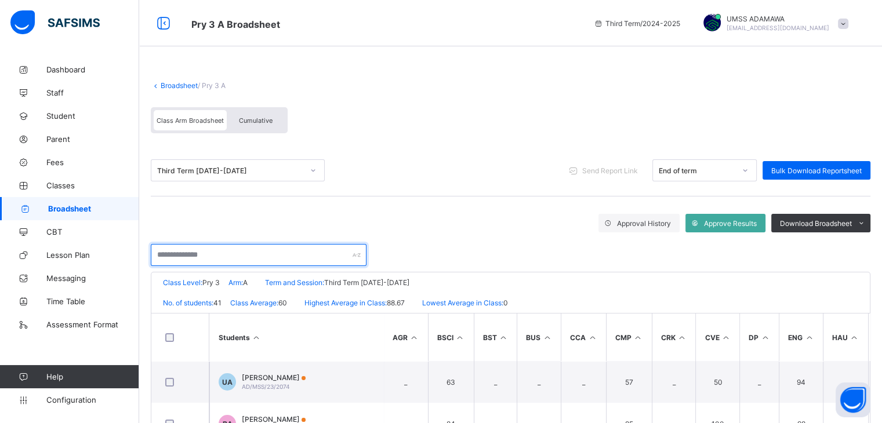
click at [209, 254] on input "text" at bounding box center [259, 255] width 216 height 22
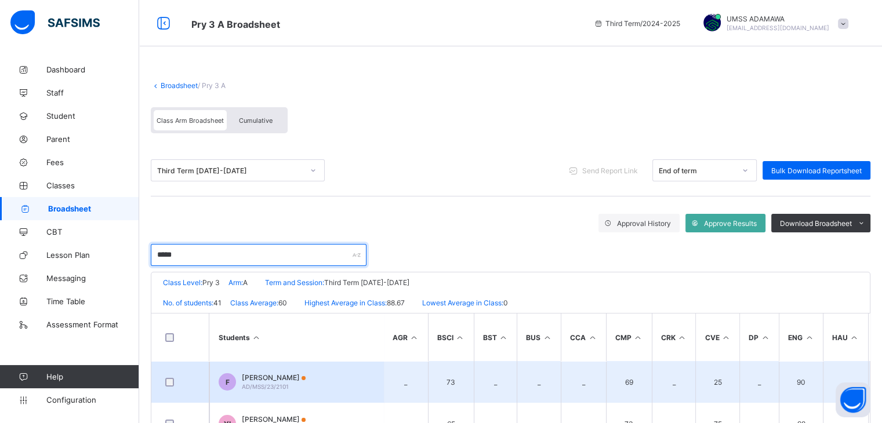
type input "*****"
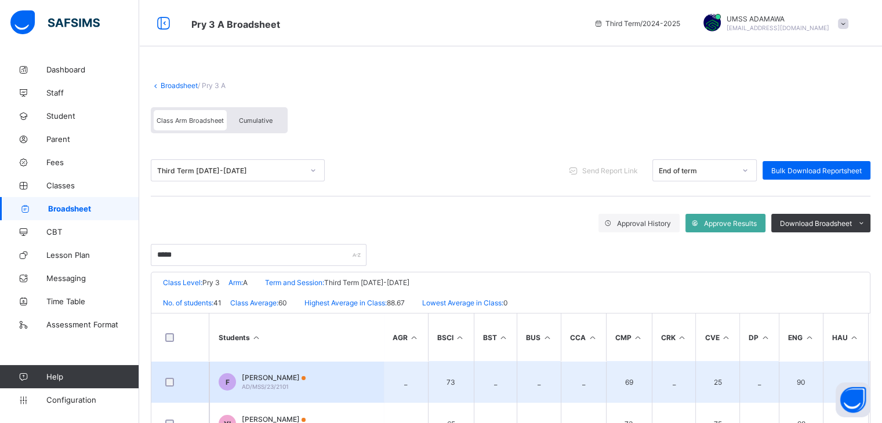
click at [267, 381] on span "FATIMA ALIYU" at bounding box center [274, 378] width 64 height 9
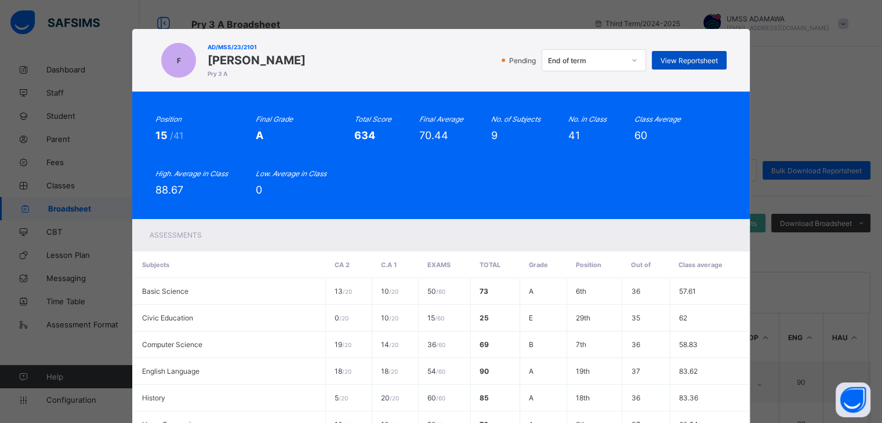
click at [697, 57] on span "View Reportsheet" at bounding box center [689, 60] width 57 height 9
click at [459, 83] on div "F AD/MSS/23/2101 FATIMA ALIYU Pry 3 A Pending End of term View Reportsheet" at bounding box center [441, 60] width 618 height 63
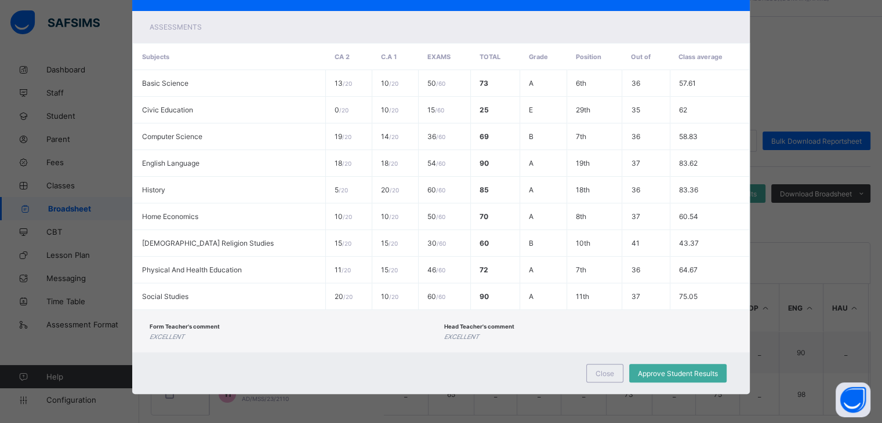
scroll to position [50, 0]
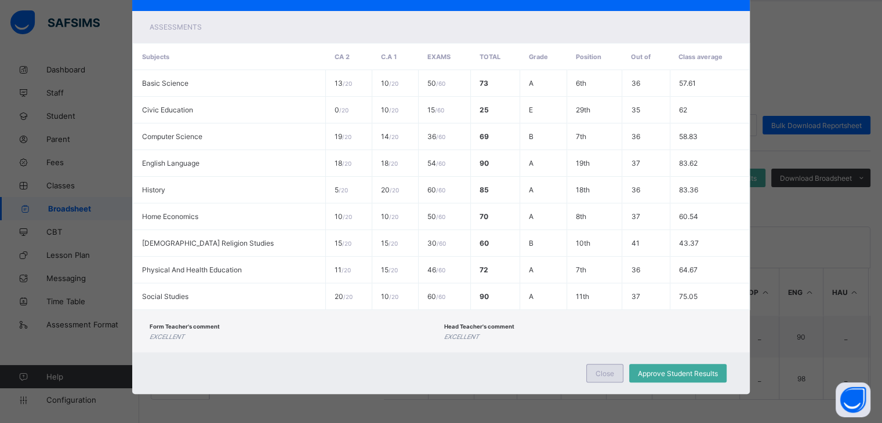
click at [600, 372] on span "Close" at bounding box center [605, 374] width 19 height 9
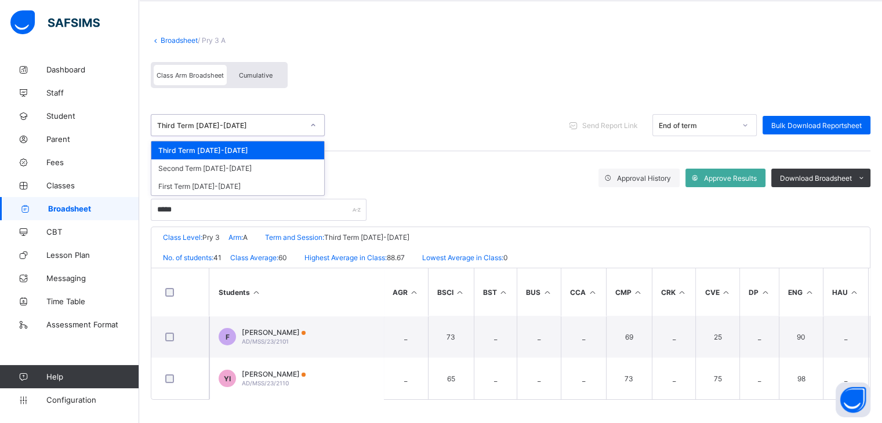
click at [213, 125] on div "Third Term 2024-2025" at bounding box center [226, 125] width 151 height 16
click at [215, 164] on div "Second Term 2024-2025" at bounding box center [237, 169] width 173 height 18
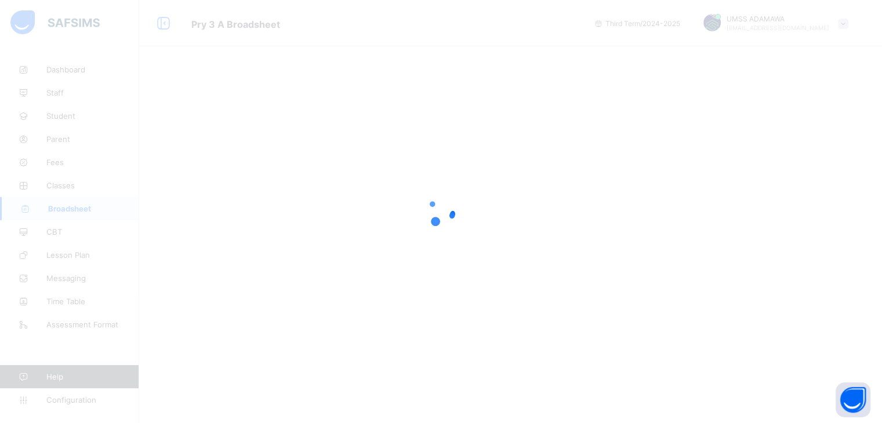
scroll to position [0, 0]
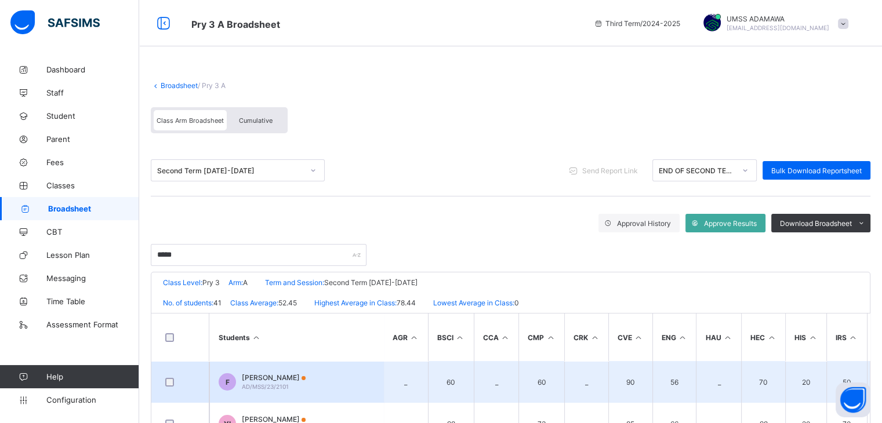
click at [248, 377] on span "FATIMA ALIYU" at bounding box center [274, 378] width 64 height 9
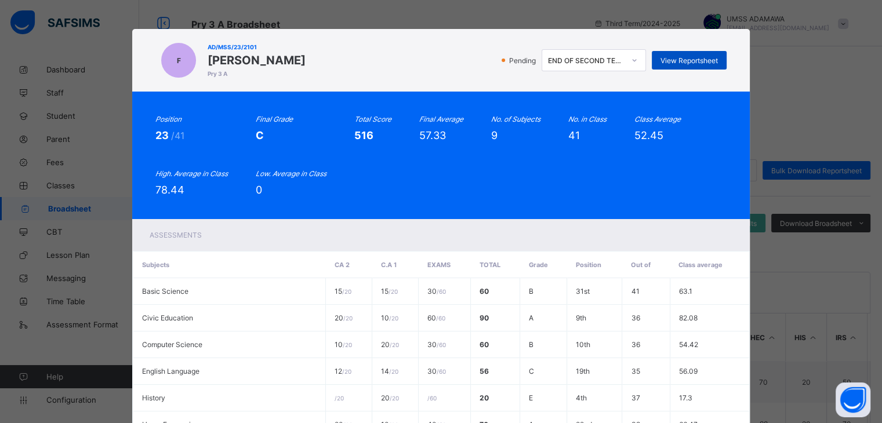
click at [668, 61] on span "View Reportsheet" at bounding box center [689, 60] width 57 height 9
click at [499, 78] on div "F AD/MSS/23/2101 FATIMA ALIYU Pry 3 A Pending END OF SECOND TERM RESULT View Re…" at bounding box center [440, 60] width 571 height 39
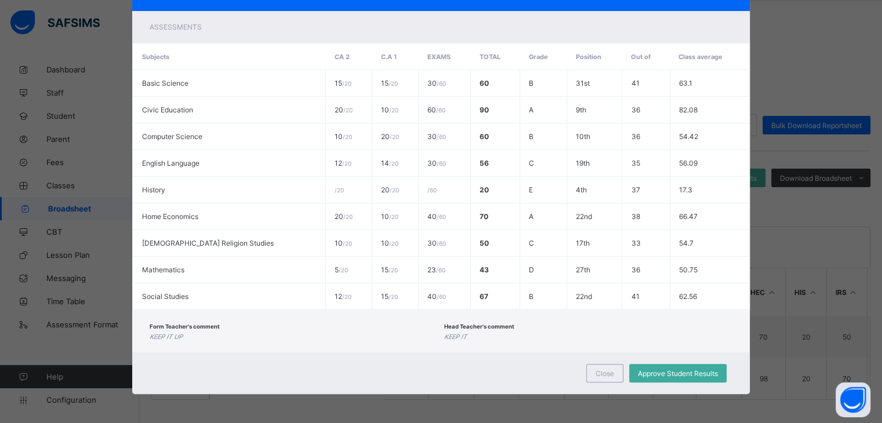
scroll to position [50, 0]
click at [608, 373] on span "Close" at bounding box center [605, 374] width 19 height 9
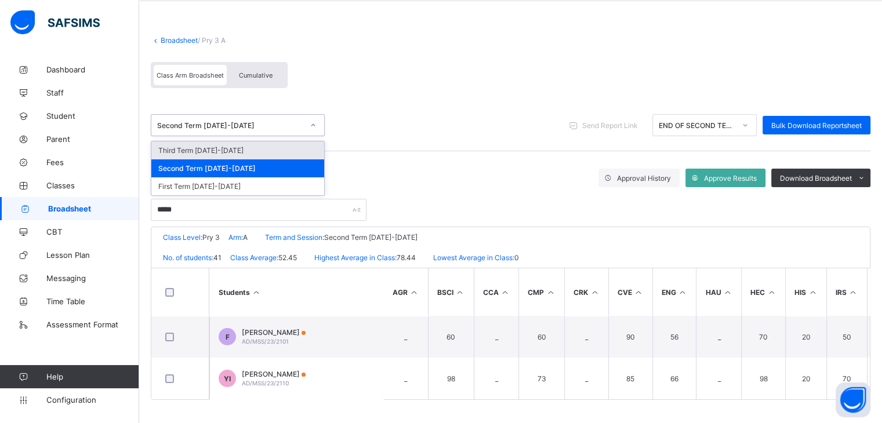
click at [225, 121] on div "Second Term 2024-2025" at bounding box center [230, 125] width 146 height 9
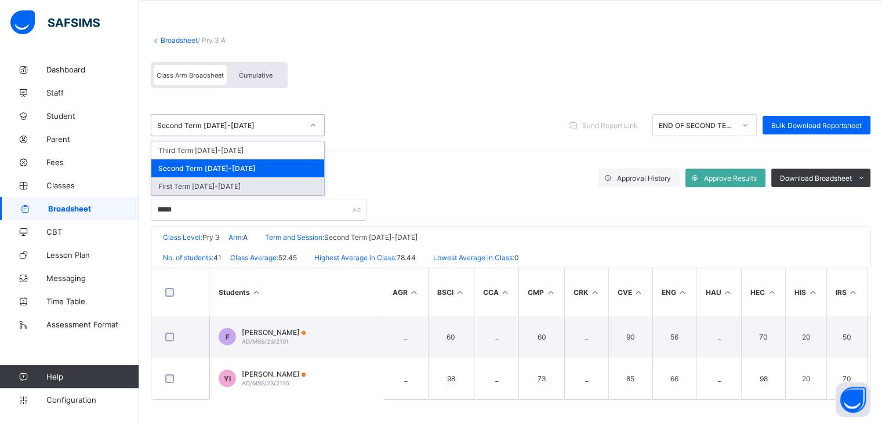
click at [200, 179] on div "First Term 2024-2025" at bounding box center [237, 187] width 173 height 18
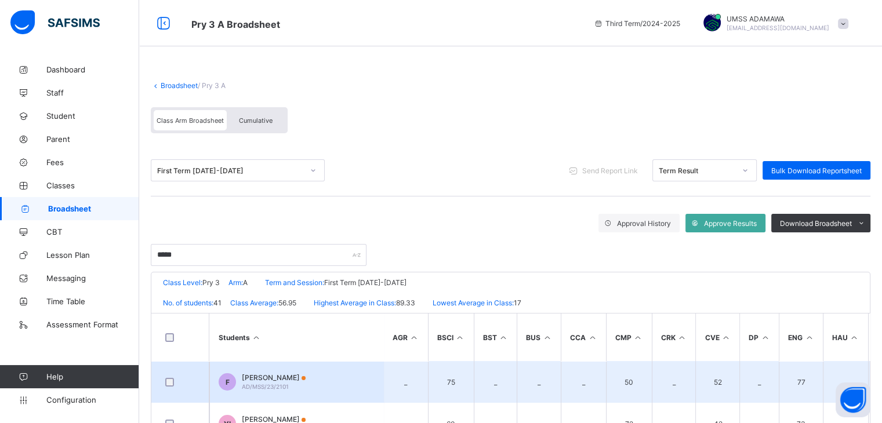
click at [255, 372] on td "F FATIMA ALIYU AD/MSS/23/2101" at bounding box center [296, 382] width 174 height 42
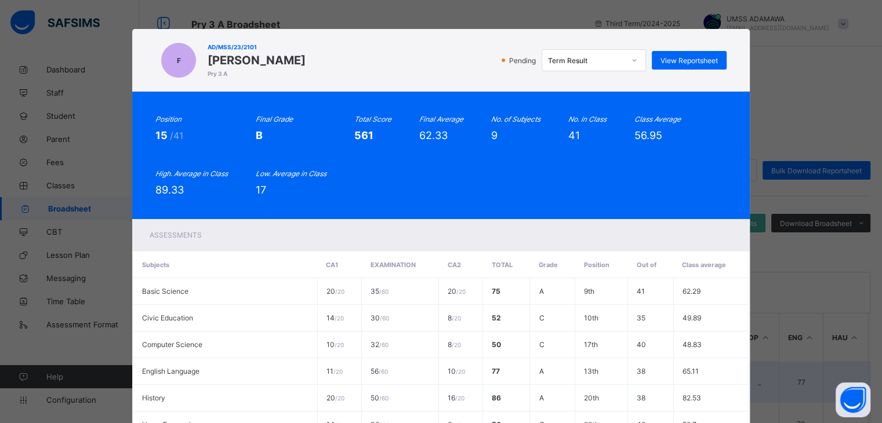
scroll to position [23, 0]
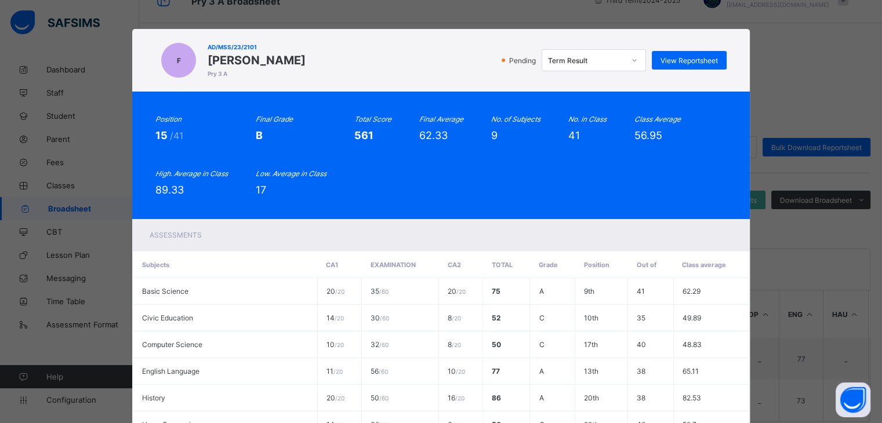
click at [470, 219] on div "Position 15 /41 Final Grade B Total Score 561 Final Average 62.33 No. of Subjec…" at bounding box center [441, 156] width 618 height 128
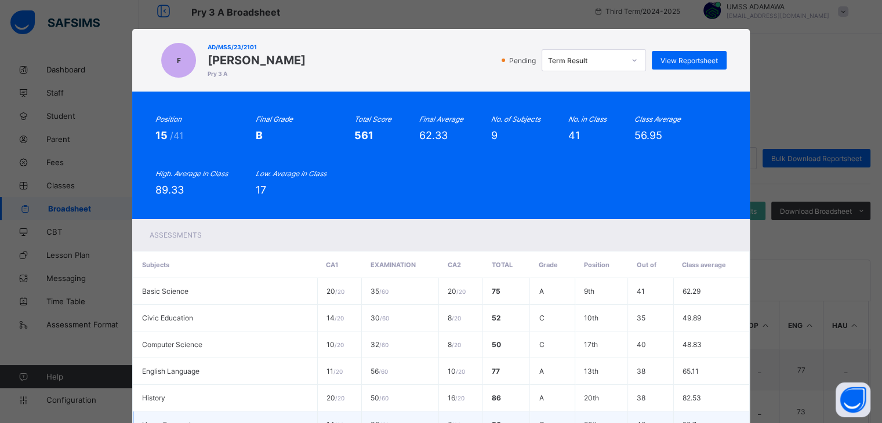
scroll to position [3, 0]
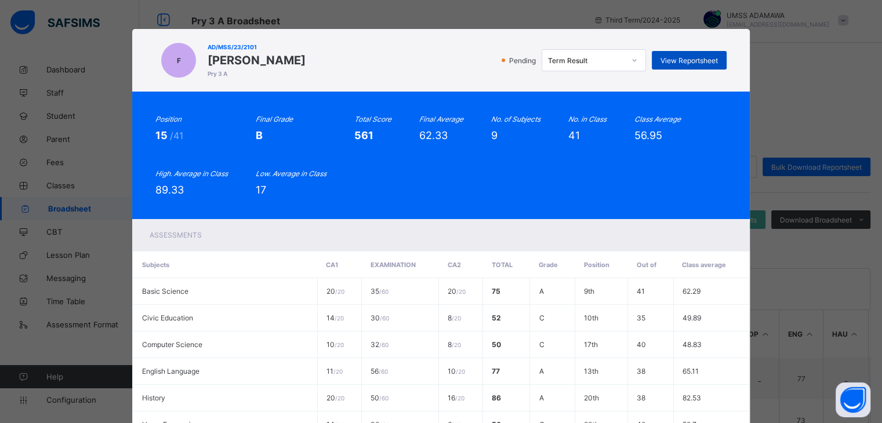
click at [672, 63] on span "View Reportsheet" at bounding box center [689, 60] width 57 height 9
click at [589, 92] on div "Position 15 /41 Final Grade B Total Score 561 Final Average 62.33 No. of Subjec…" at bounding box center [441, 156] width 618 height 128
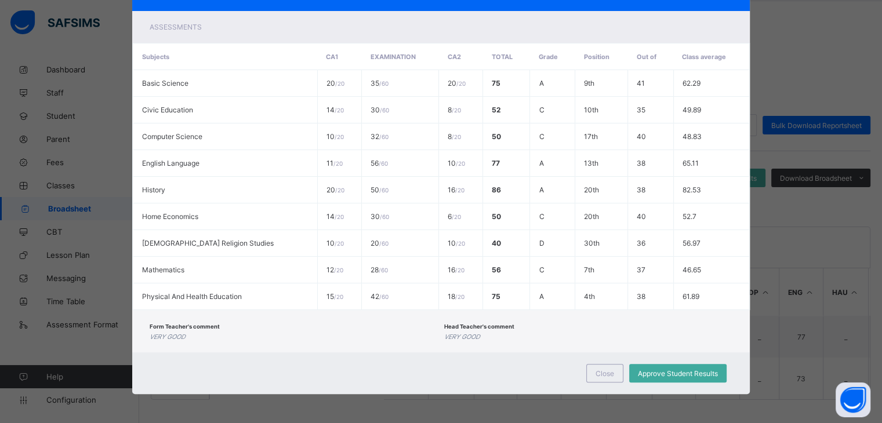
scroll to position [50, 0]
click at [610, 371] on span "Close" at bounding box center [605, 374] width 19 height 9
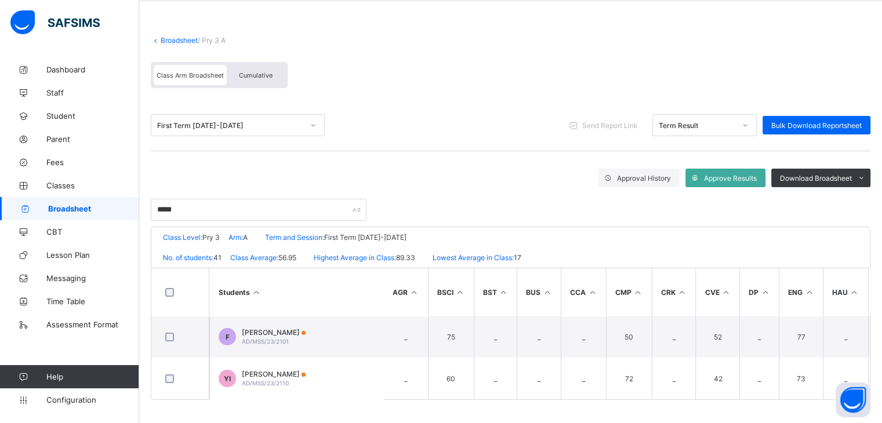
click at [179, 40] on div "Broadsheet / Pry 3 A Class Arm Broadsheet Cumulative" at bounding box center [511, 61] width 720 height 75
click at [173, 36] on link "Broadsheet" at bounding box center [179, 40] width 37 height 9
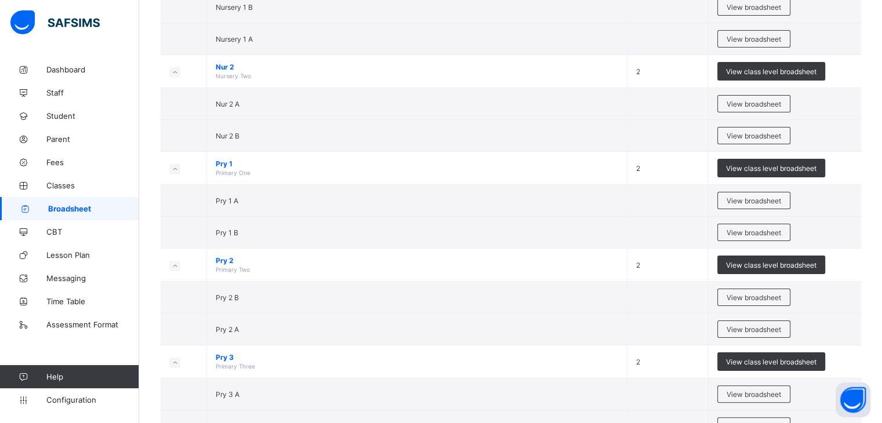
scroll to position [183, 0]
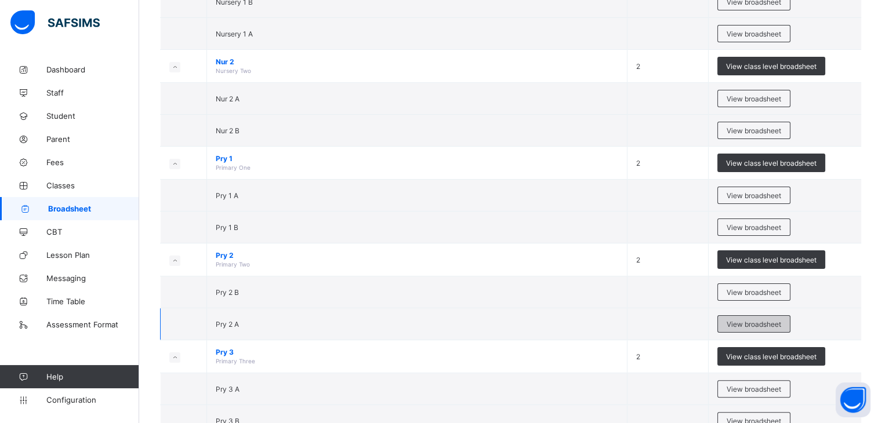
click at [780, 321] on span "View broadsheet" at bounding box center [754, 324] width 55 height 9
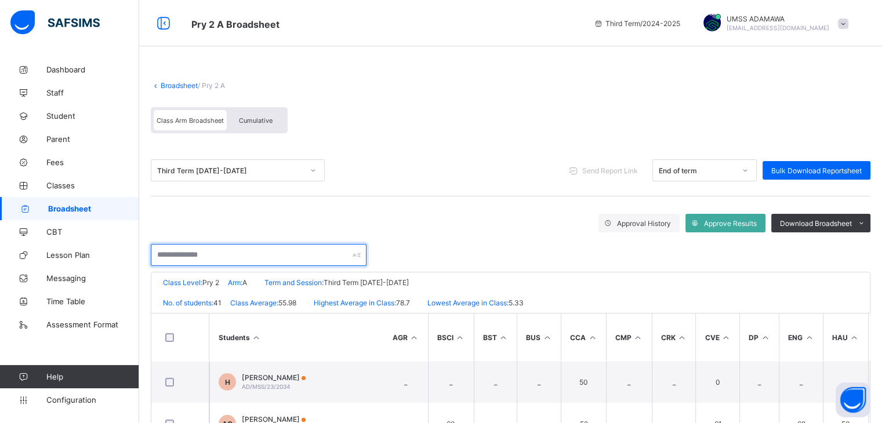
click at [258, 252] on input "text" at bounding box center [259, 255] width 216 height 22
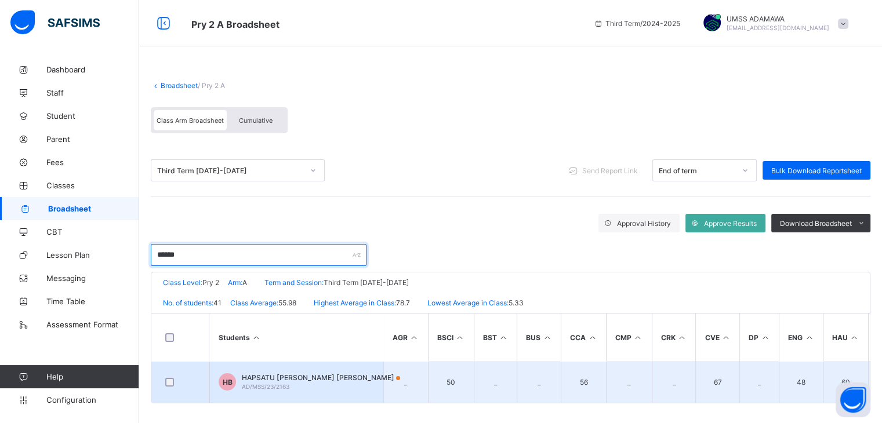
type input "******"
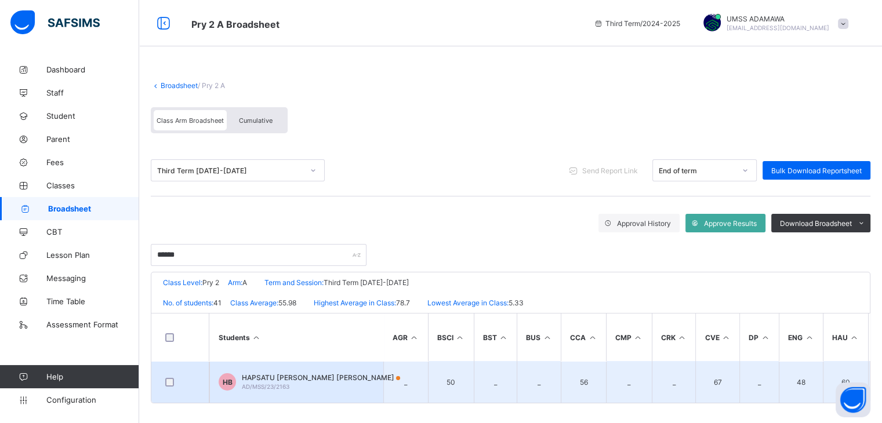
click at [292, 377] on span "HAPSATU [PERSON_NAME] [PERSON_NAME]" at bounding box center [321, 378] width 158 height 9
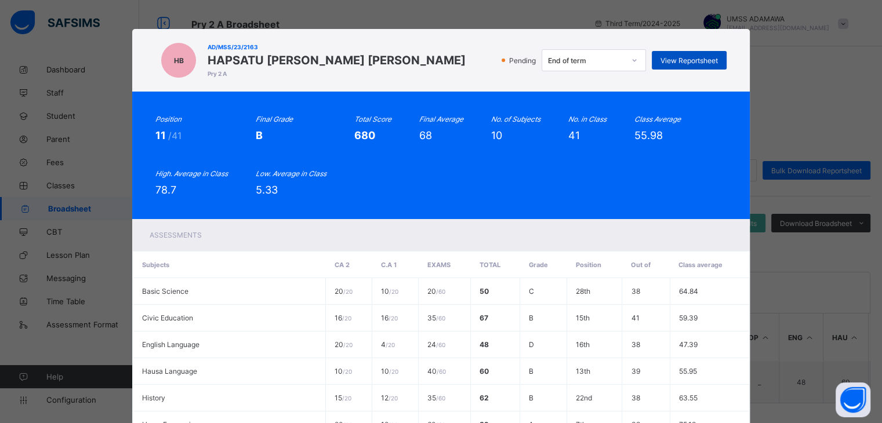
click at [685, 57] on span "View Reportsheet" at bounding box center [689, 60] width 57 height 9
click at [678, 86] on div "HB AD/MSS/23/2163 HAPSATU HAMMAN BELLO Pry 2 A Pending End of term View Reports…" at bounding box center [441, 60] width 618 height 63
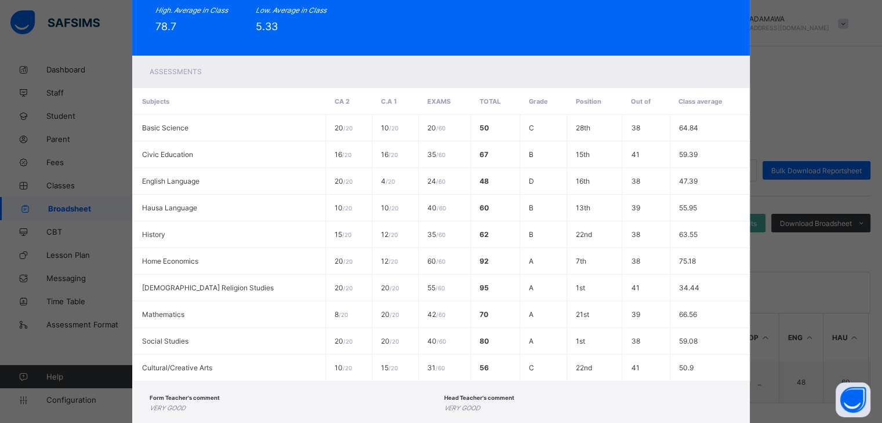
scroll to position [8, 0]
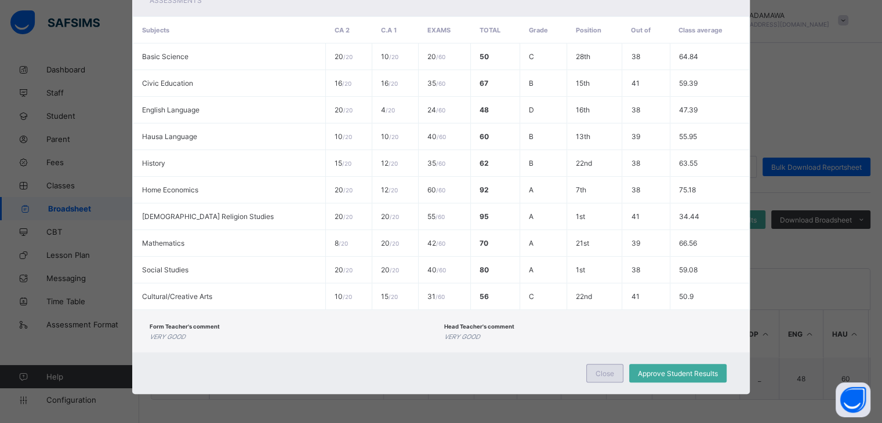
click at [589, 365] on div "Close" at bounding box center [605, 373] width 37 height 19
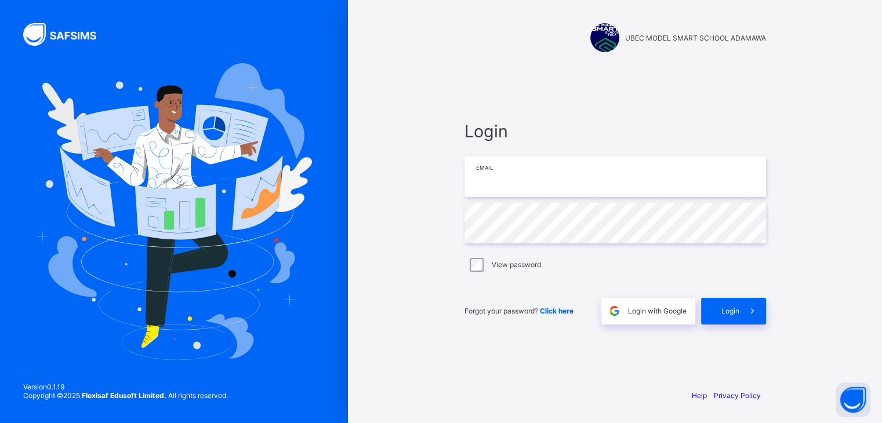
type input "**********"
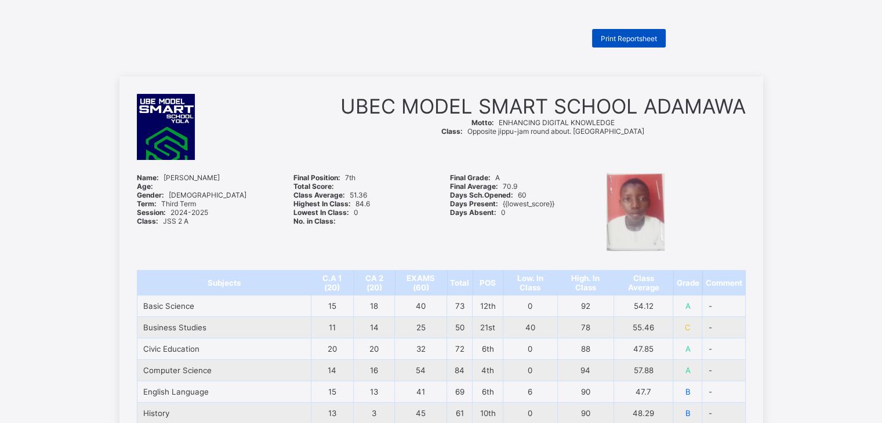
click at [649, 34] on span "Print Reportsheet" at bounding box center [629, 38] width 56 height 9
click at [616, 39] on span "Print Reportsheet" at bounding box center [629, 38] width 56 height 9
click at [624, 37] on span "Print Reportsheet" at bounding box center [629, 38] width 56 height 9
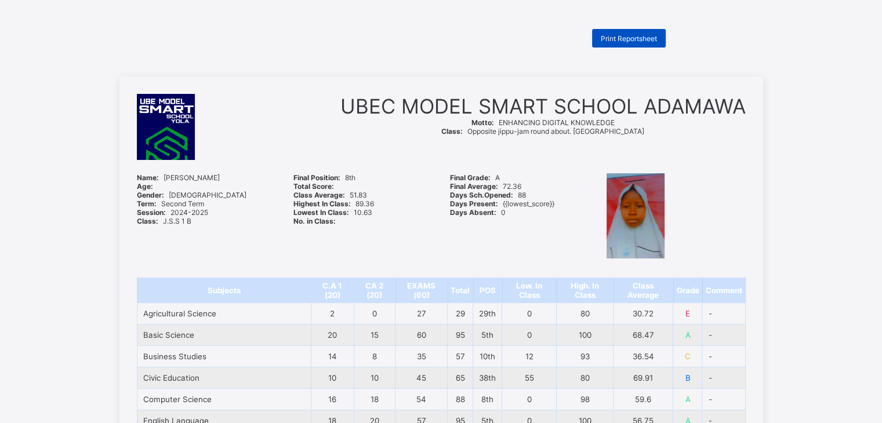
click at [625, 40] on span "Print Reportsheet" at bounding box center [629, 38] width 56 height 9
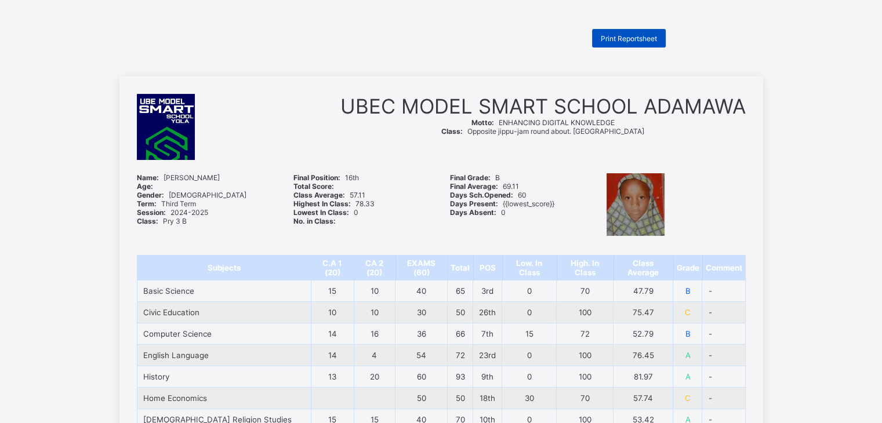
click at [638, 39] on span "Print Reportsheet" at bounding box center [629, 38] width 56 height 9
click at [610, 36] on span "Print Reportsheet" at bounding box center [629, 38] width 56 height 9
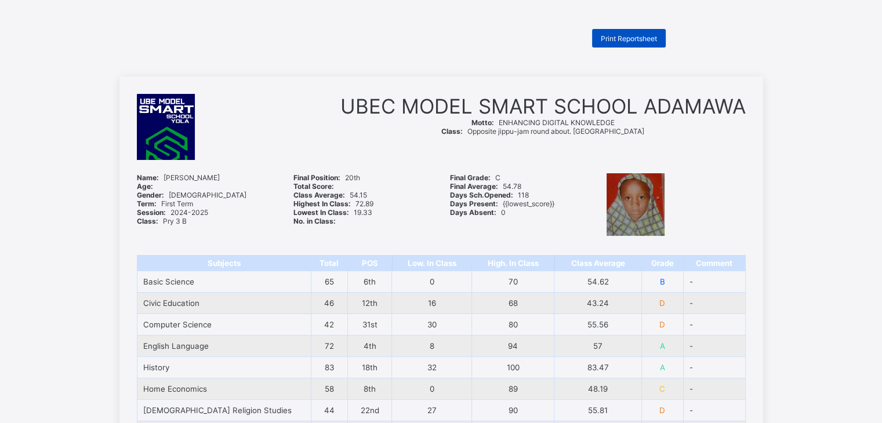
click at [614, 39] on span "Print Reportsheet" at bounding box center [629, 38] width 56 height 9
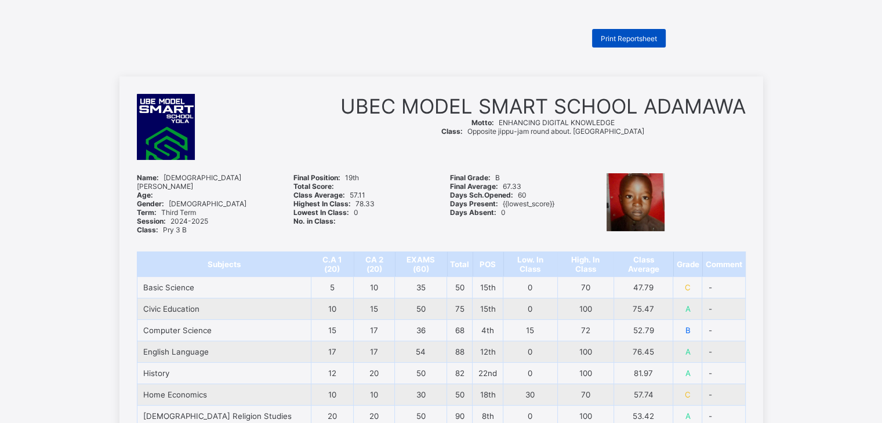
click at [647, 36] on span "Print Reportsheet" at bounding box center [629, 38] width 56 height 9
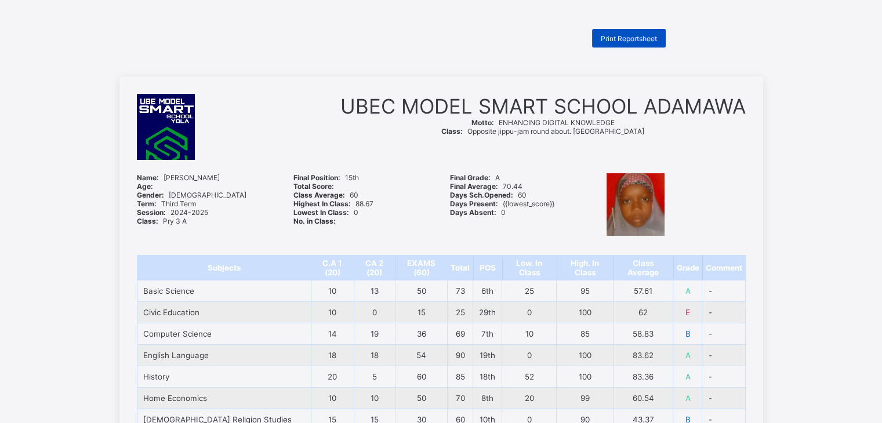
click at [643, 32] on div "Print Reportsheet" at bounding box center [629, 38] width 74 height 19
click at [647, 34] on span "Print Reportsheet" at bounding box center [629, 38] width 56 height 9
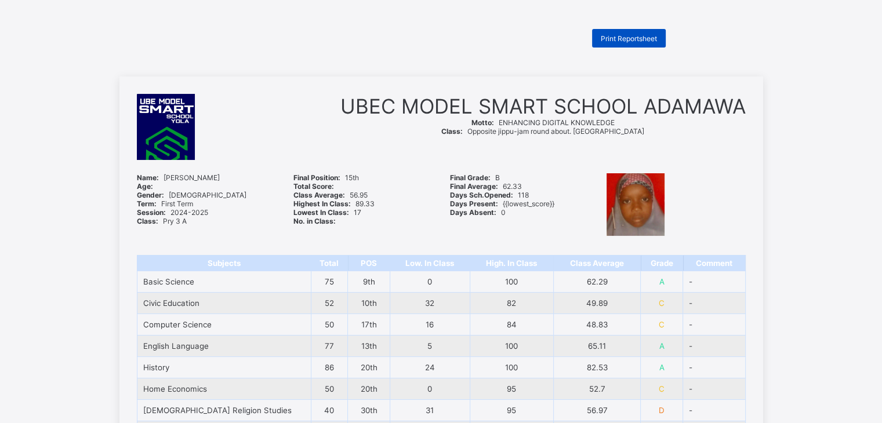
click at [631, 37] on span "Print Reportsheet" at bounding box center [629, 38] width 56 height 9
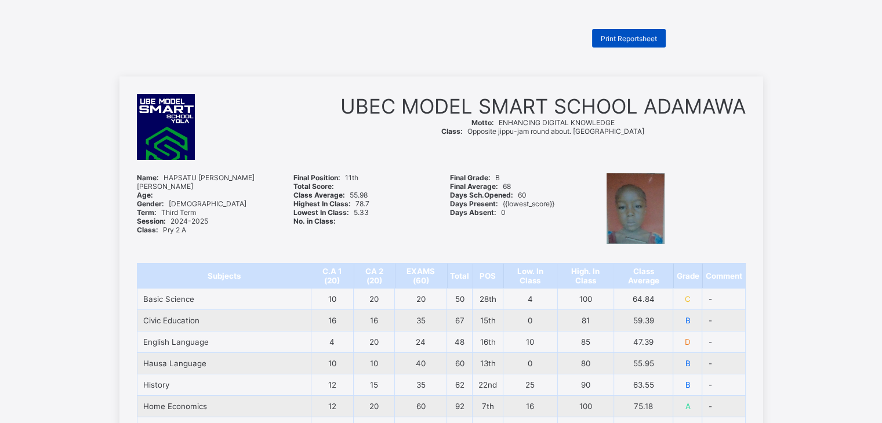
click at [641, 31] on div "Print Reportsheet" at bounding box center [629, 38] width 74 height 19
